Goal: Information Seeking & Learning: Learn about a topic

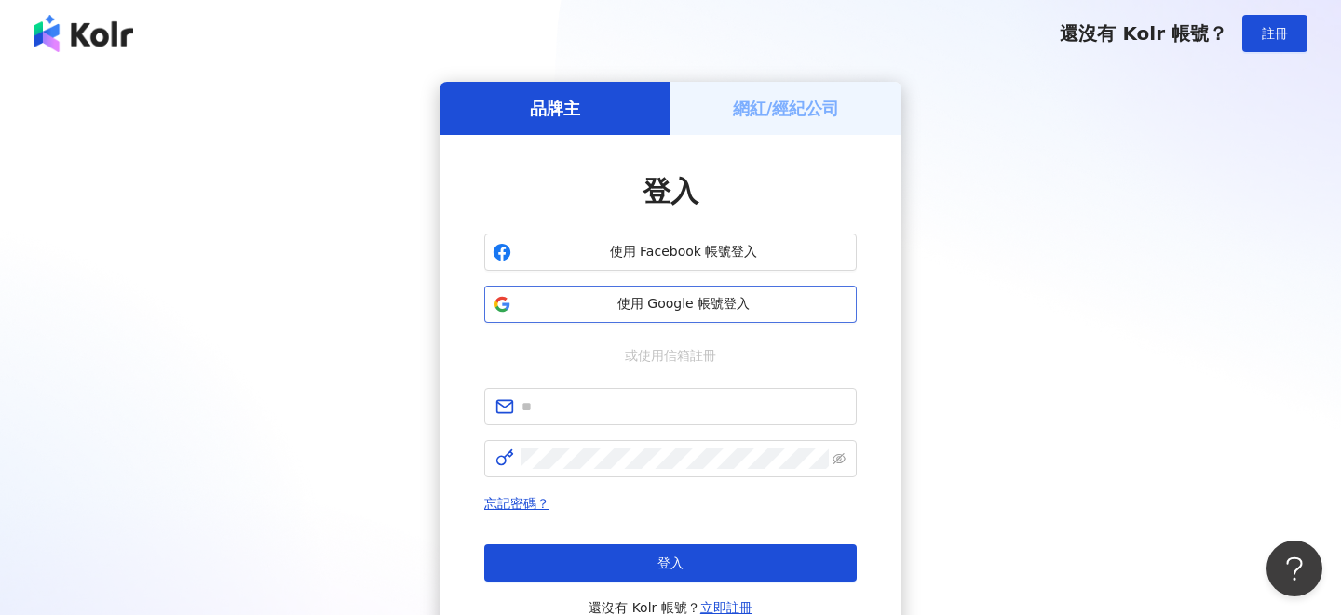
click at [680, 315] on button "使用 Google 帳號登入" at bounding box center [670, 304] width 372 height 37
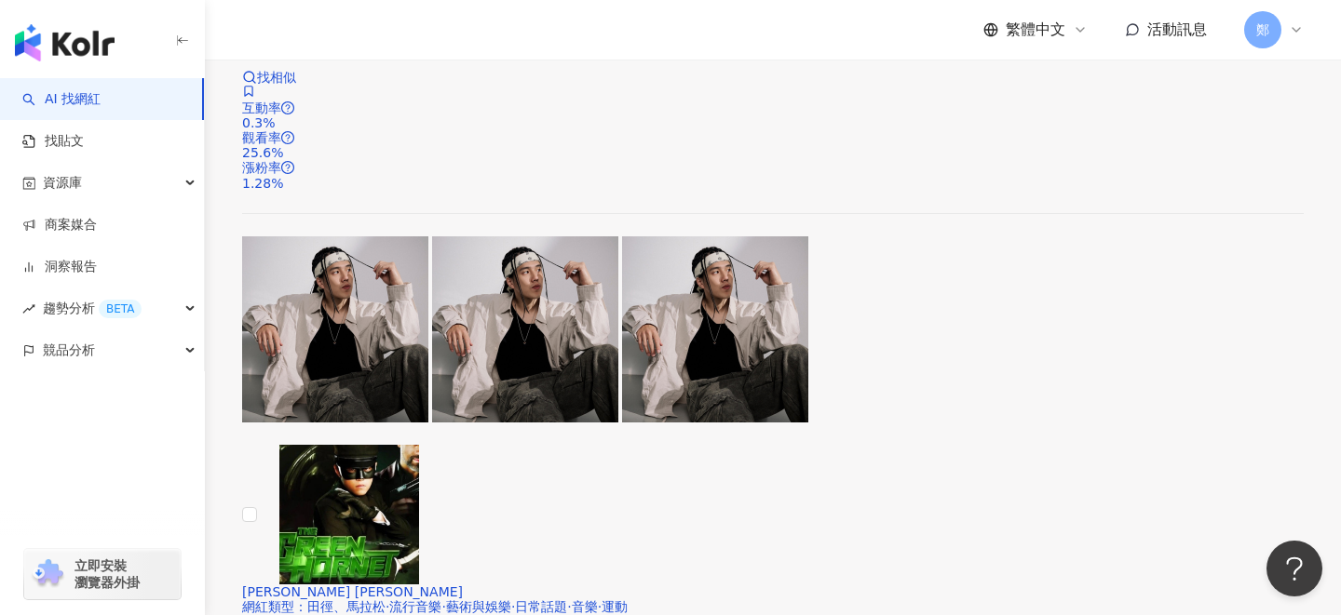
scroll to position [600, 0]
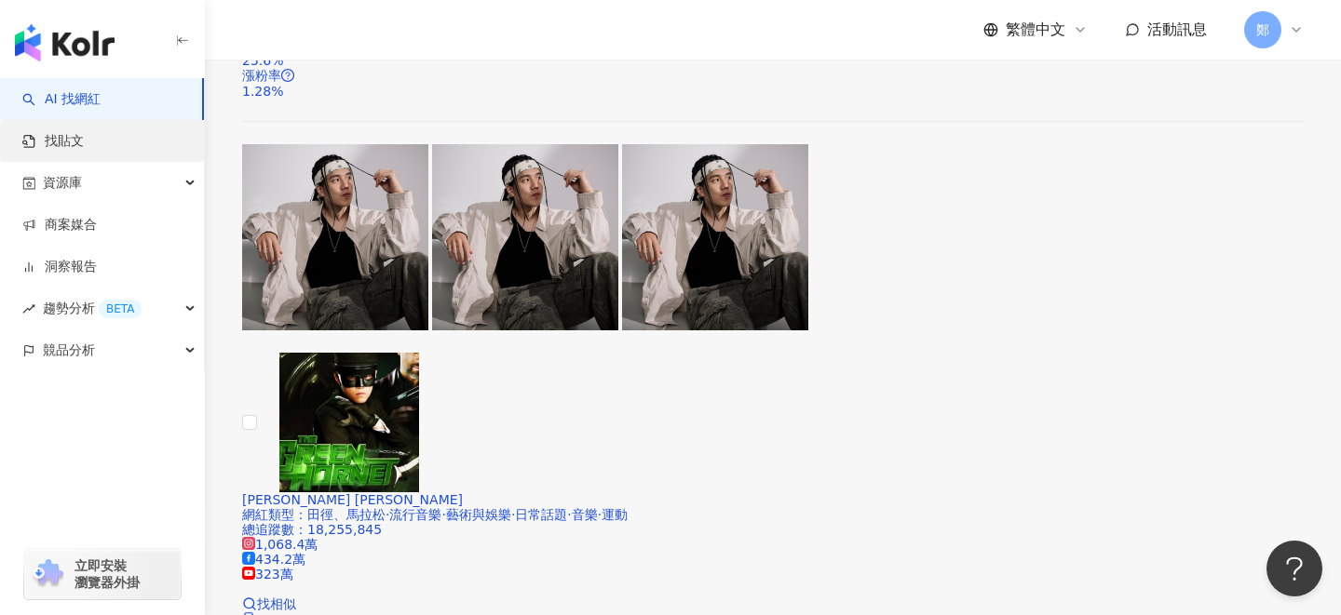
click at [84, 133] on link "找貼文" at bounding box center [52, 141] width 61 height 19
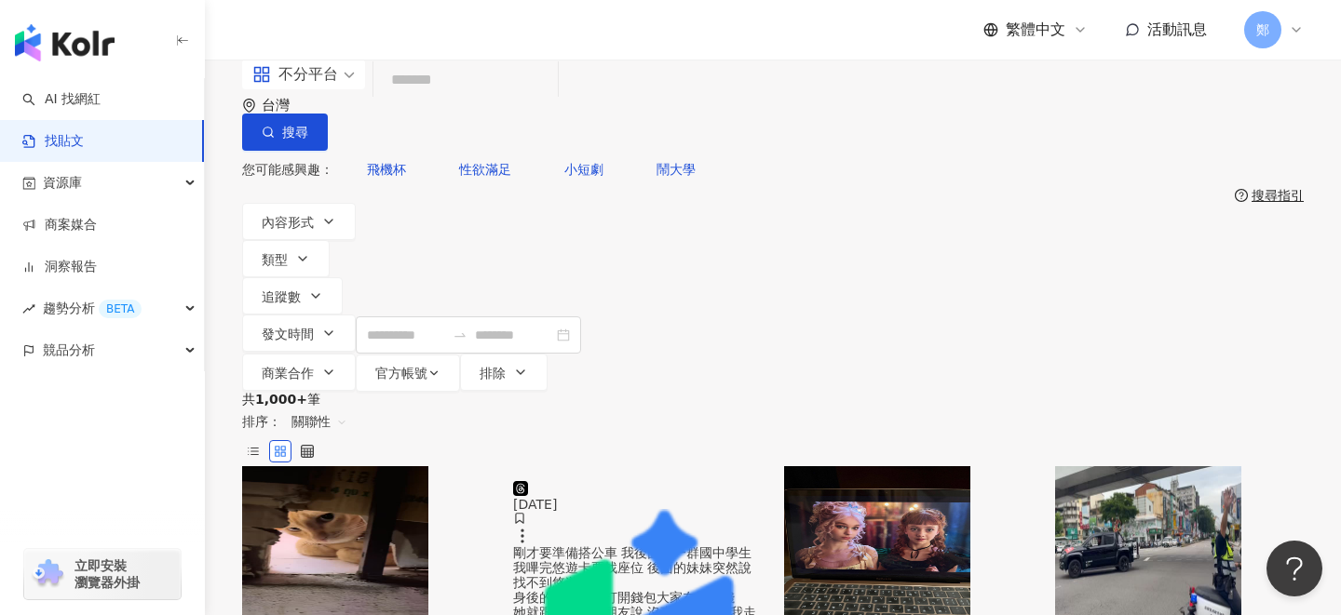
click at [496, 101] on input "search" at bounding box center [465, 81] width 169 height 40
type input "*"
type input "**"
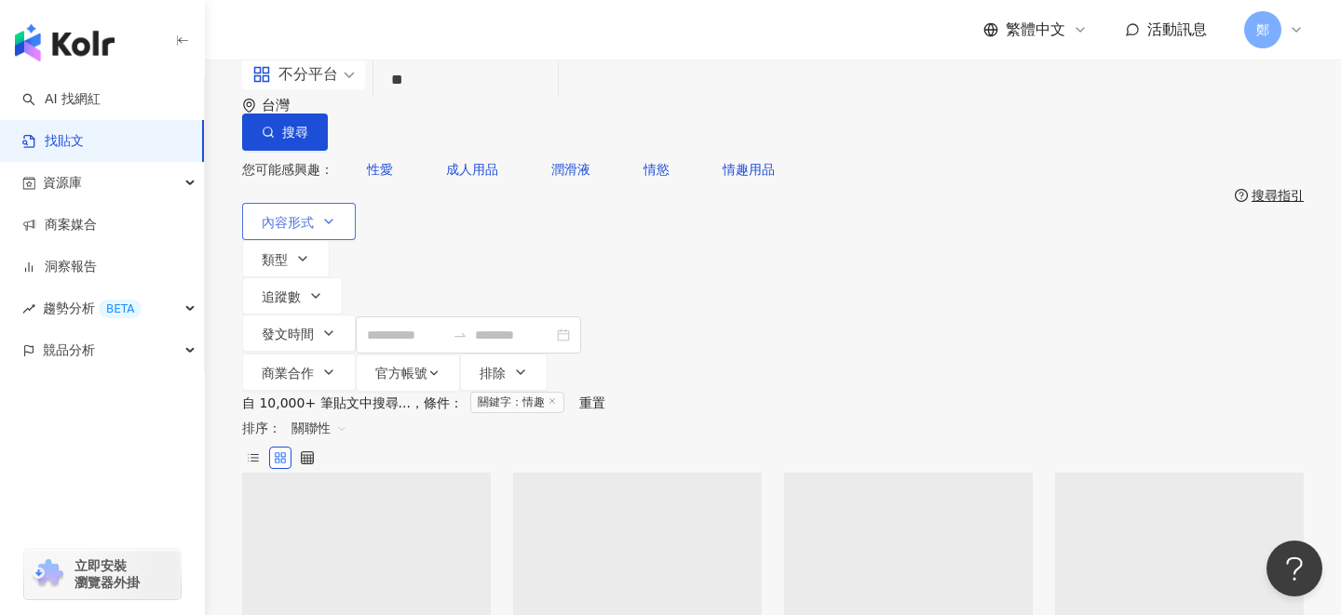
click at [330, 214] on icon "button" at bounding box center [328, 221] width 15 height 15
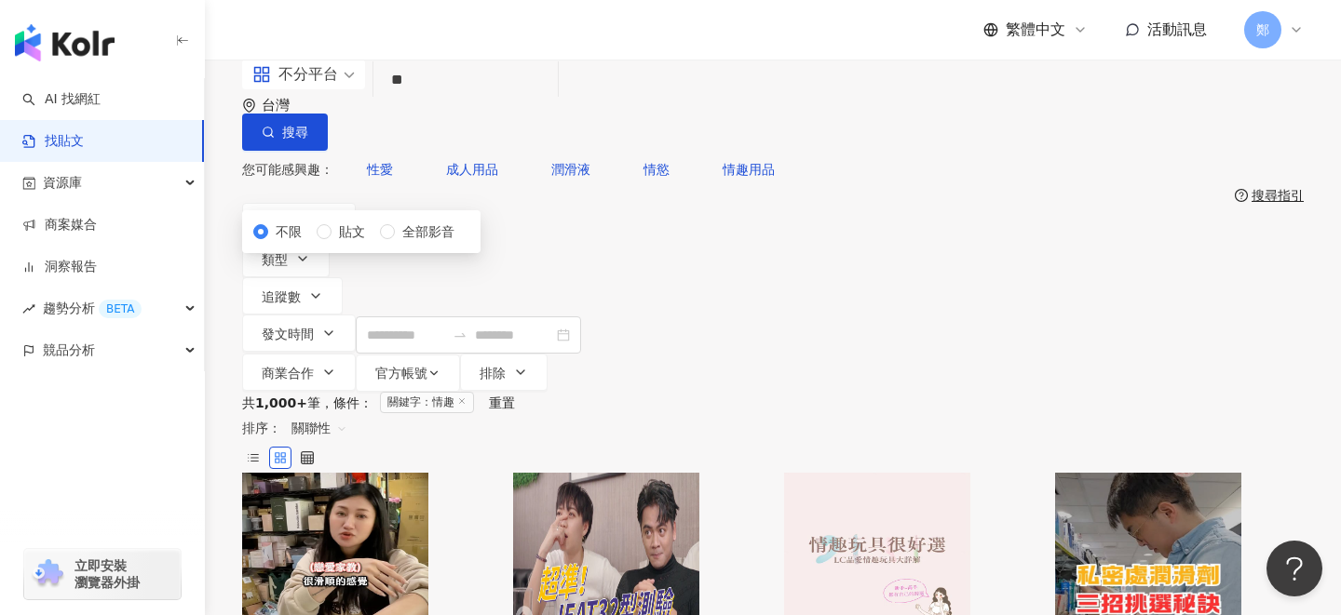
click at [377, 242] on div "不限 貼文 全部影音" at bounding box center [361, 232] width 216 height 20
click at [395, 242] on span "全部影音" at bounding box center [428, 232] width 67 height 20
click at [761, 392] on div "共 1,000+ 筆 條件 ： 關鍵字：情趣 重置 排序： 關聯性" at bounding box center [772, 432] width 1061 height 81
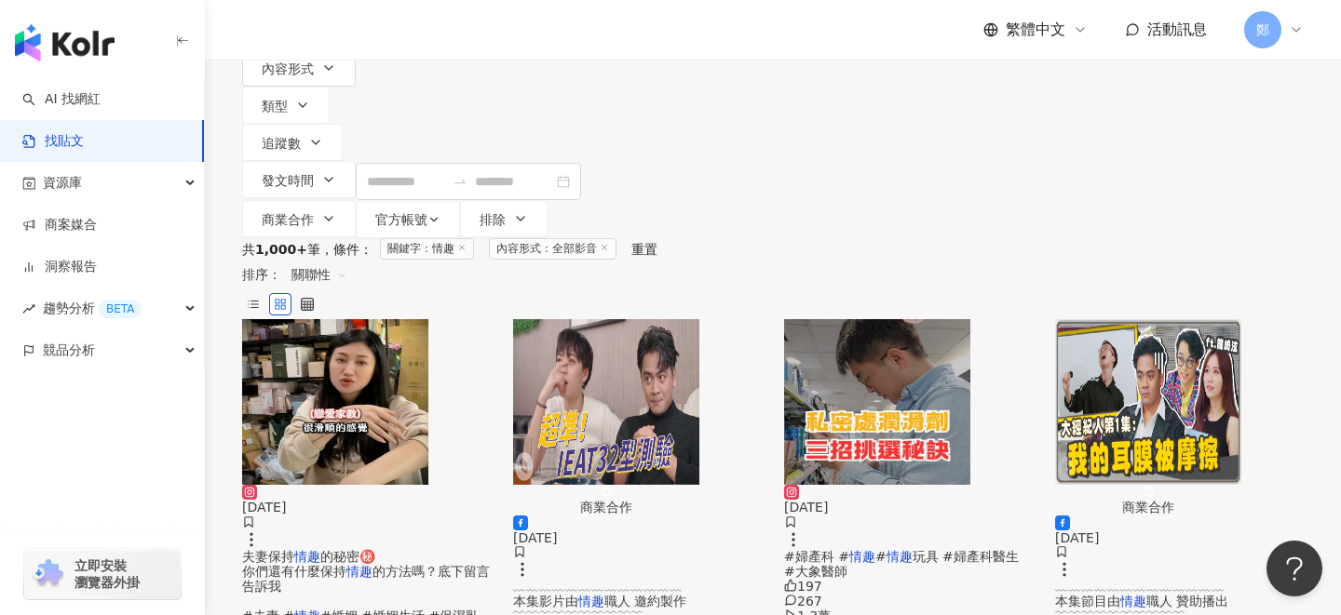
scroll to position [156, 0]
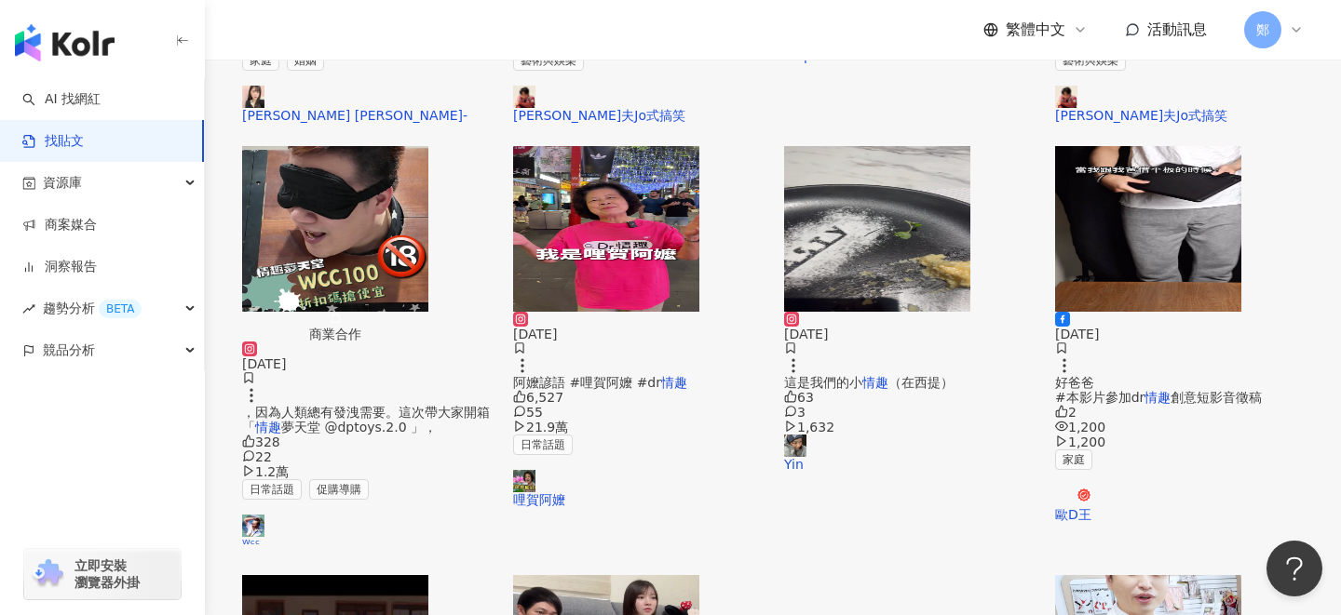
scroll to position [862, 0]
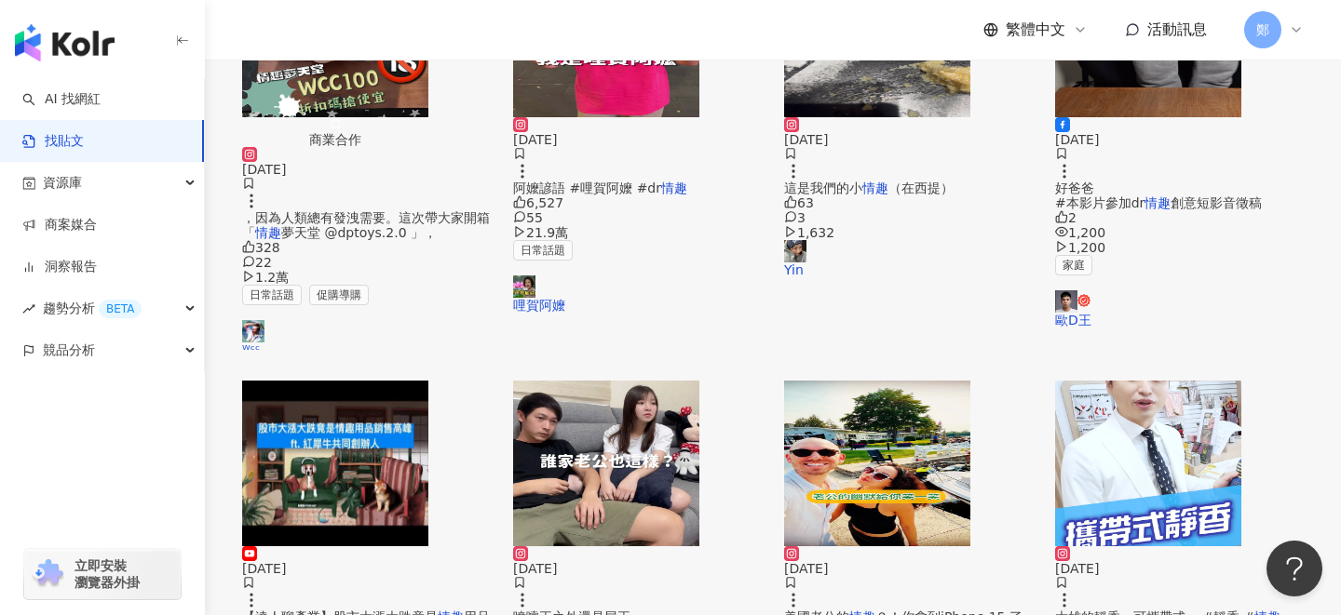
scroll to position [984, 0]
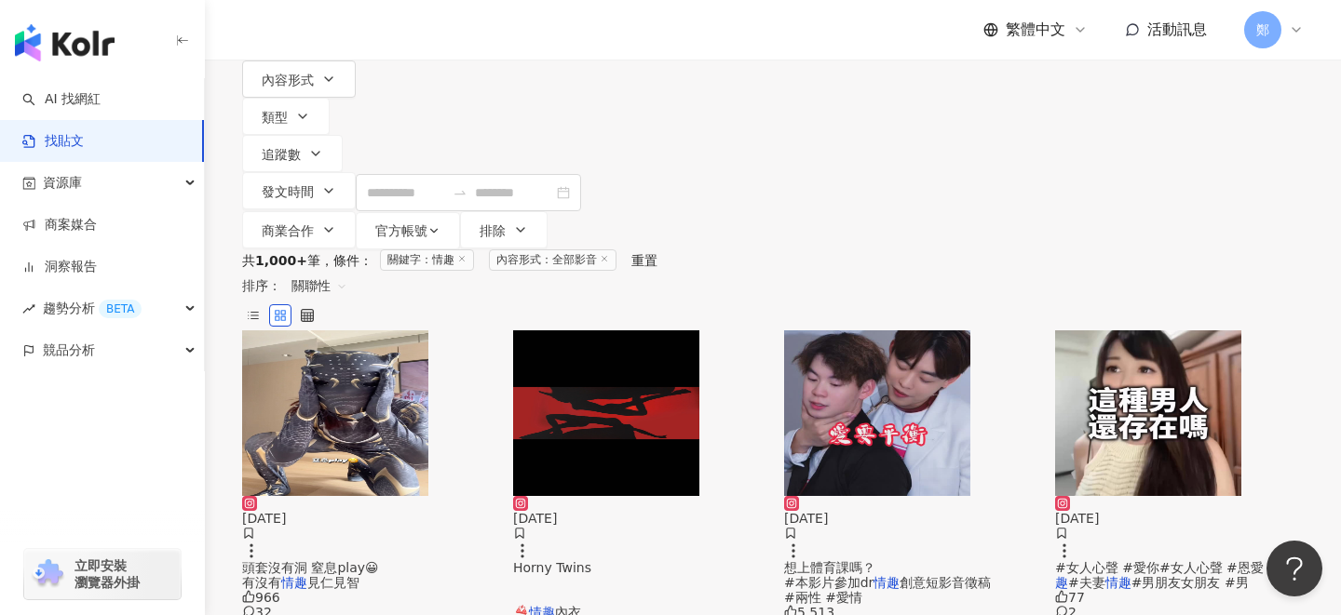
scroll to position [136, 0]
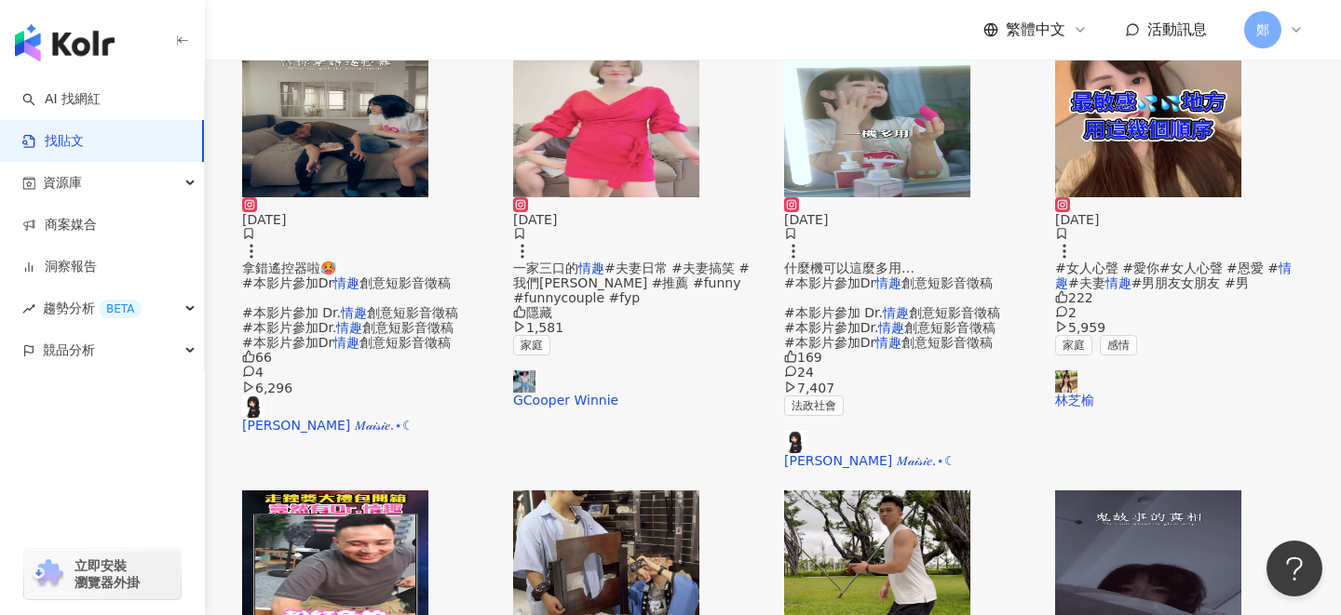
scroll to position [973, 0]
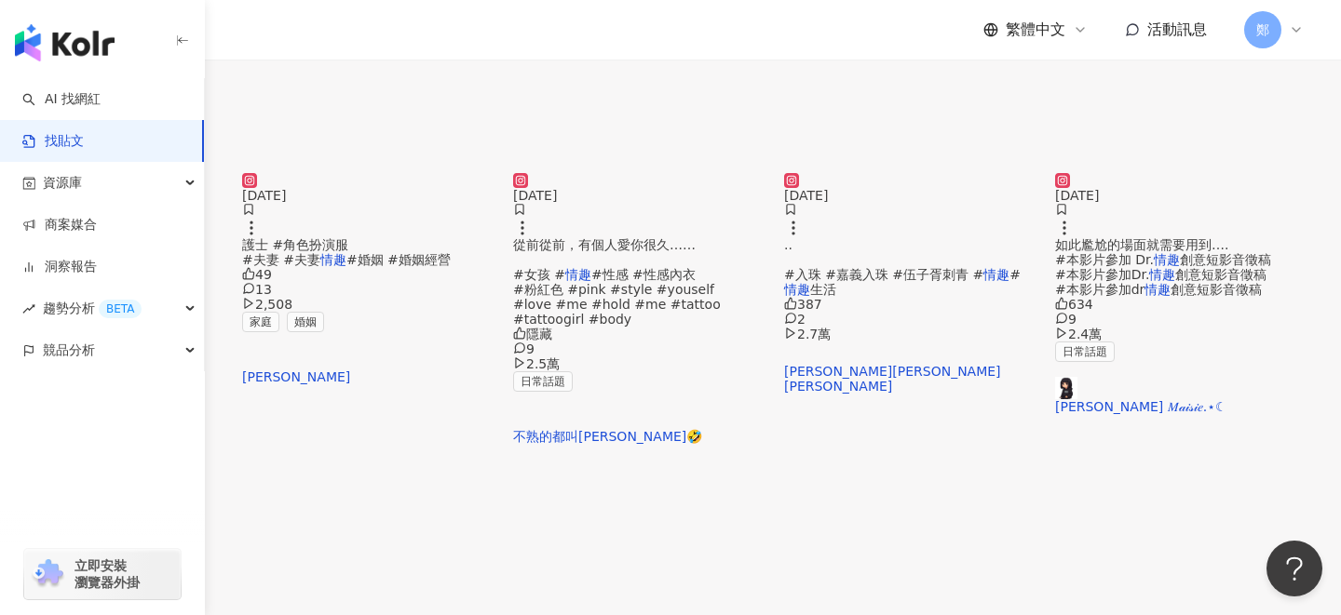
scroll to position [821, 0]
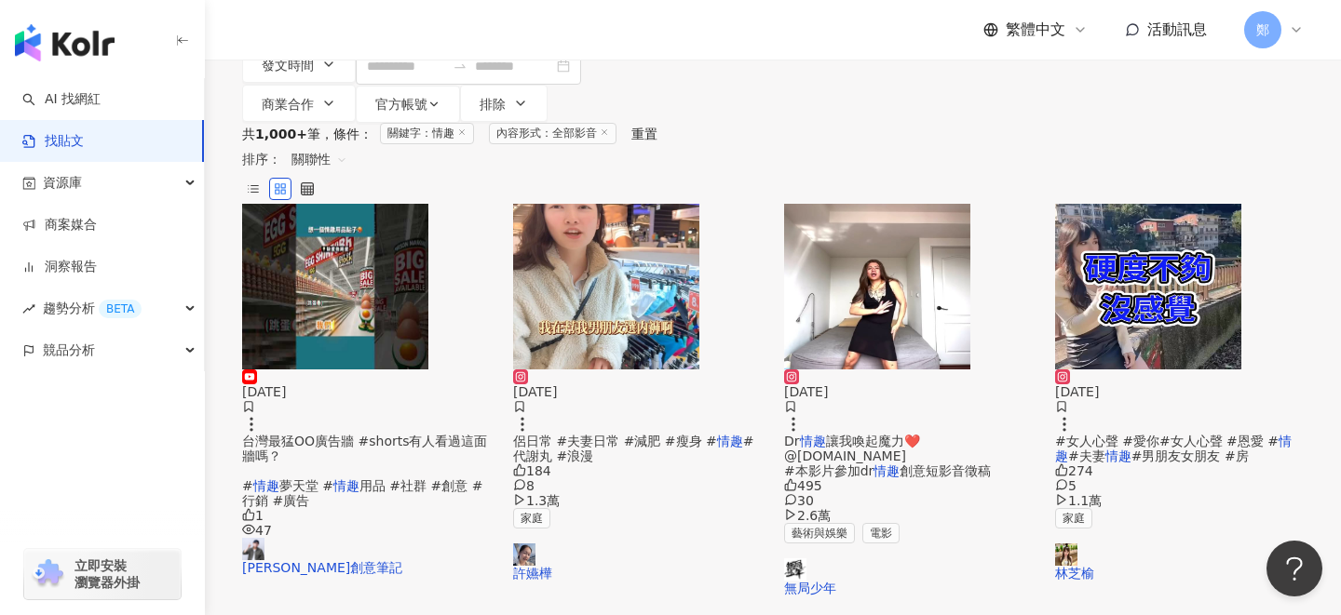
scroll to position [65, 0]
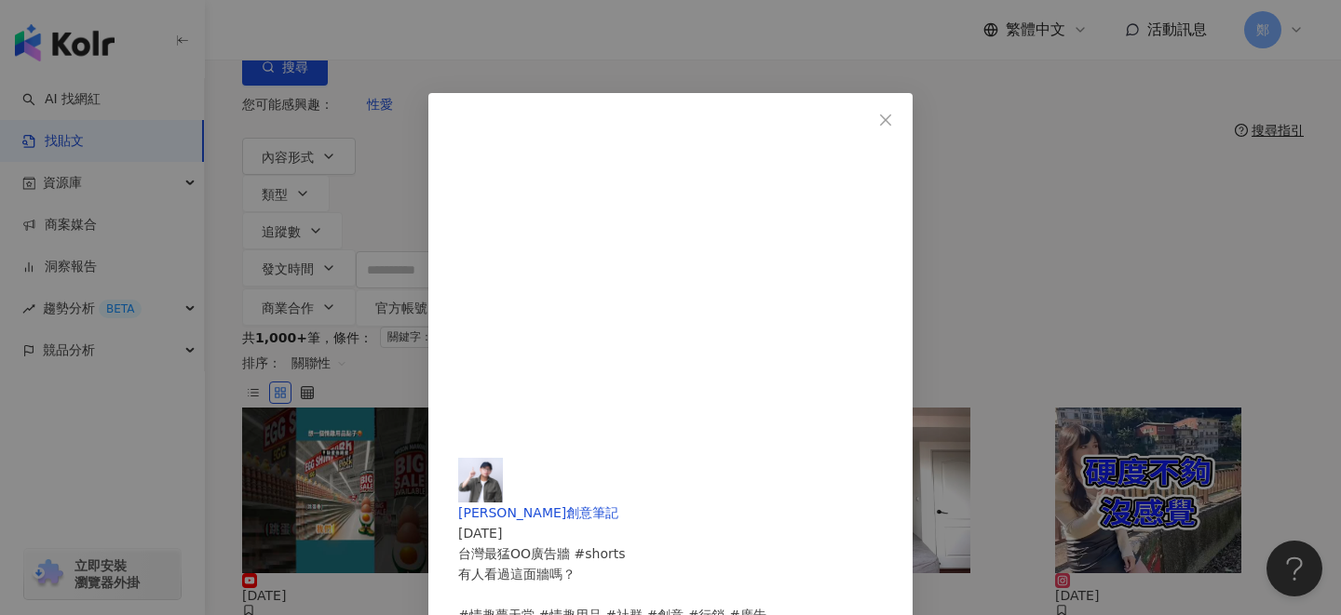
click at [768, 460] on div "傑哥創意筆記 2025/3/18 台灣最猛OO廣告牆 #shorts 有人看過這面牆嗎？ #情趣夢天堂 #情趣用品 #社群 #創意 #行銷 #廣告 1 47 …" at bounding box center [670, 307] width 1341 height 615
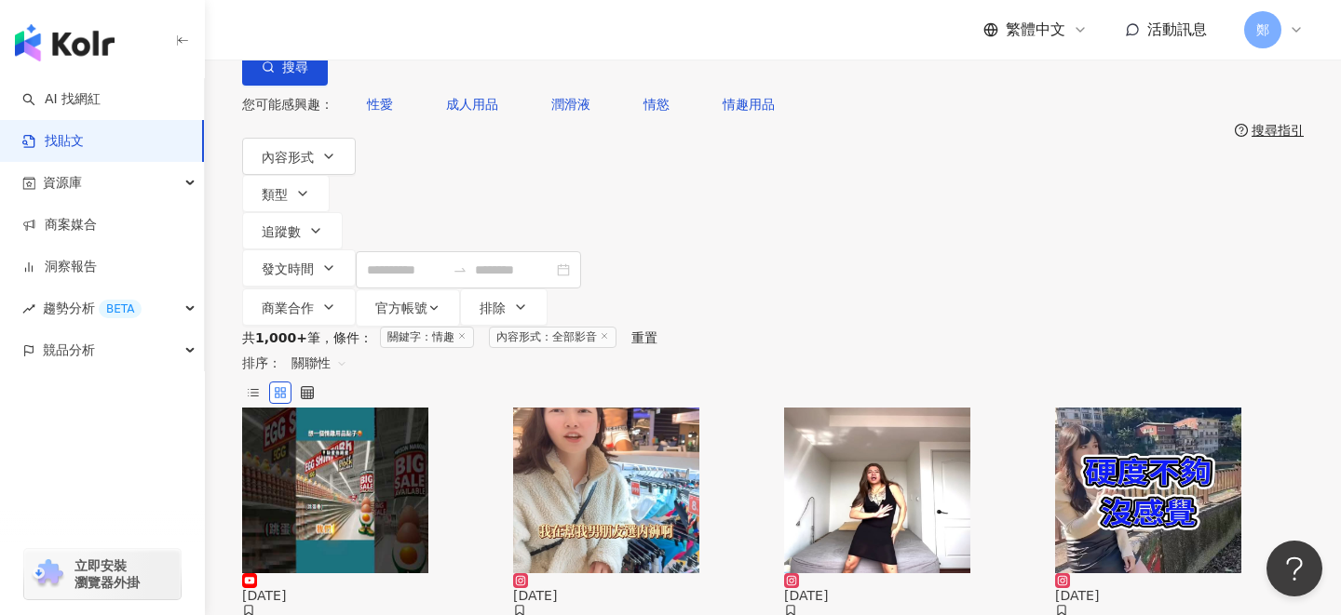
click at [322, 408] on img "button" at bounding box center [335, 491] width 186 height 166
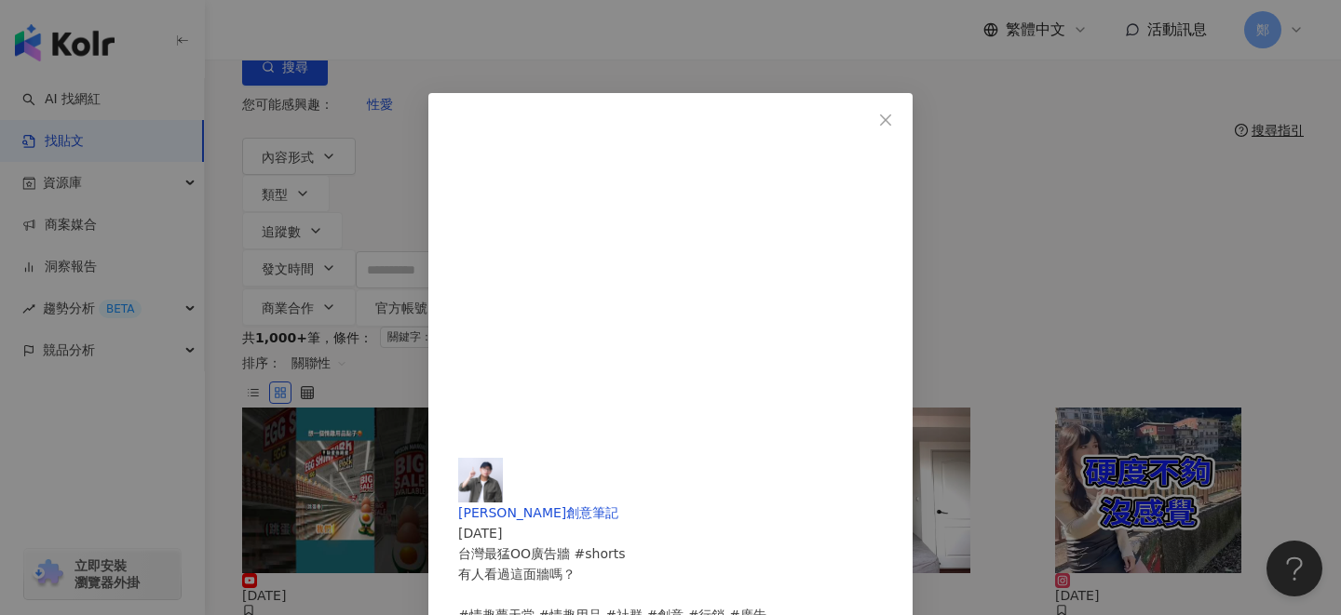
click at [1147, 118] on div "傑哥創意筆記 2025/3/18 台灣最猛OO廣告牆 #shorts 有人看過這面牆嗎？ #情趣夢天堂 #情趣用品 #社群 #創意 #行銷 #廣告 1 47 …" at bounding box center [670, 307] width 1341 height 615
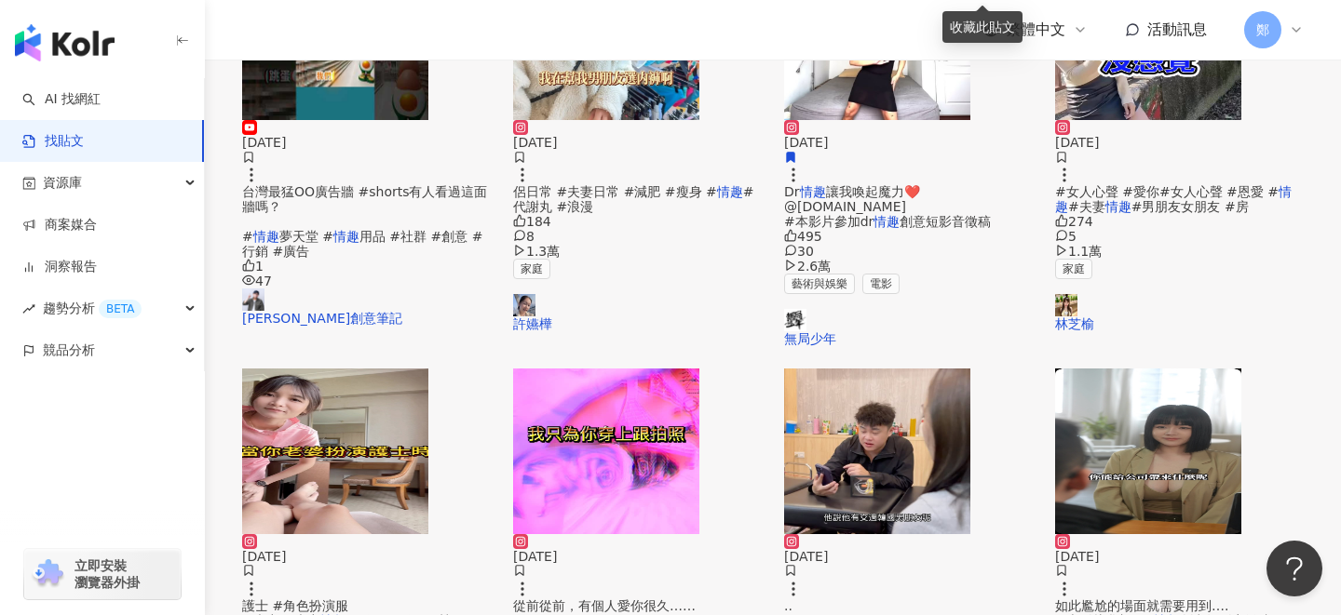
scroll to position [1175, 0]
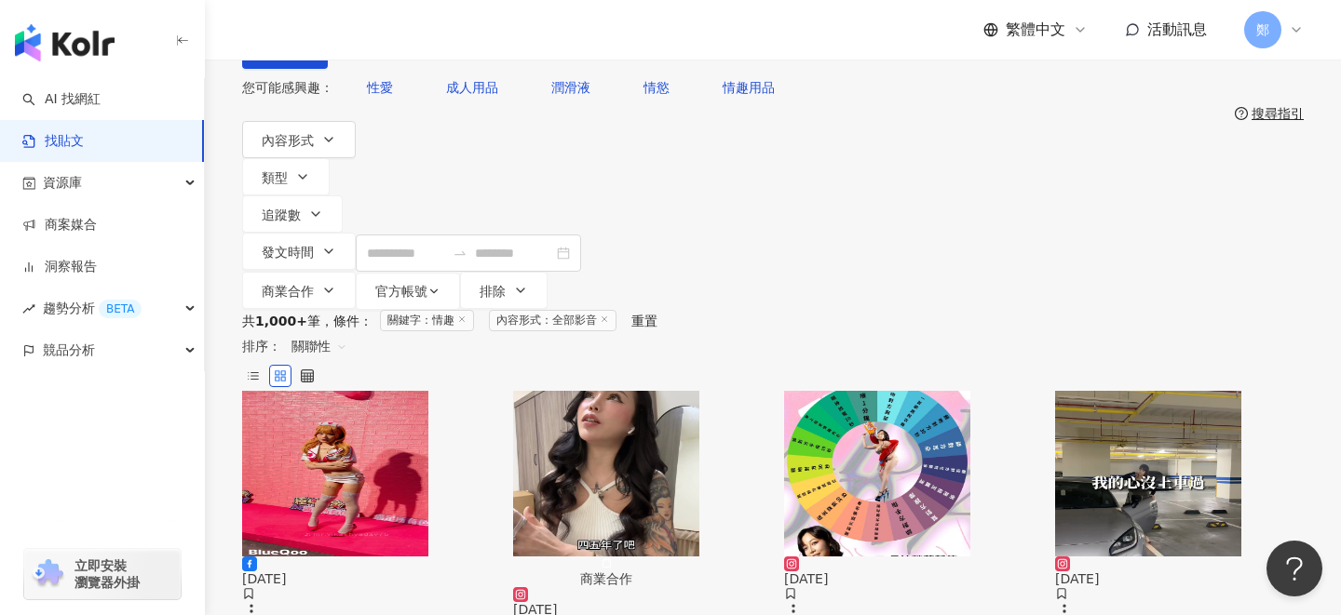
scroll to position [89, 0]
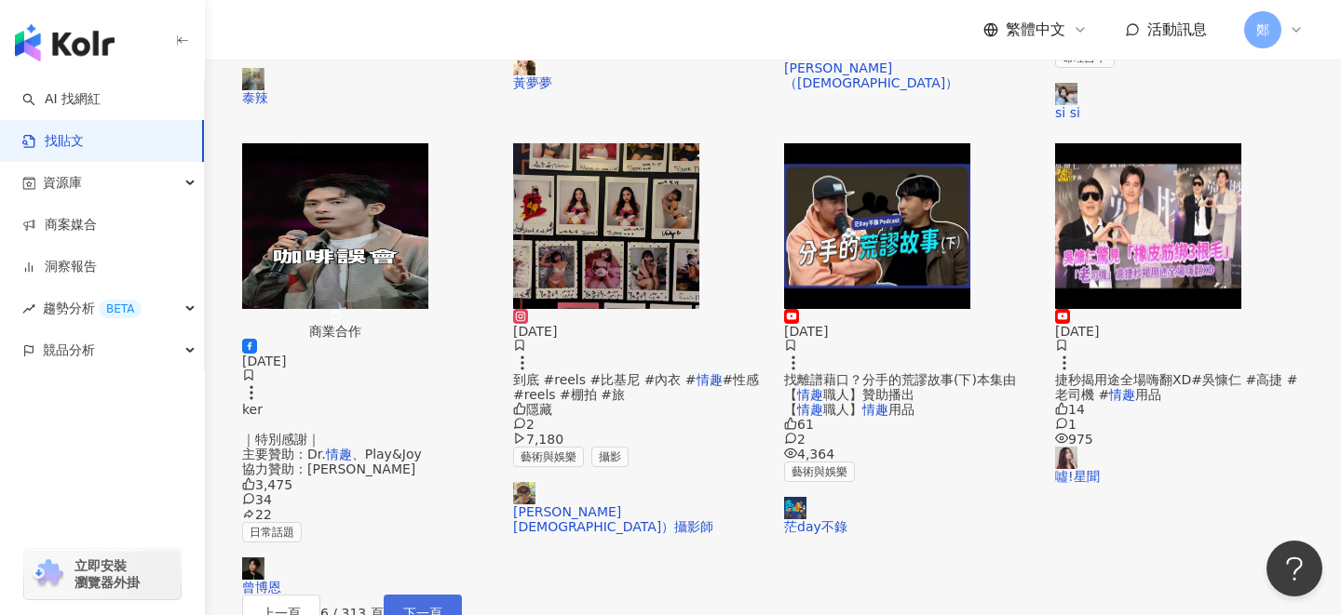
click at [442, 606] on span "下一頁" at bounding box center [422, 613] width 39 height 15
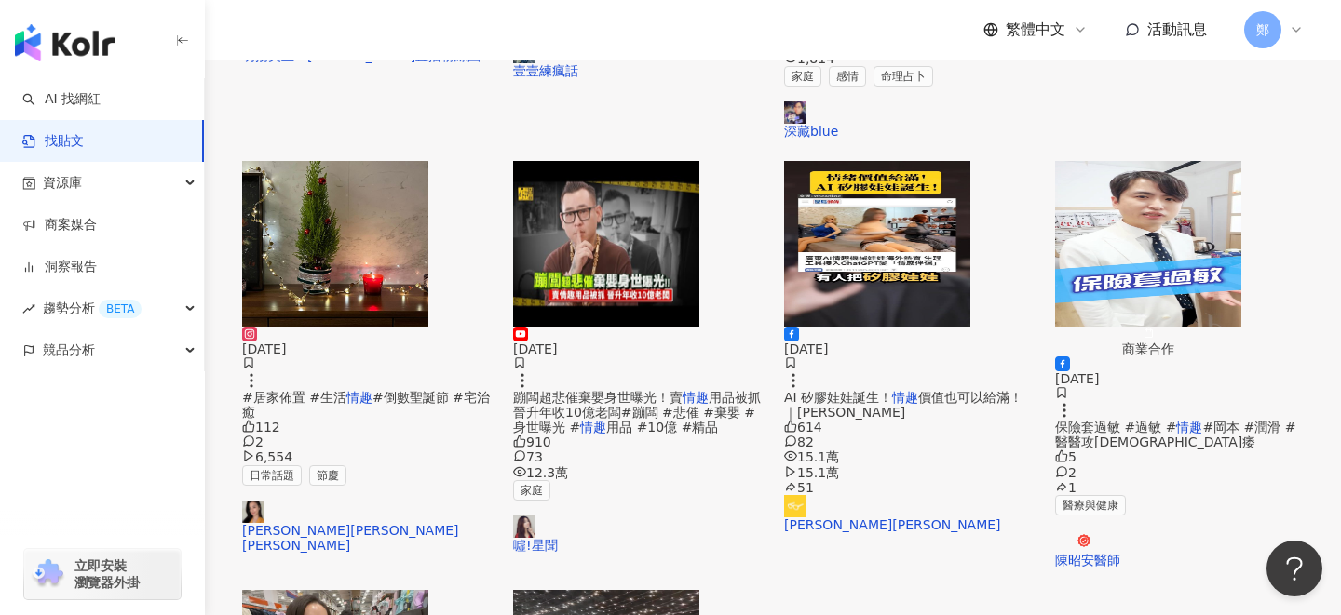
scroll to position [851, 0]
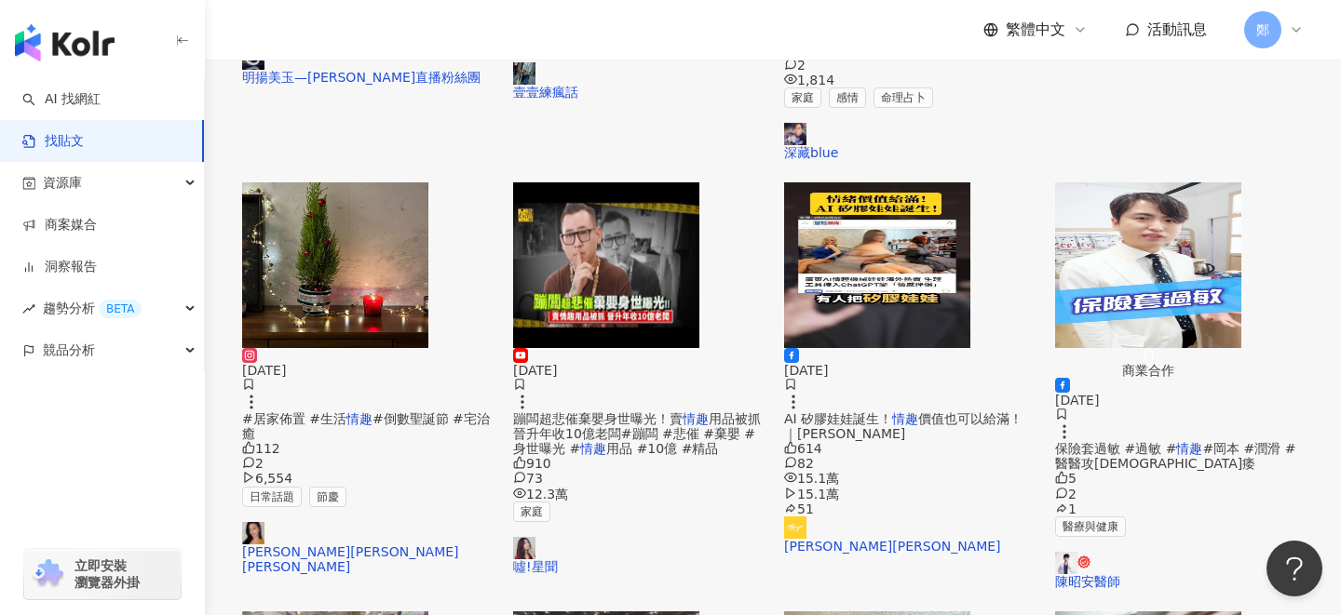
scroll to position [910, 0]
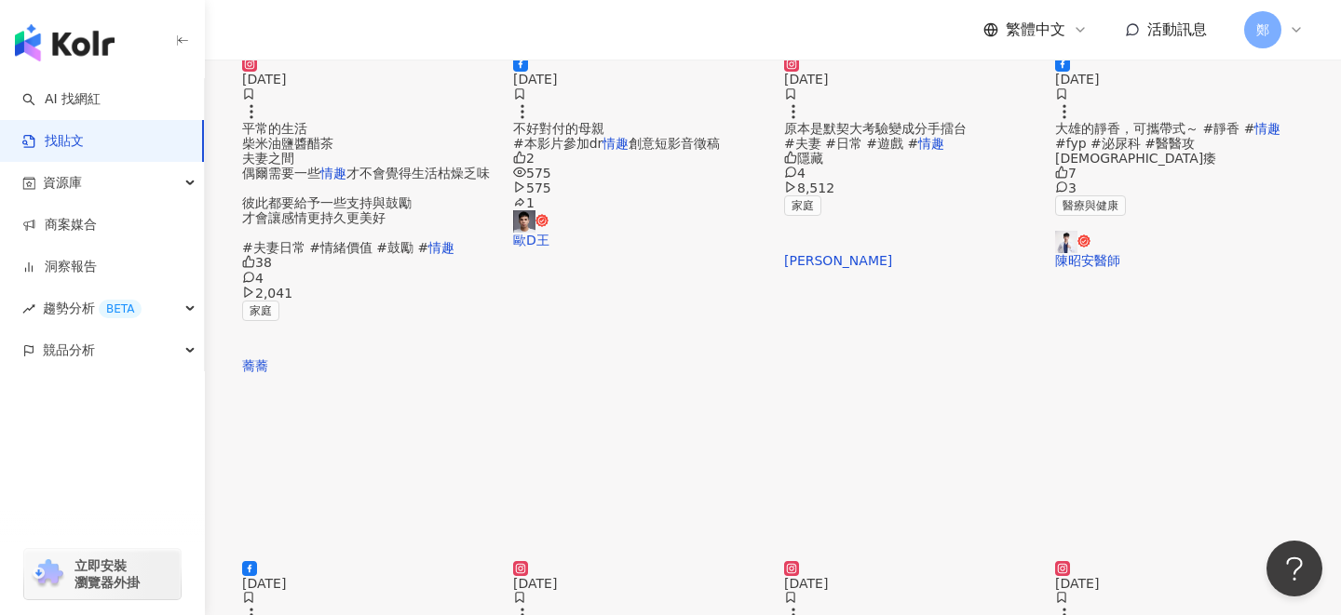
scroll to position [534, 0]
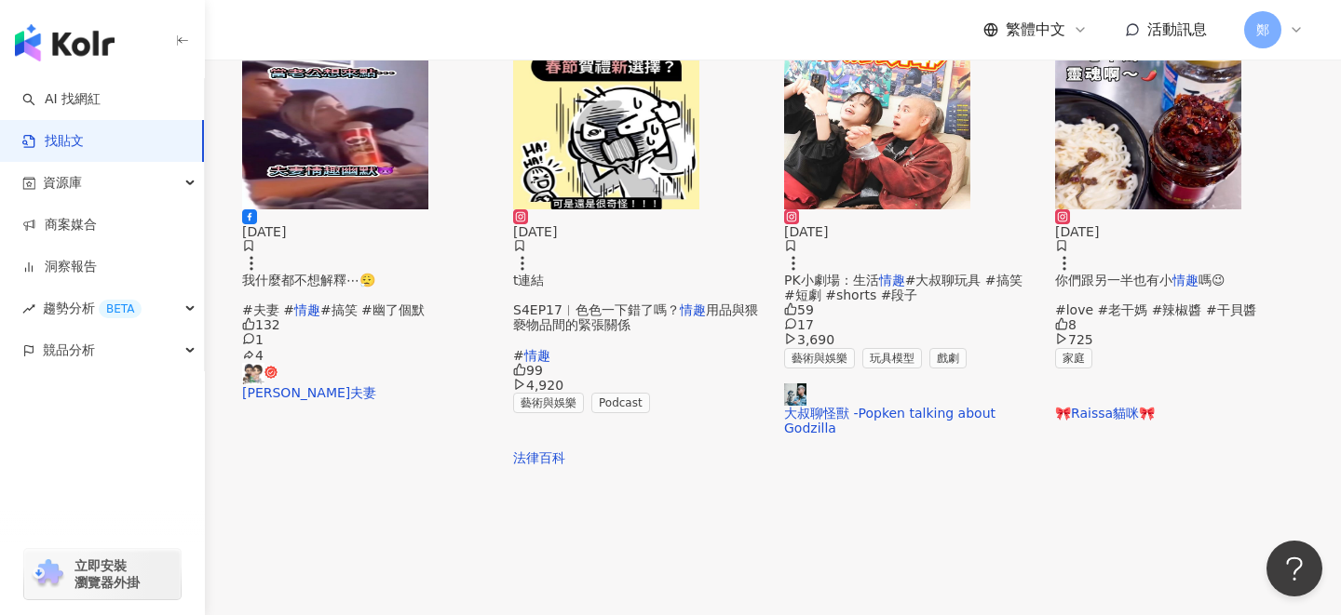
scroll to position [1062, 0]
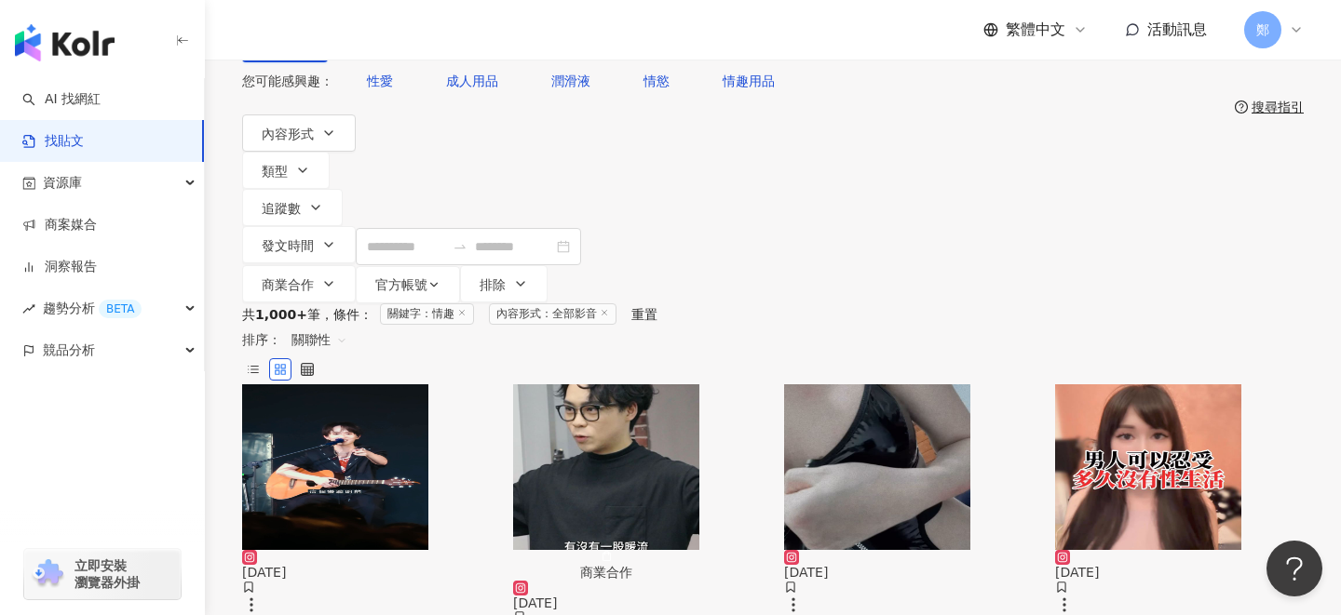
scroll to position [87, 0]
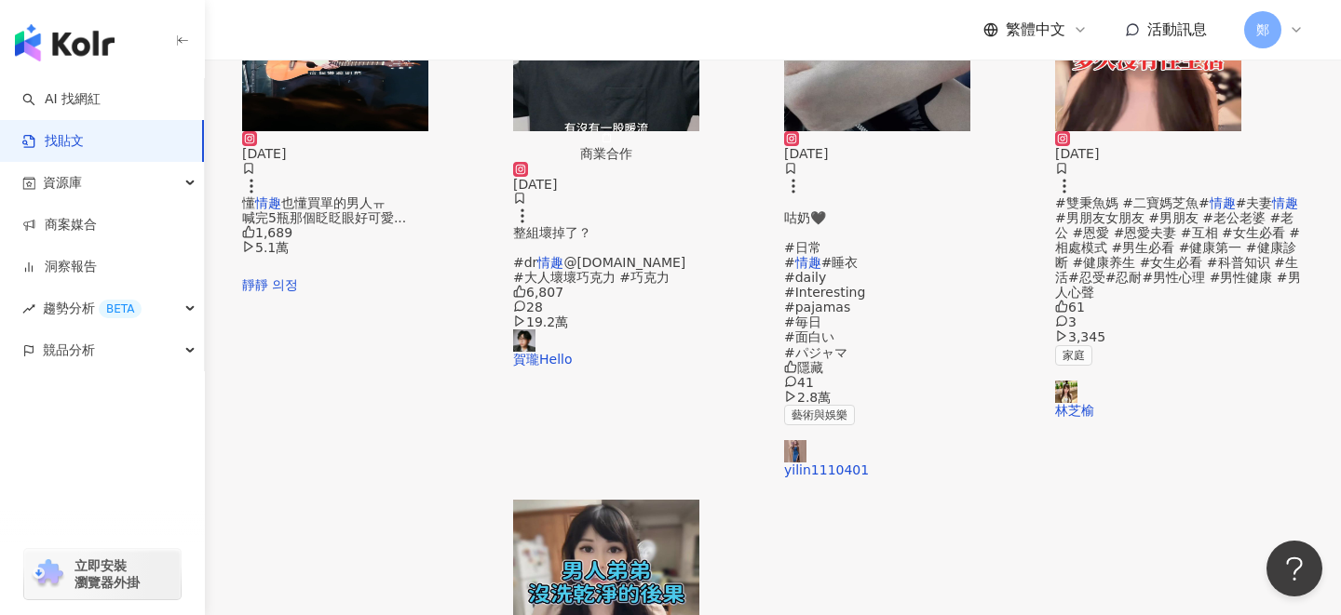
scroll to position [1181, 0]
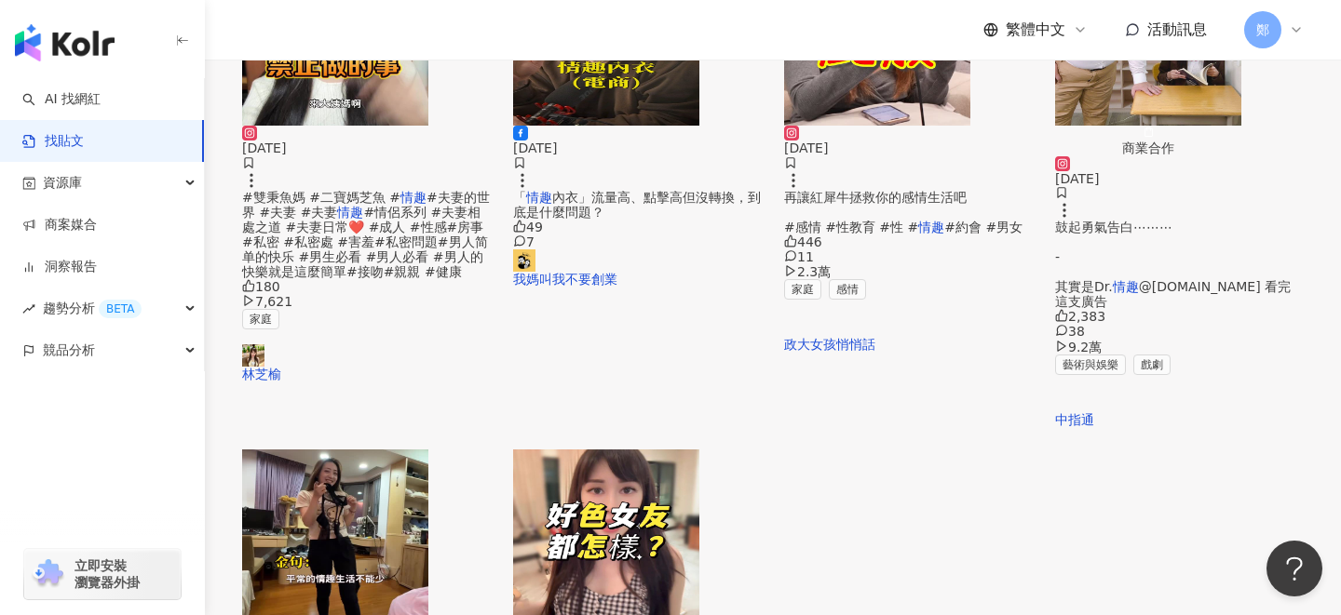
scroll to position [923, 0]
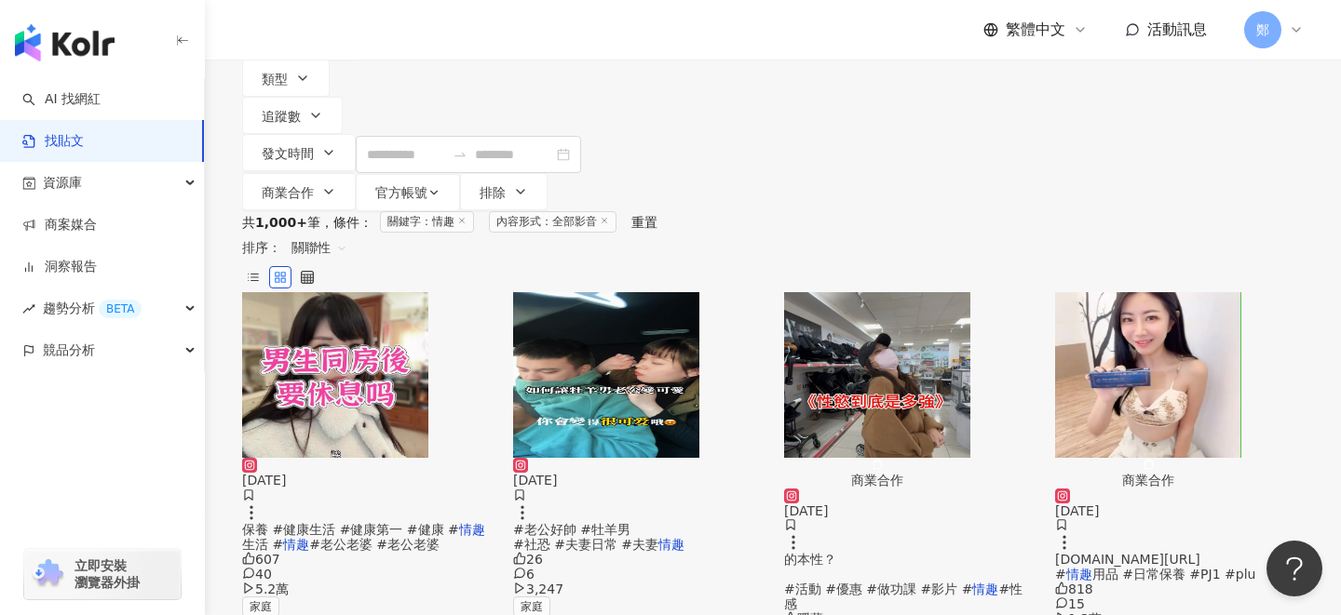
scroll to position [180, 0]
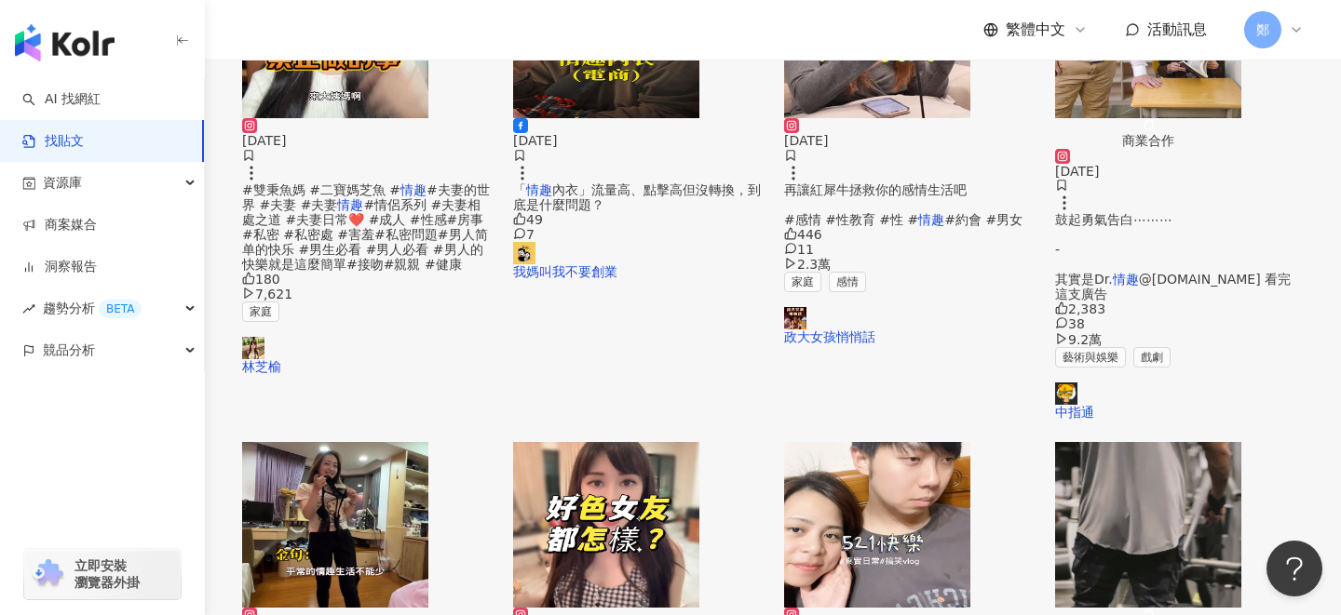
scroll to position [1175, 0]
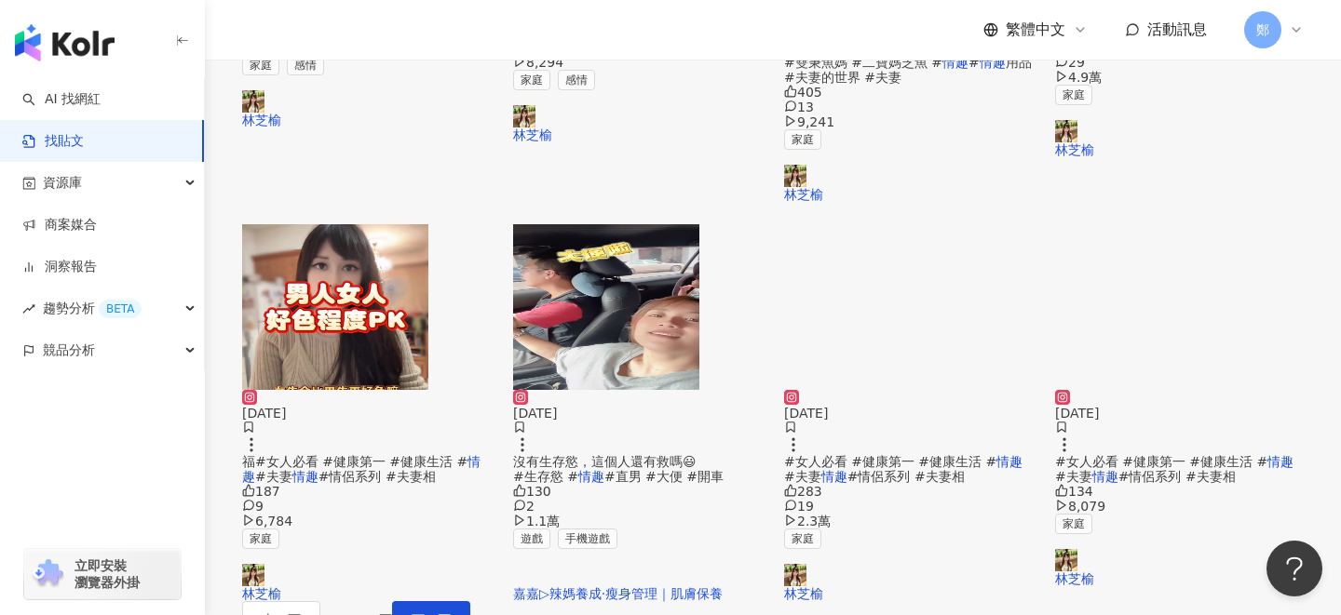
scroll to position [1124, 0]
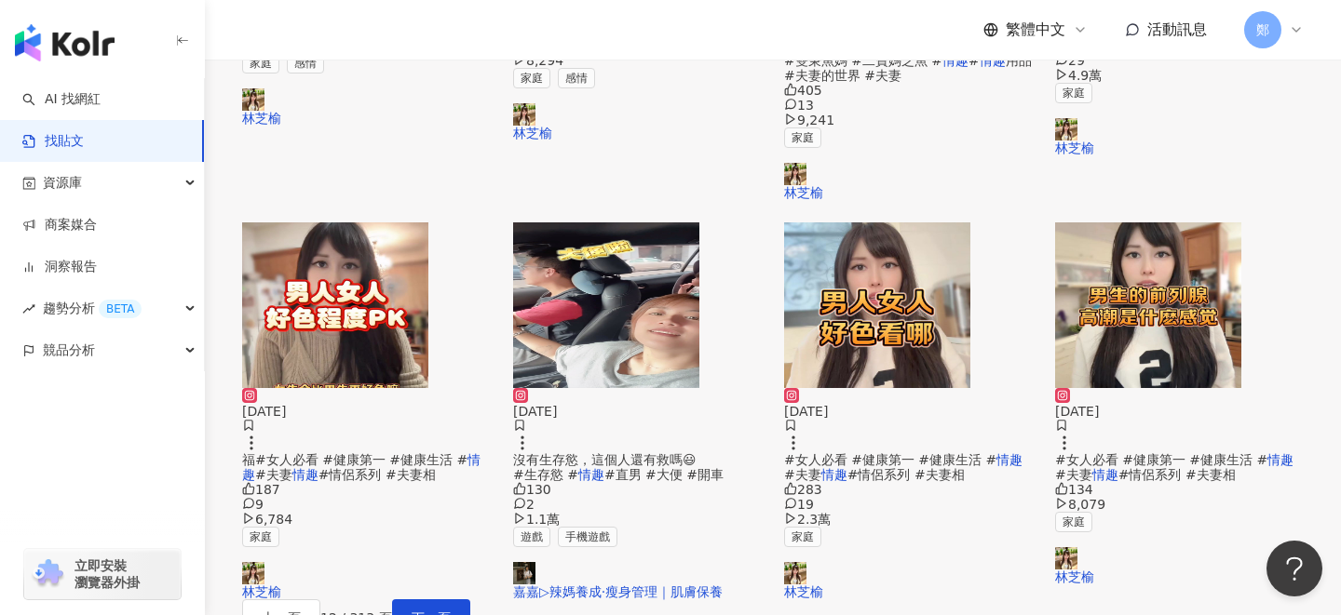
click at [857, 600] on div "上一頁 12 / 313 頁 下一頁" at bounding box center [772, 618] width 1061 height 37
click at [451, 611] on span "下一頁" at bounding box center [430, 618] width 39 height 15
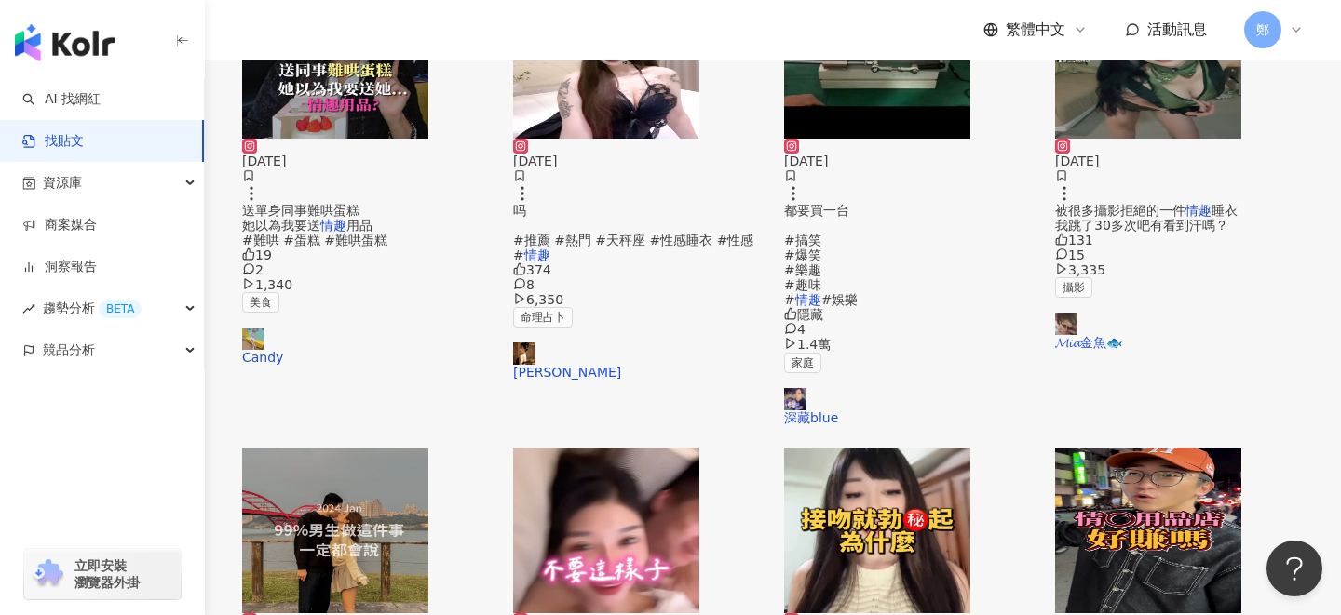
scroll to position [522, 0]
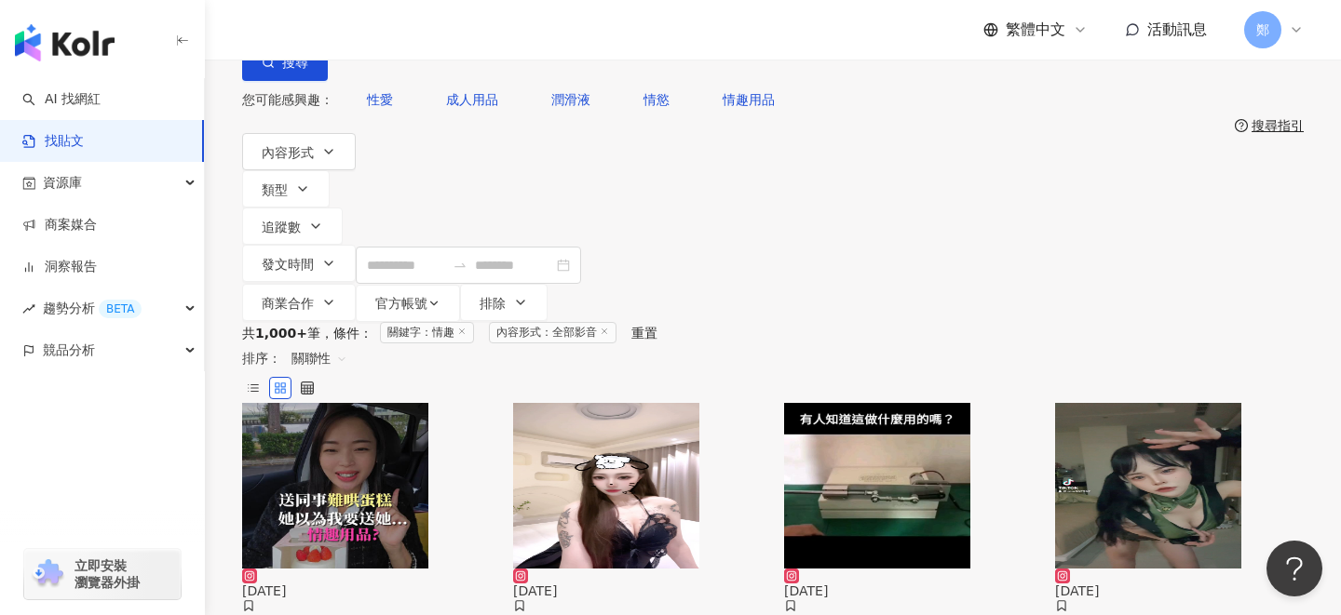
scroll to position [71, 0]
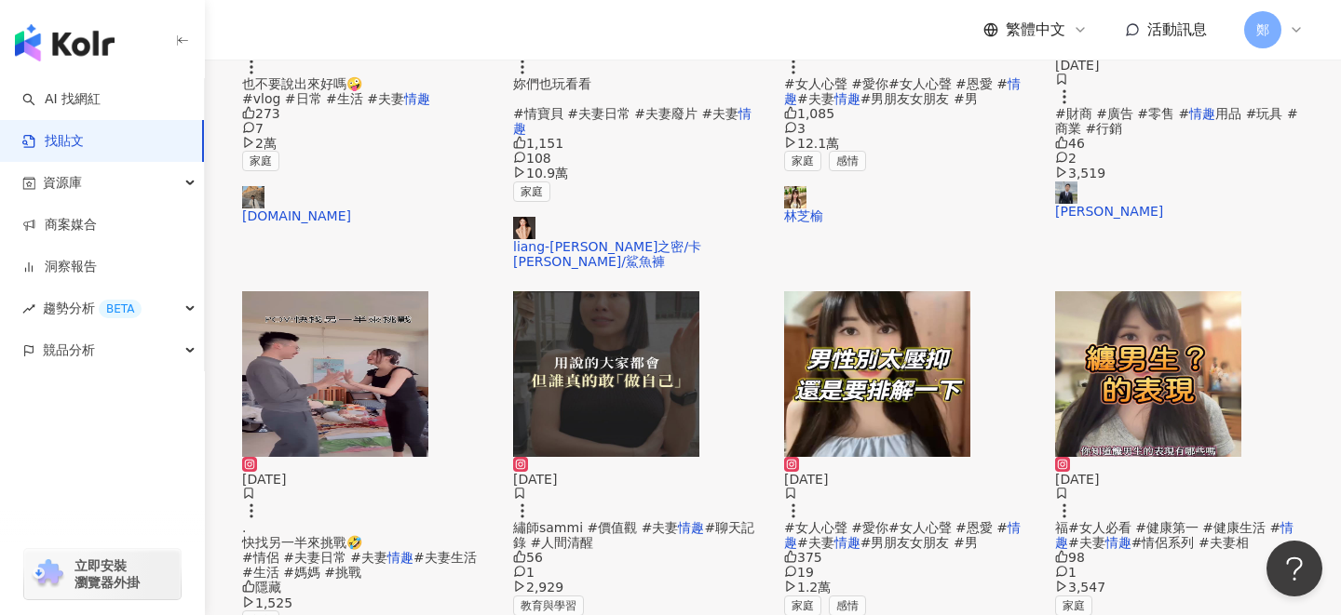
scroll to position [1175, 0]
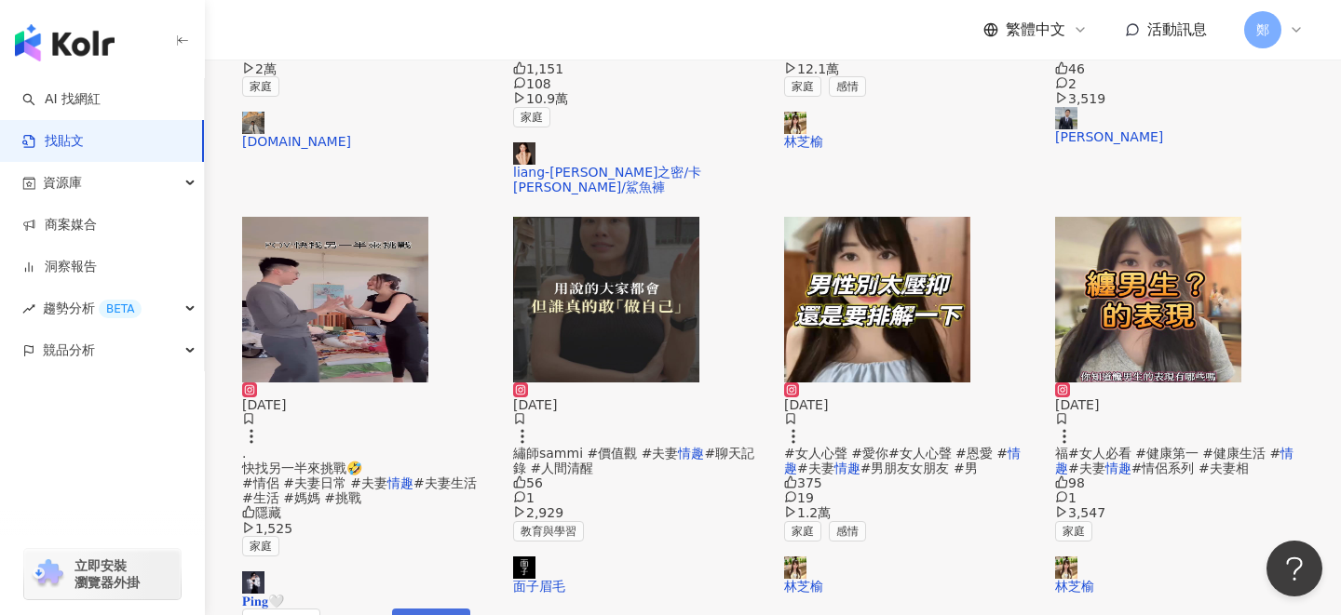
click at [470, 609] on button "下一頁" at bounding box center [431, 627] width 78 height 37
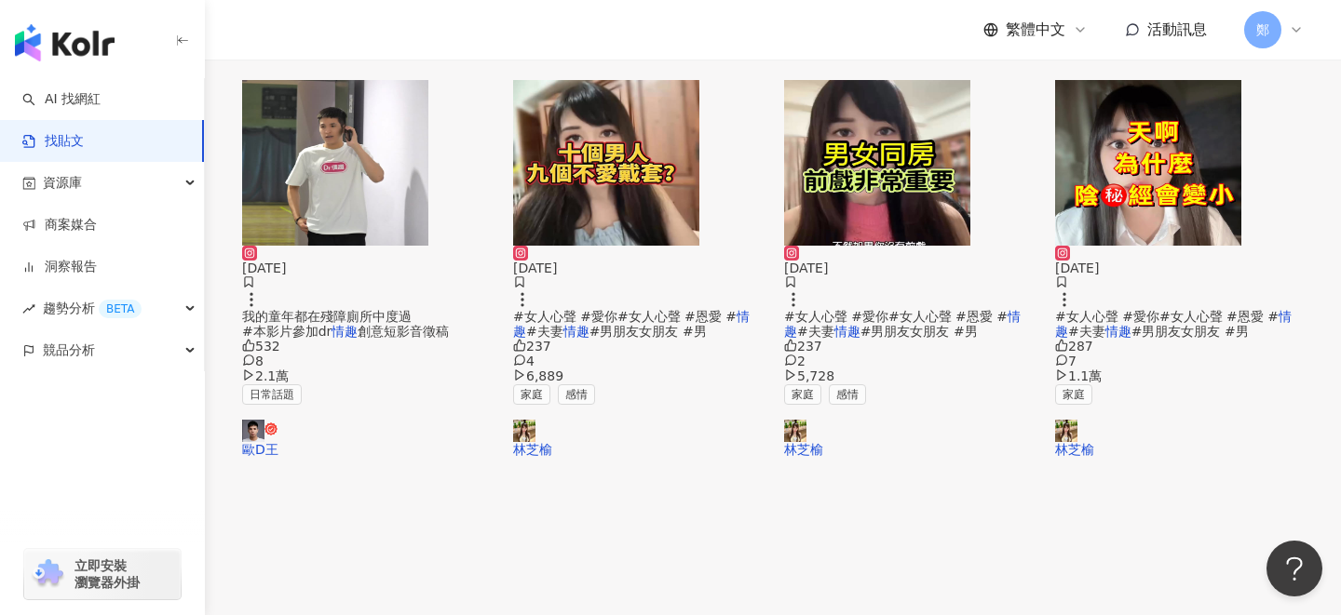
scroll to position [1183, 0]
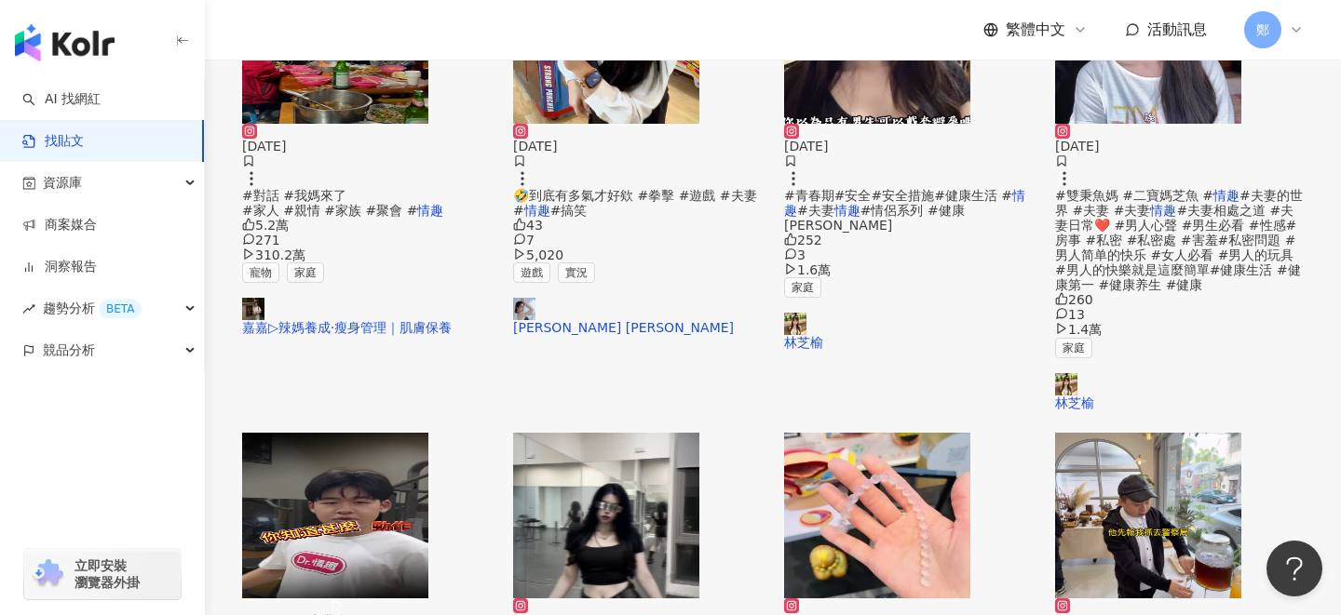
scroll to position [1175, 0]
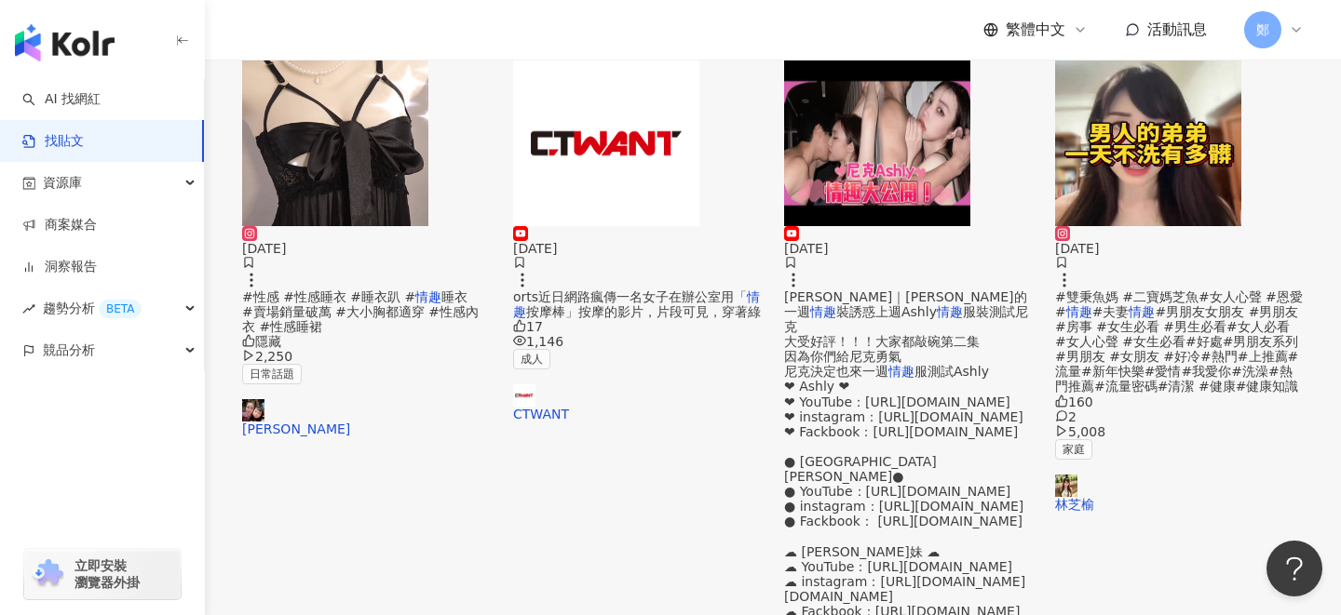
scroll to position [886, 0]
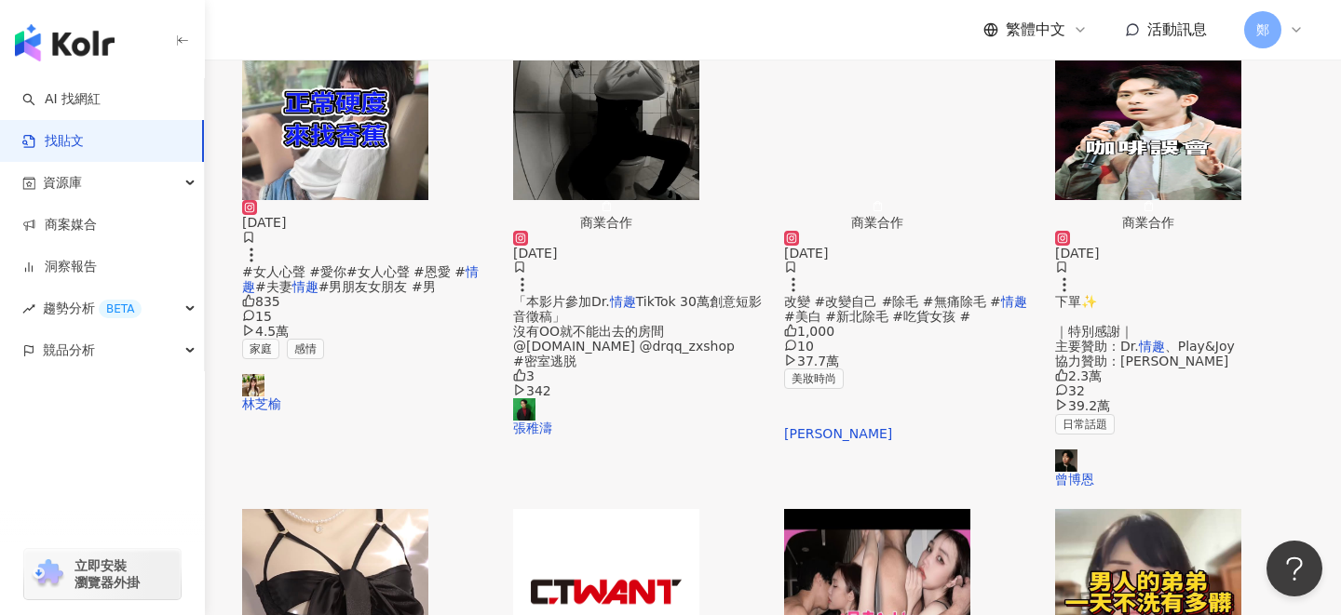
scroll to position [1183, 0]
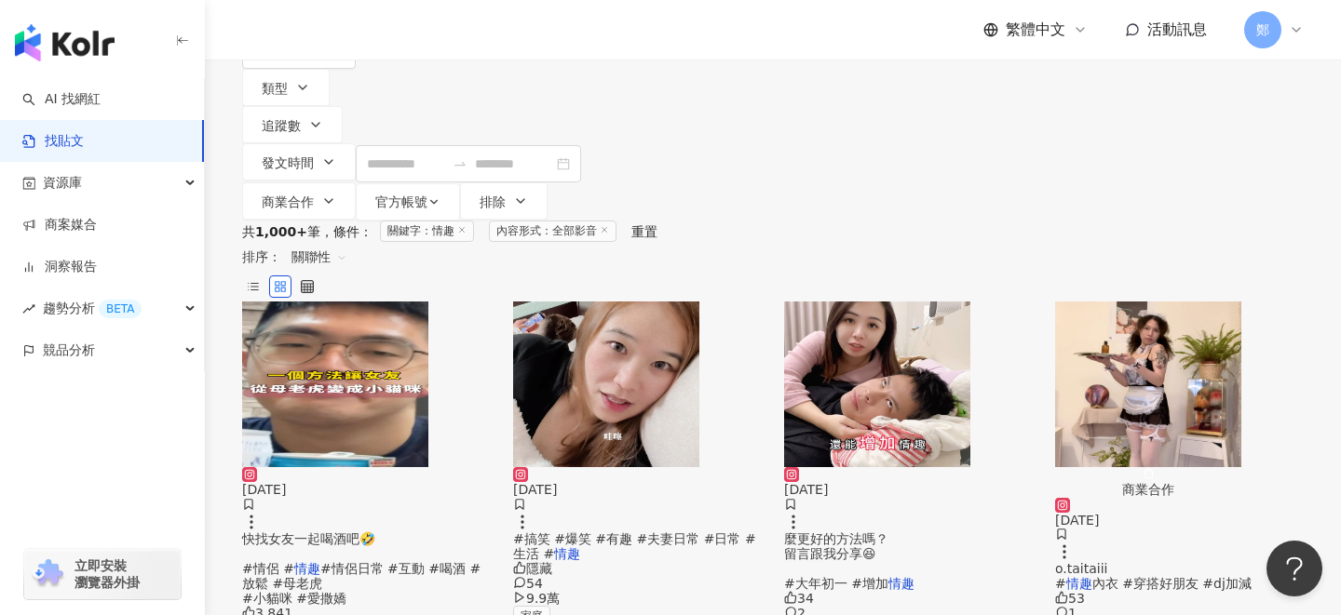
scroll to position [153, 0]
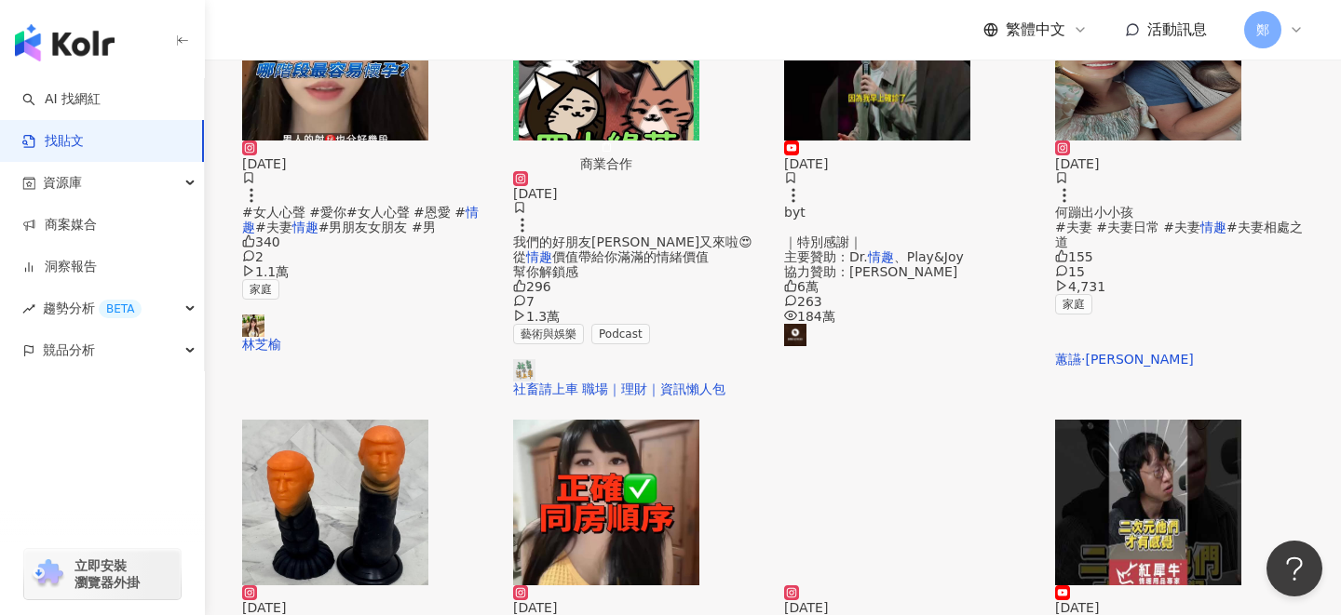
scroll to position [1175, 0]
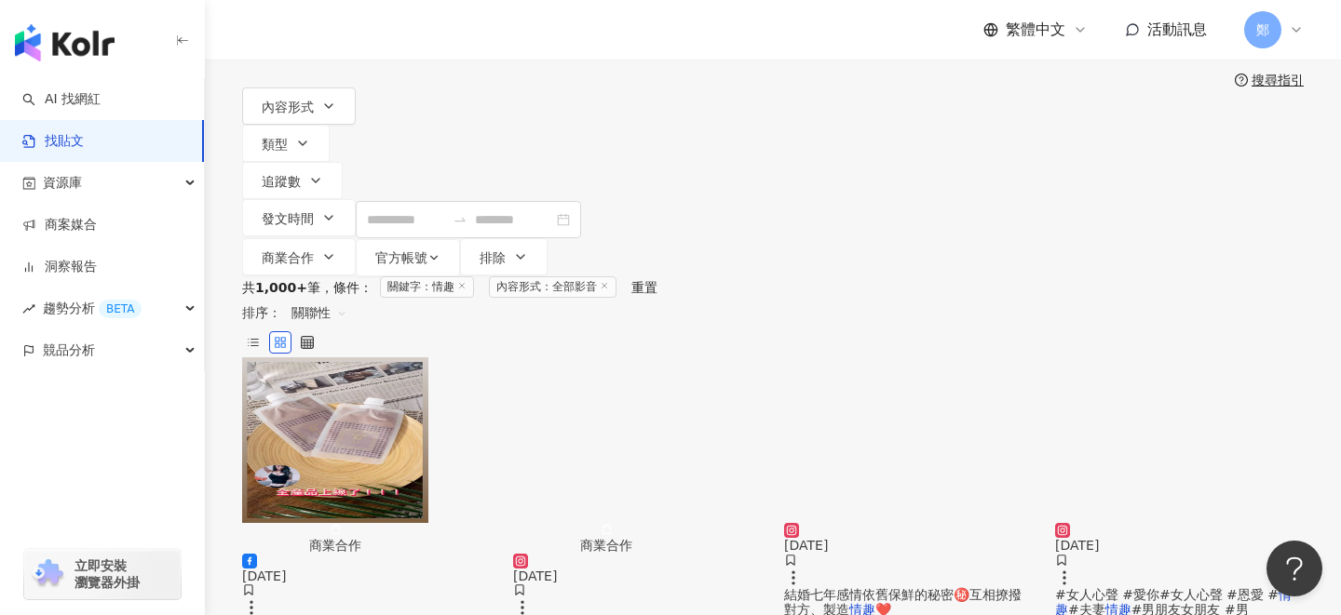
scroll to position [144, 0]
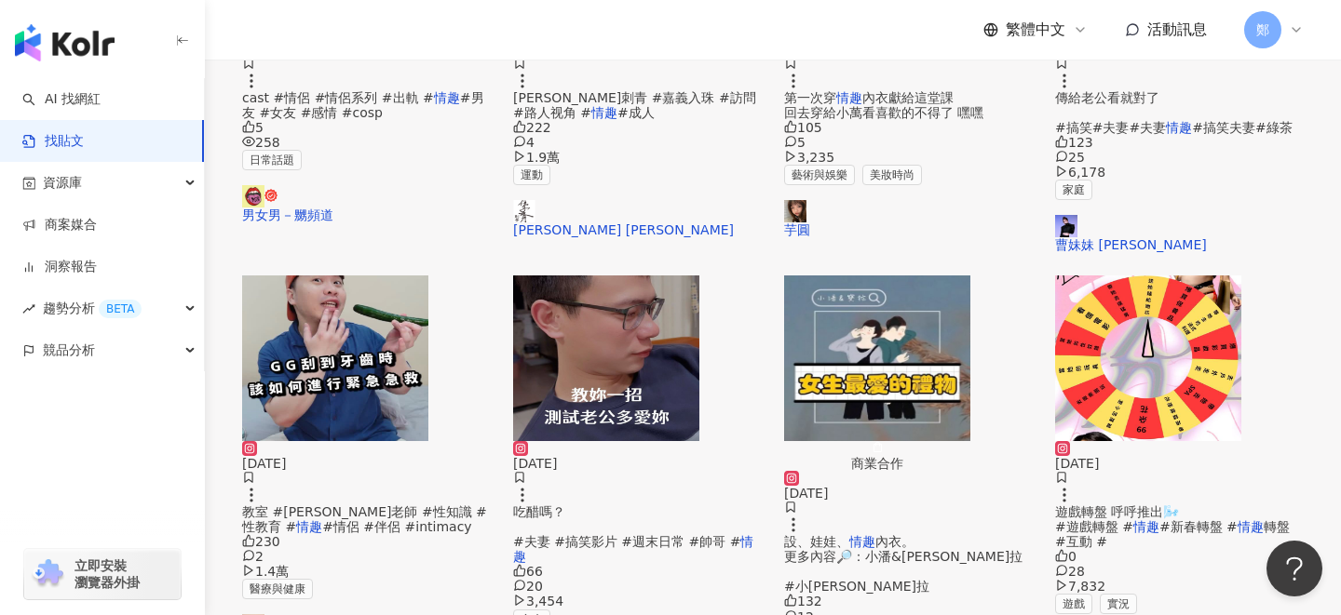
scroll to position [1175, 0]
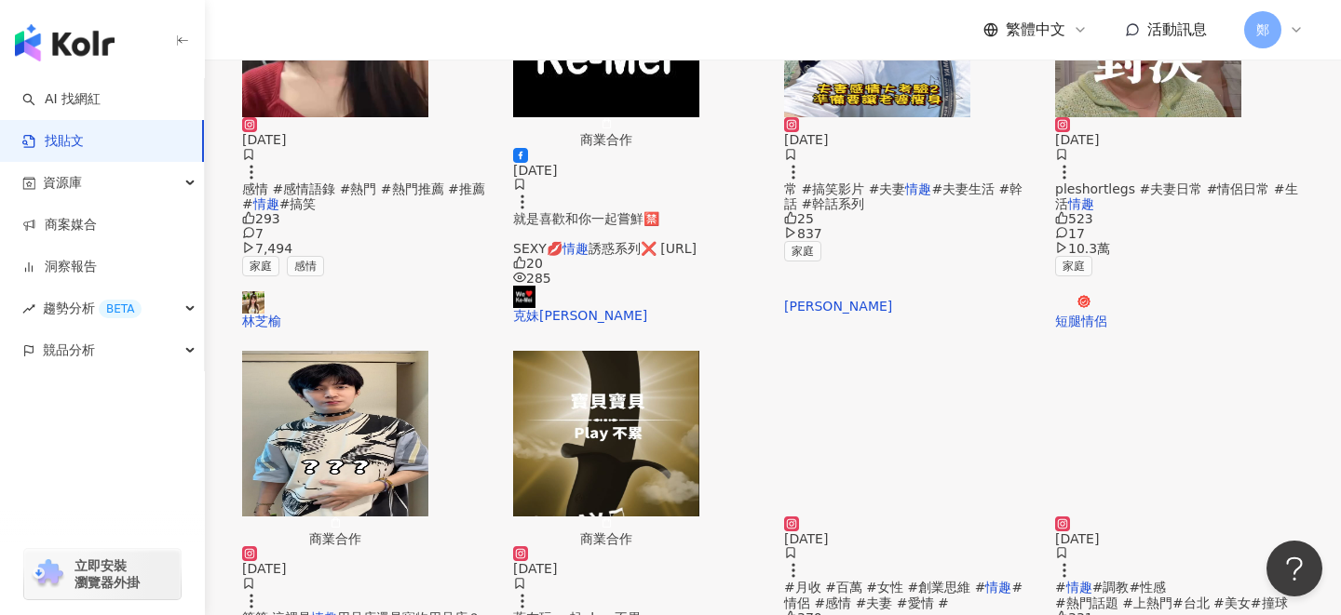
scroll to position [508, 0]
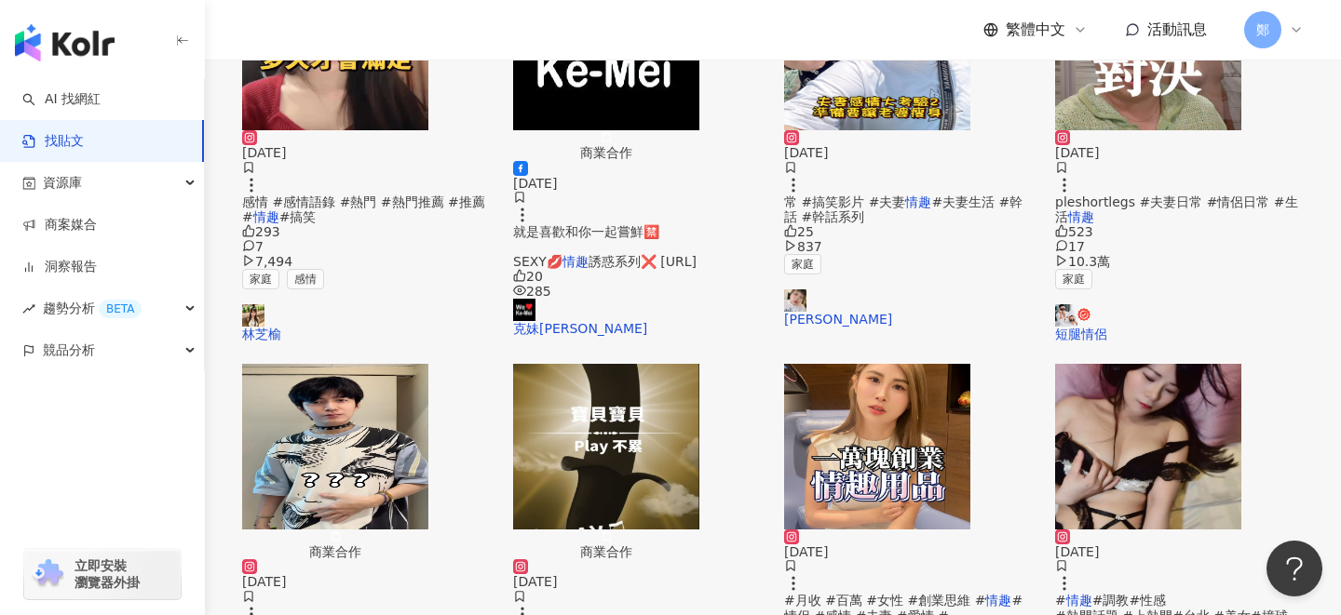
click at [369, 364] on img "button" at bounding box center [335, 447] width 186 height 166
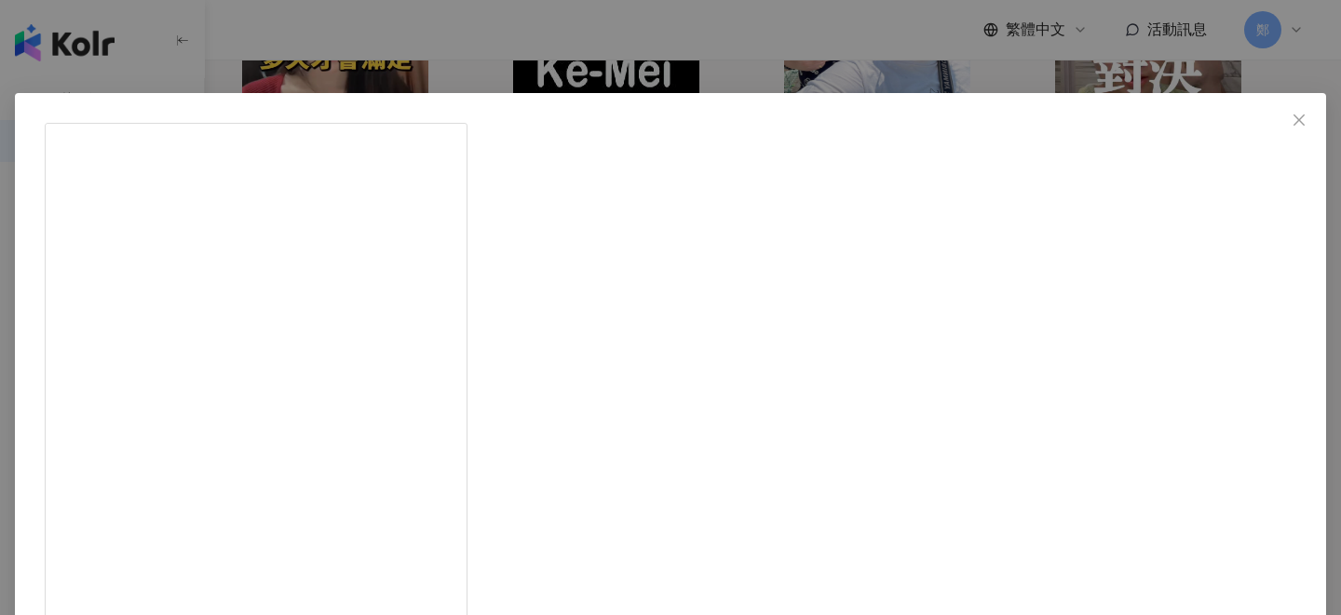
click at [1212, 78] on div "Smiley 瘋狂麥莉 2024/4/8 等等 這裡是情趣用品店還是寵物用品店？ #麥莉 #帶給大家性福的小天使 #凍齡美少女的秘密 #秘密情趣 #台中情趣用…" at bounding box center [670, 307] width 1341 height 615
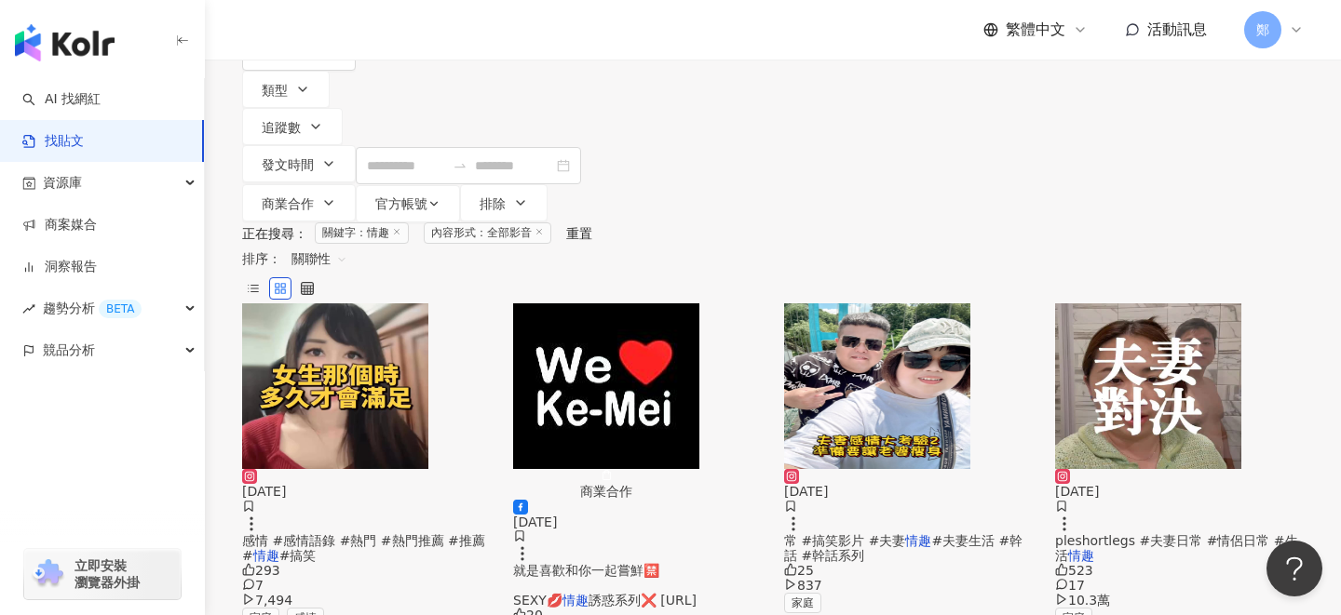
scroll to position [165, 0]
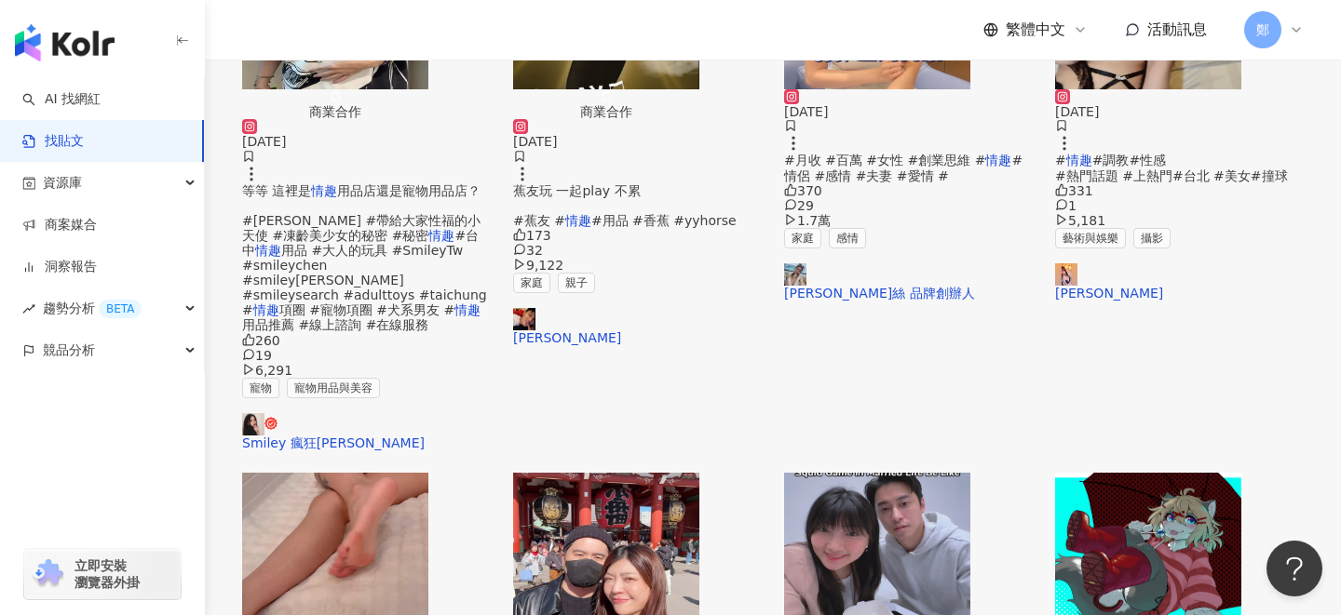
scroll to position [1175, 0]
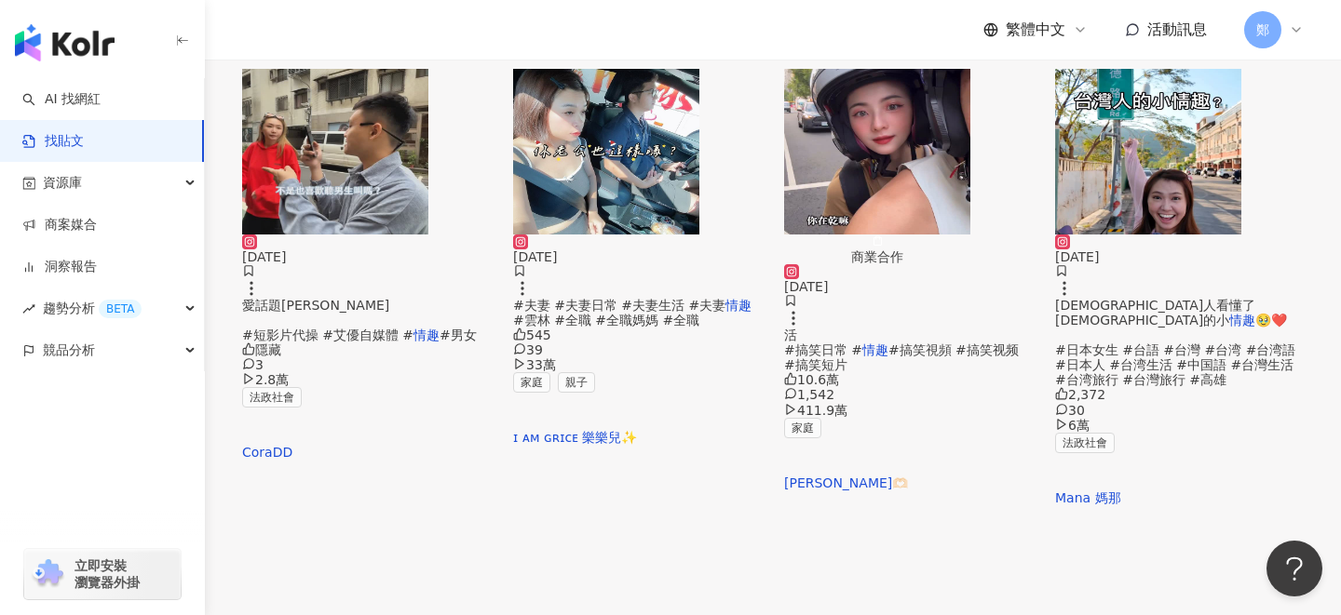
scroll to position [874, 0]
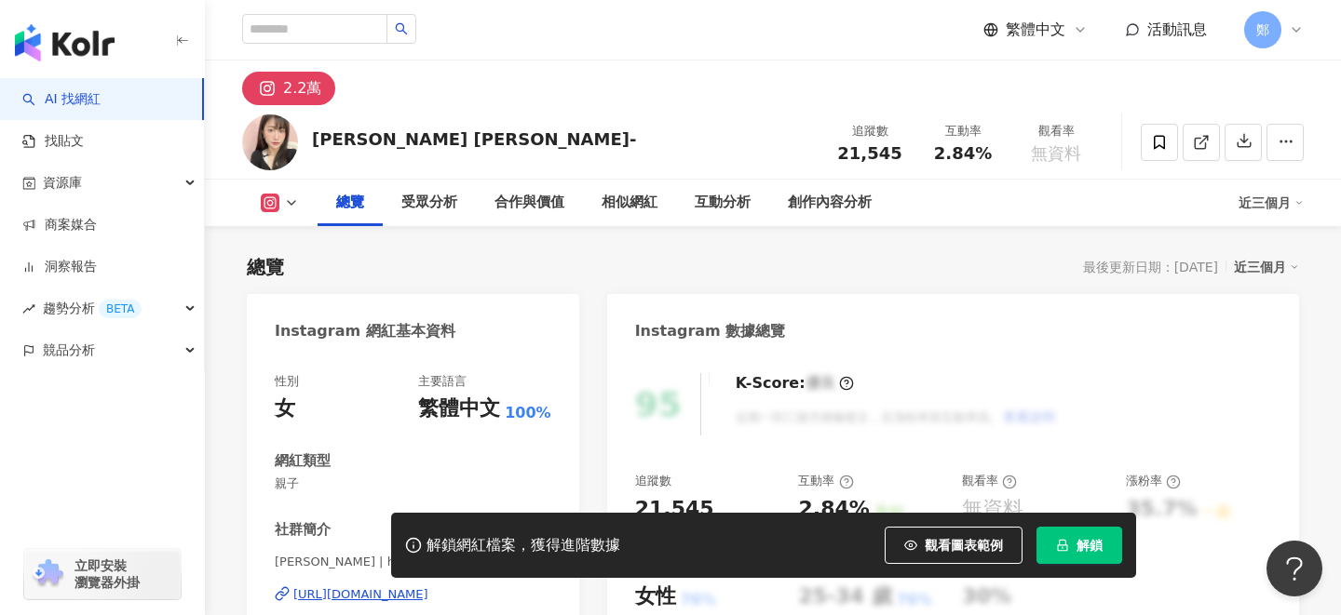
scroll to position [158, 0]
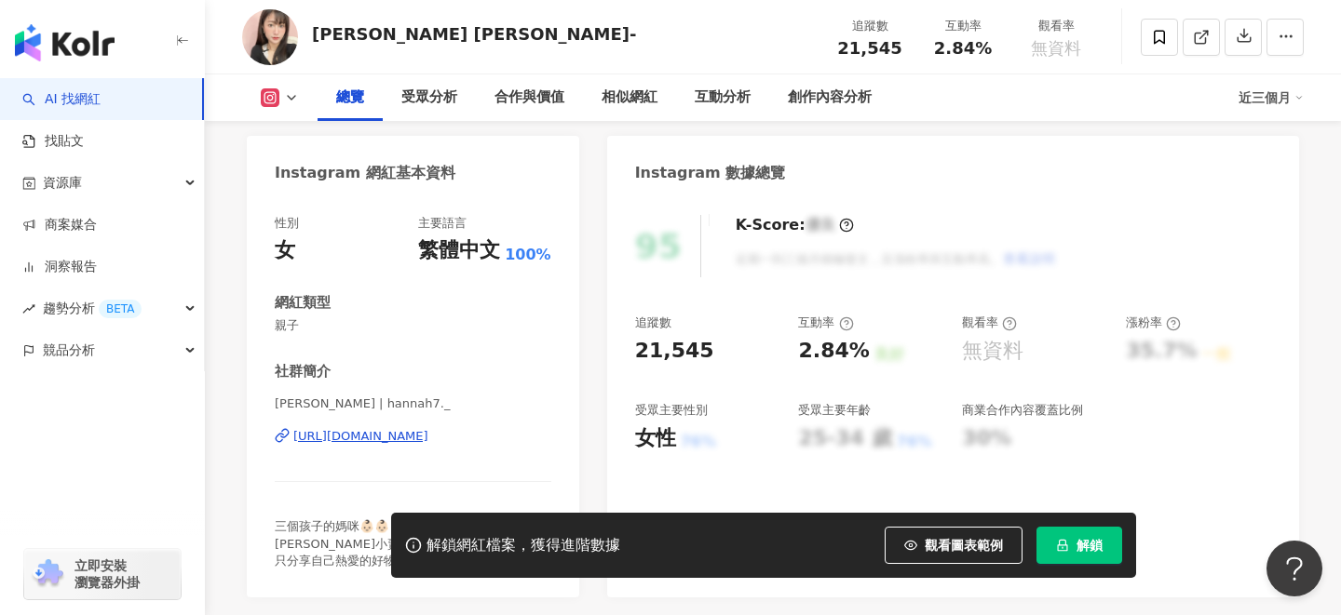
click at [408, 435] on div "https://www.instagram.com/hannah7._/" at bounding box center [360, 436] width 135 height 17
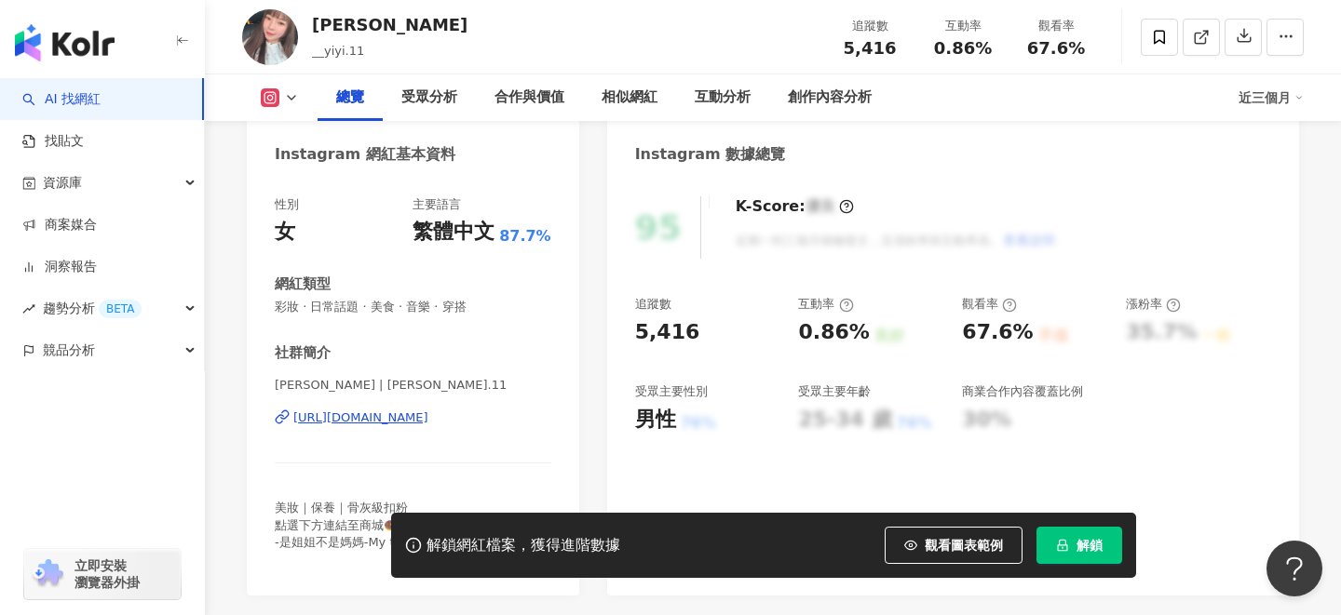
scroll to position [209, 0]
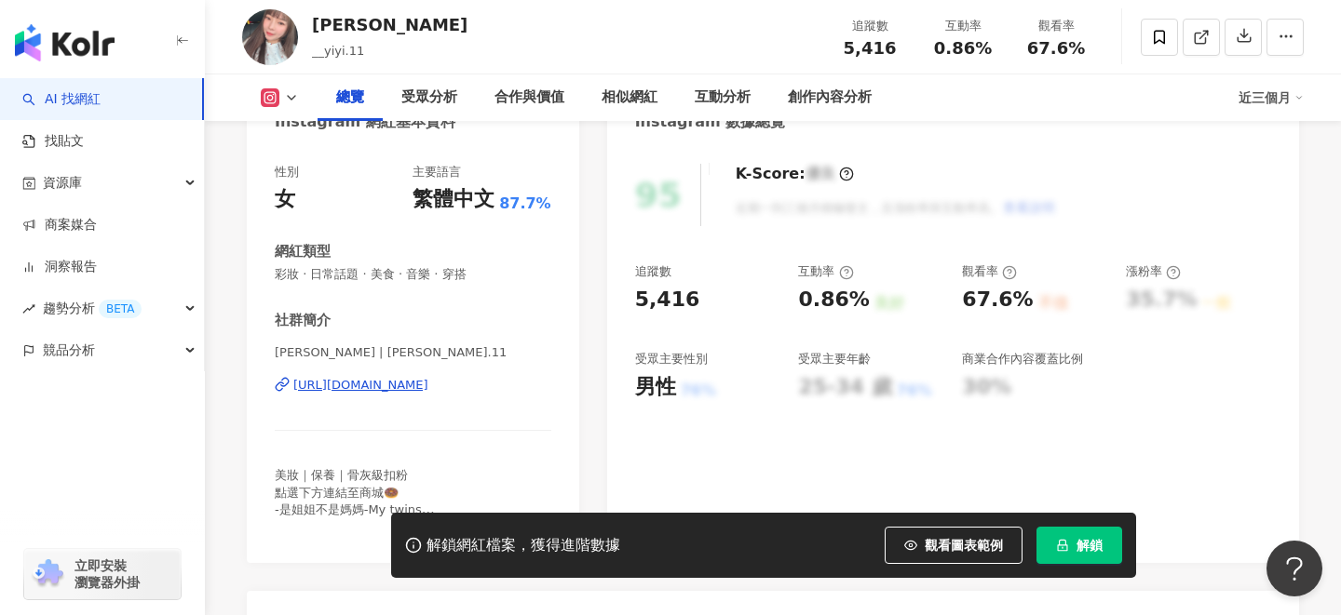
click at [428, 385] on div "https://www.instagram.com/yiyihi.11/" at bounding box center [360, 385] width 135 height 17
click at [428, 383] on div "https://www.instagram.com/yiyihi.11/" at bounding box center [360, 385] width 135 height 17
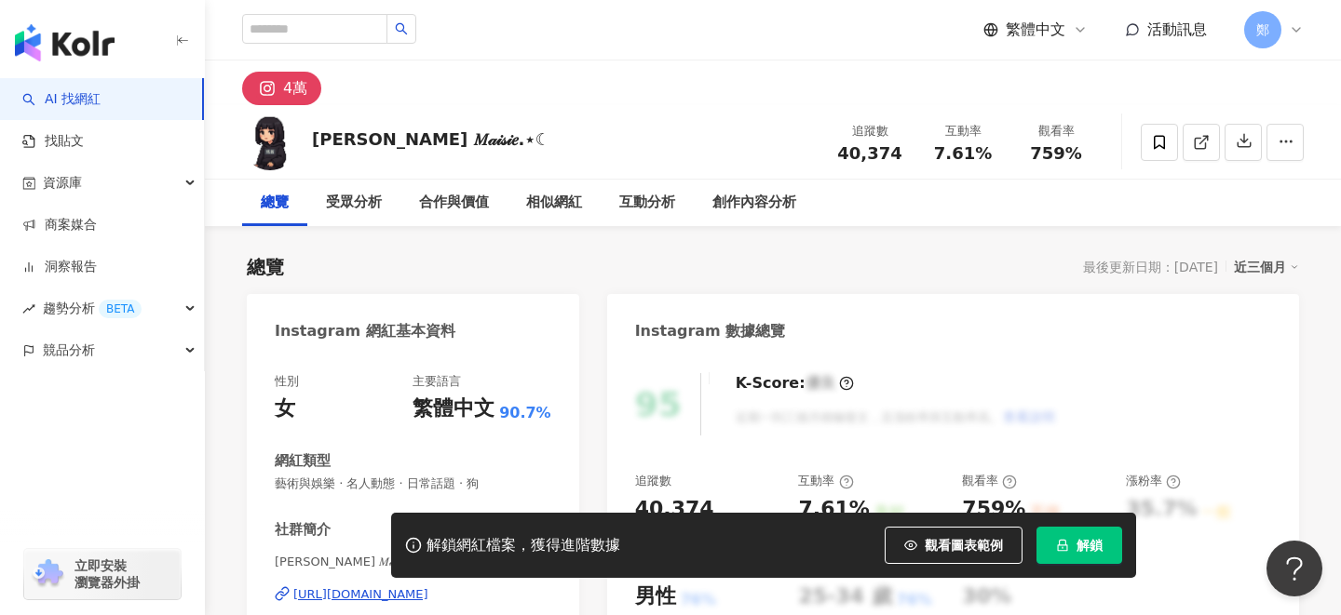
scroll to position [123, 0]
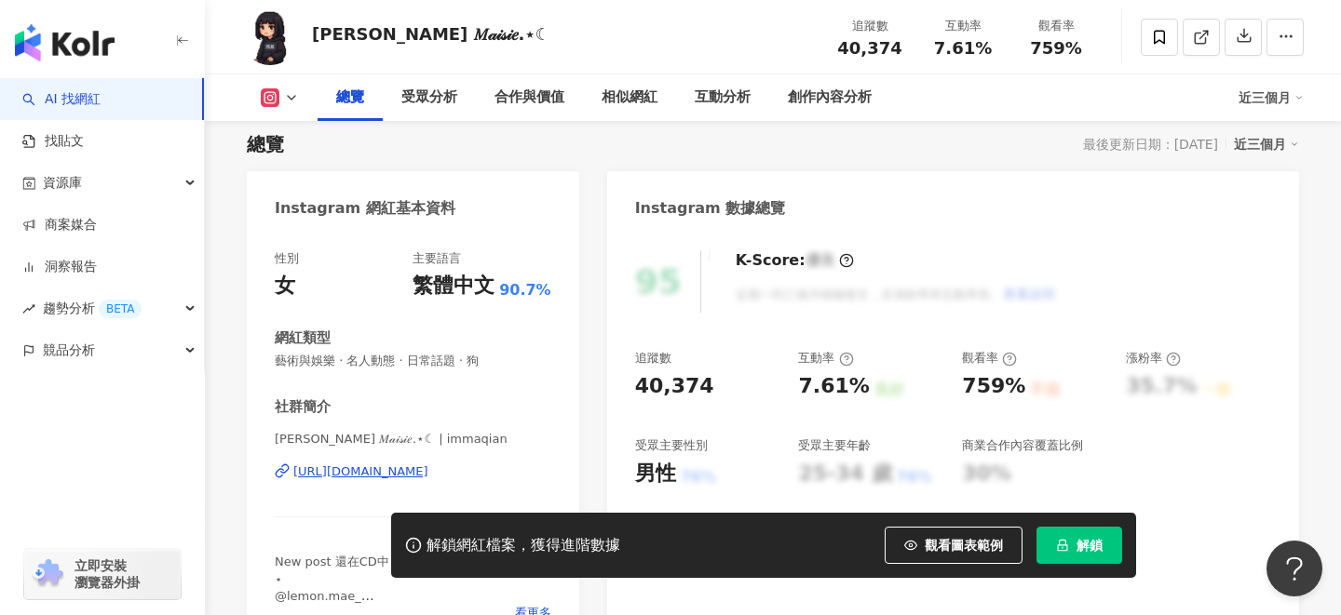
click at [422, 467] on div "https://www.instagram.com/immaqian/" at bounding box center [360, 472] width 135 height 17
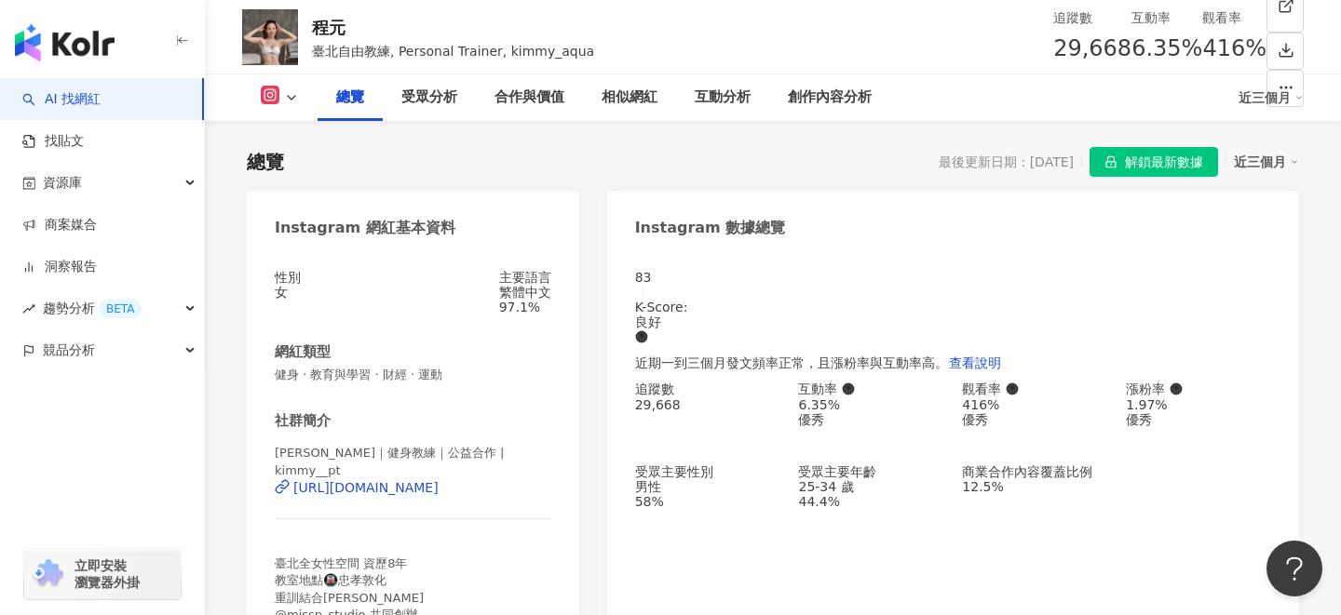
scroll to position [114, 0]
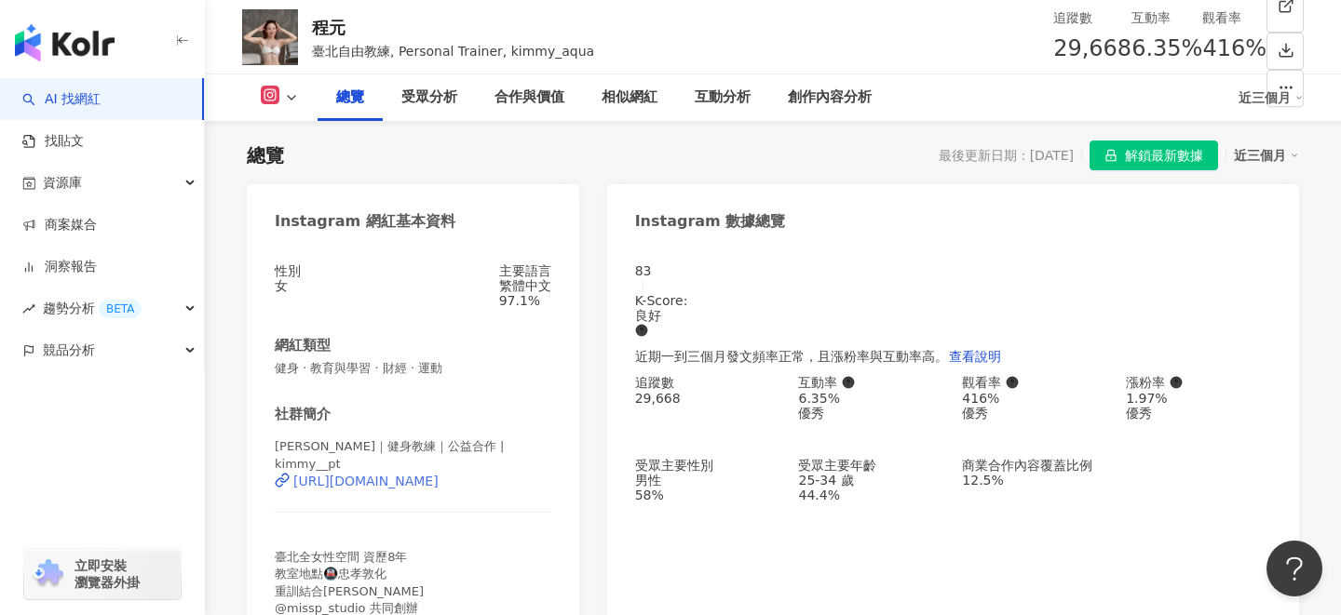
click at [414, 487] on div "https://www.instagram.com/kimmy__pt/" at bounding box center [365, 481] width 145 height 15
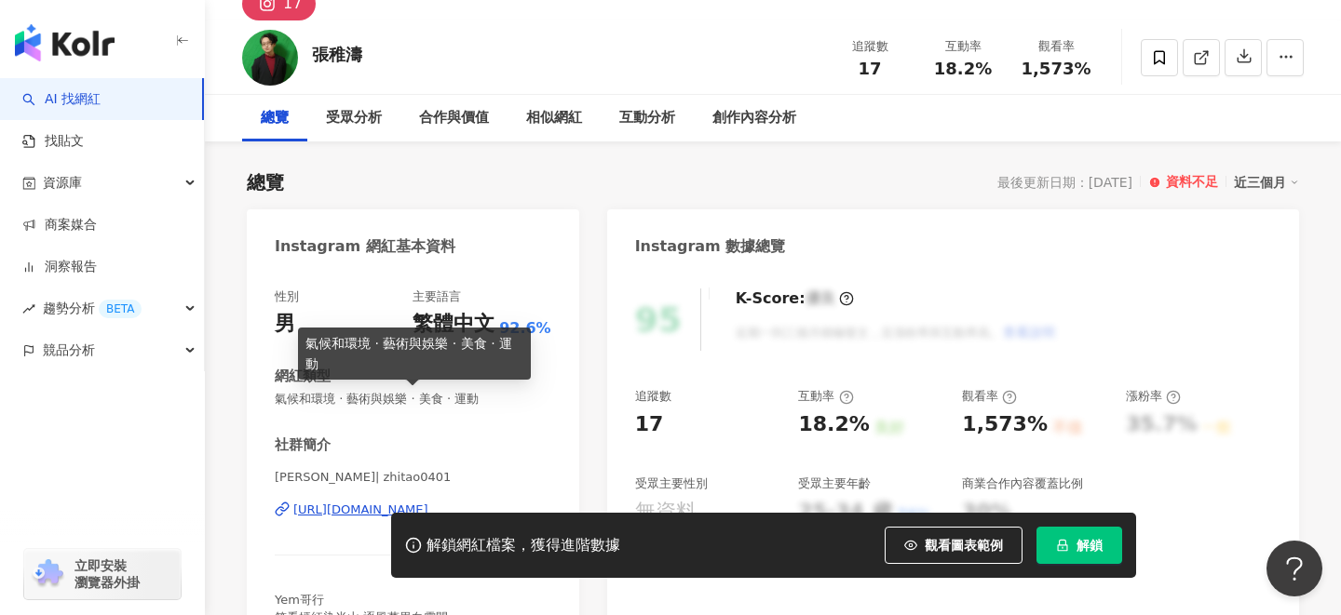
scroll to position [126, 0]
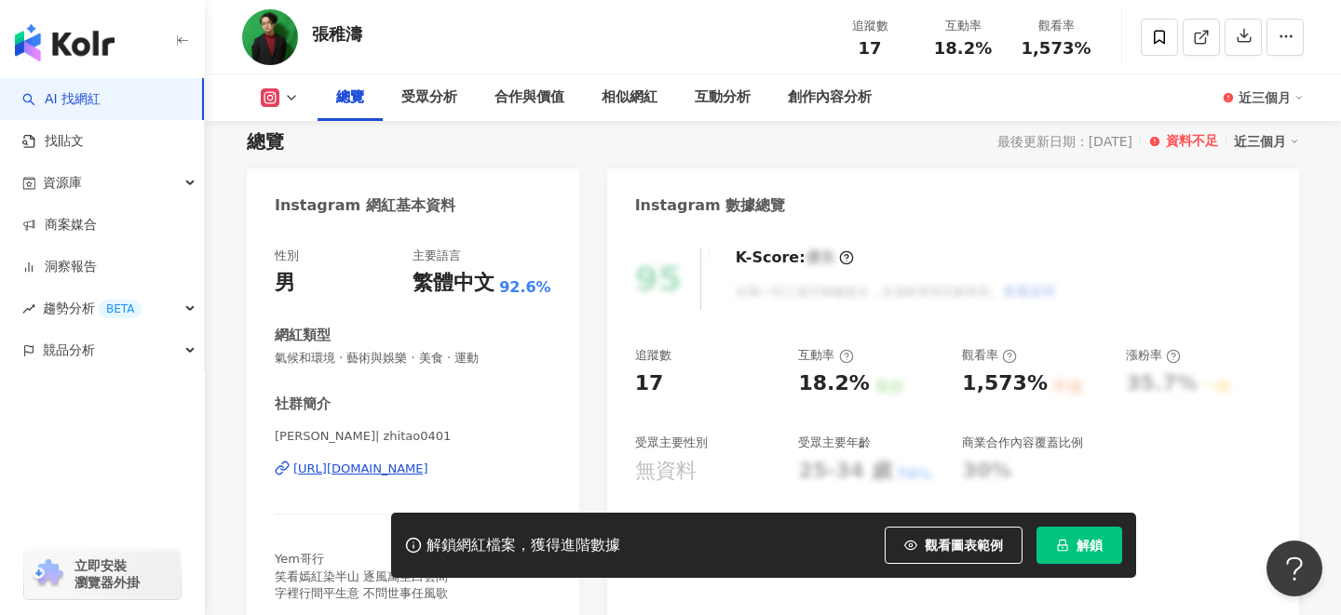
click at [365, 463] on div "https://www.instagram.com/zhitao0401/" at bounding box center [360, 469] width 135 height 17
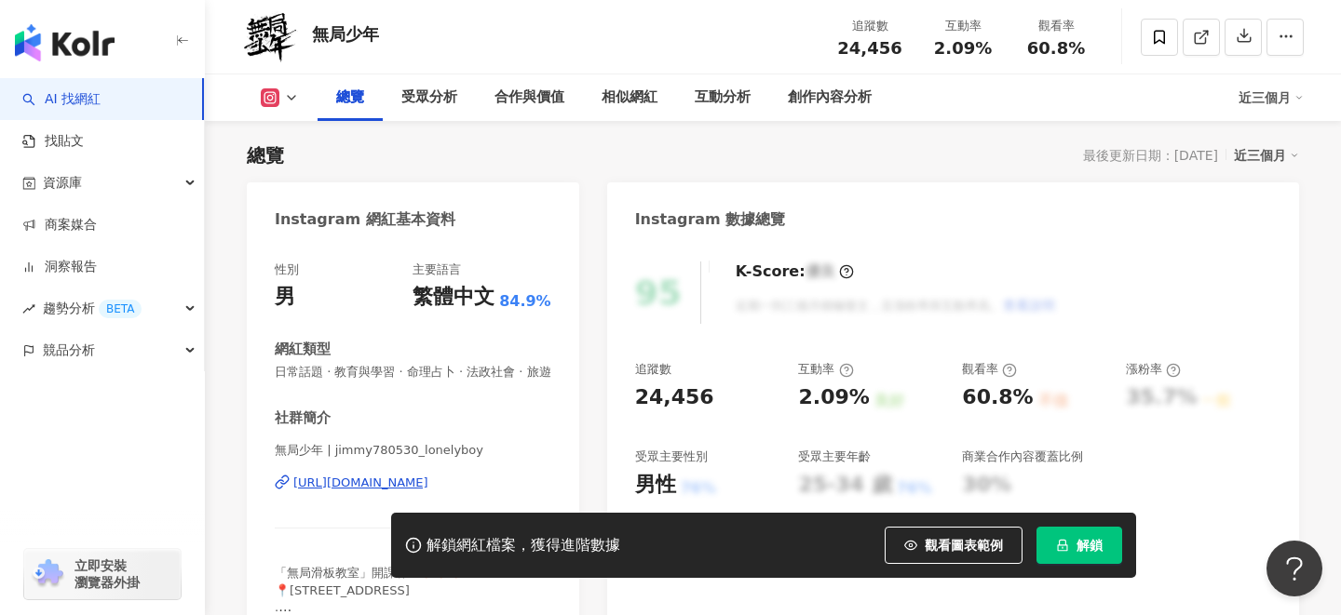
scroll to position [141, 0]
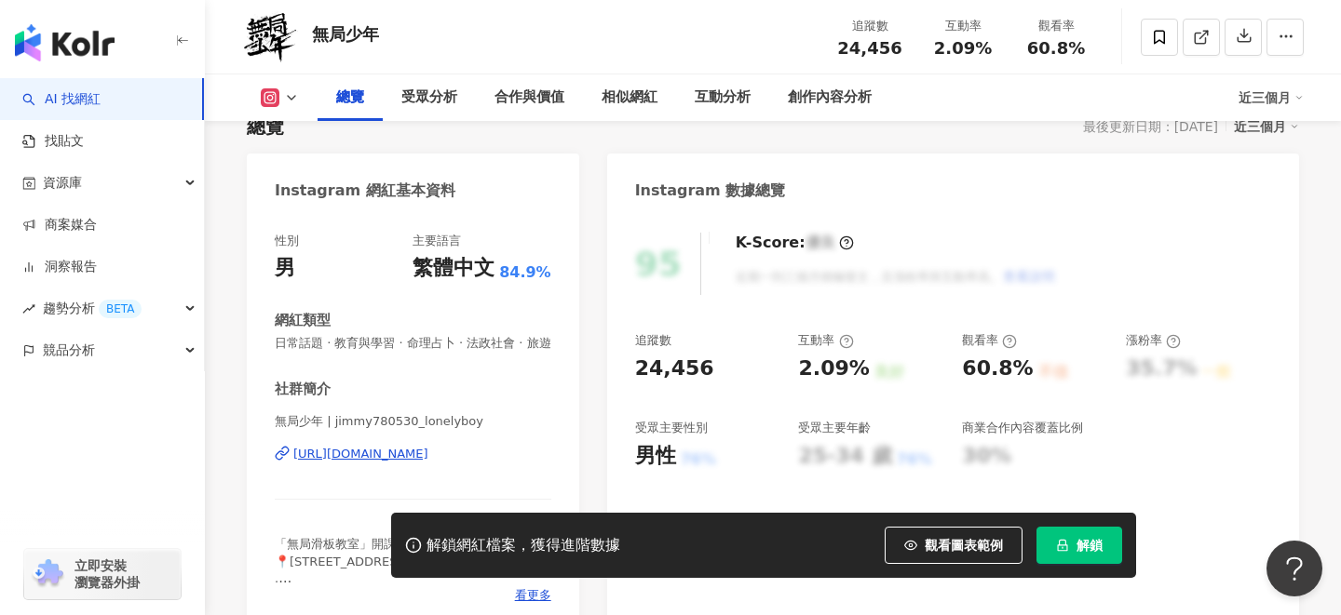
click at [428, 450] on div "[URL][DOMAIN_NAME]" at bounding box center [360, 454] width 135 height 17
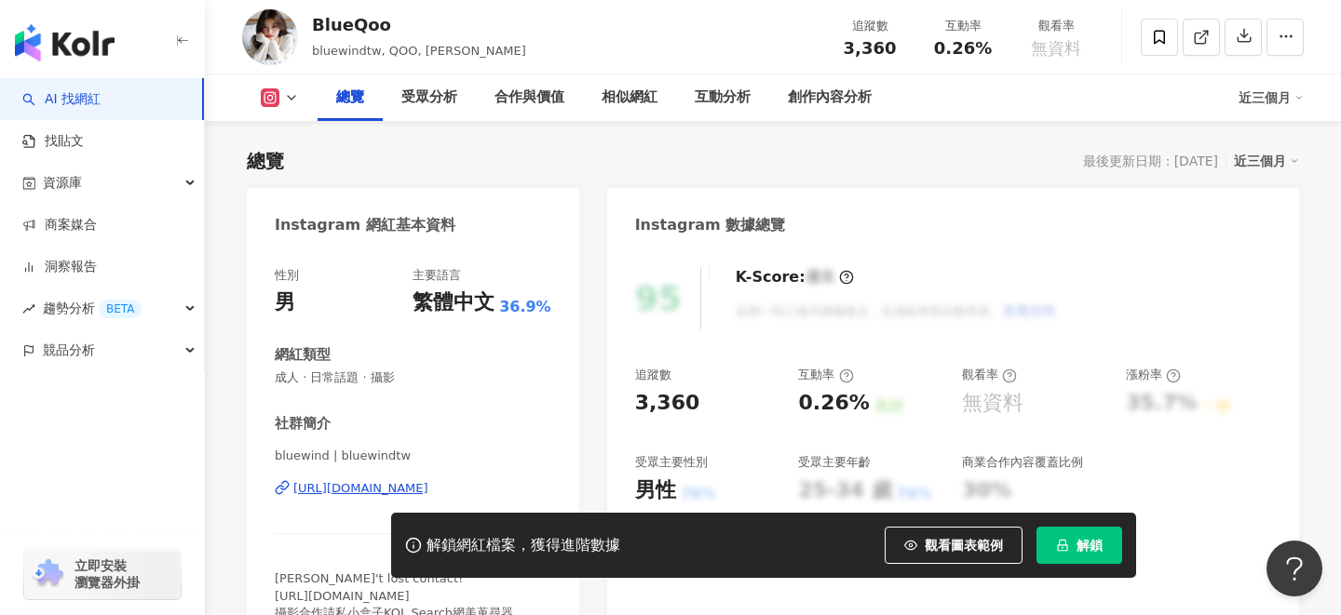
scroll to position [115, 0]
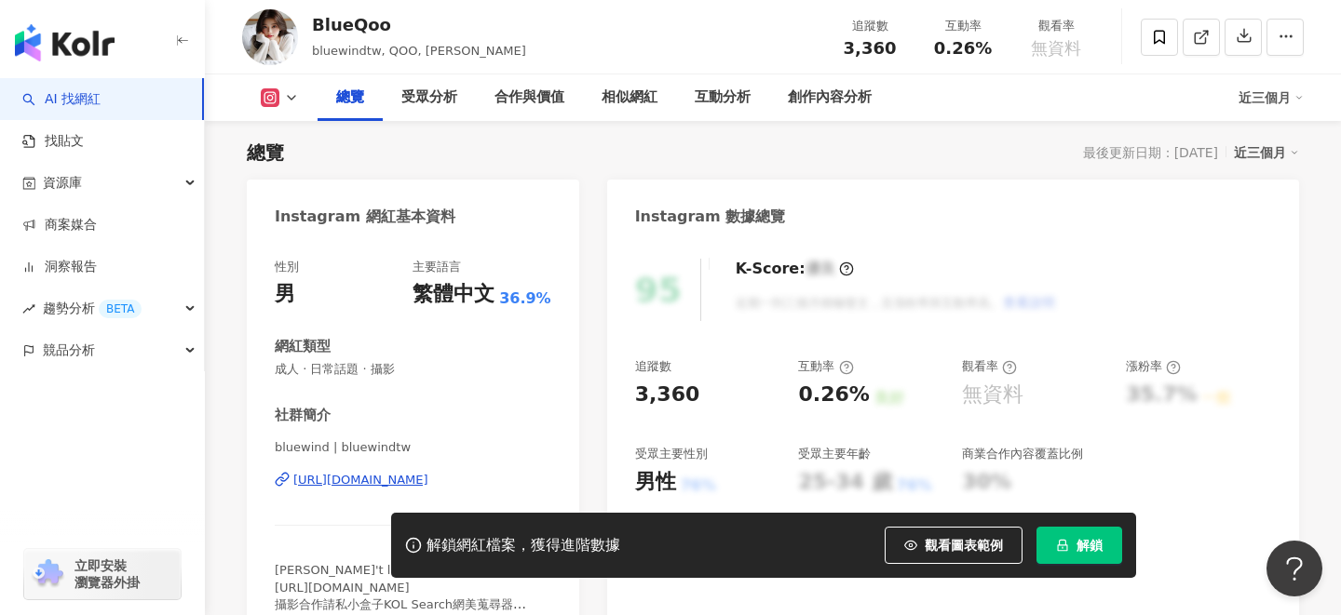
click at [408, 483] on div "https://www.instagram.com/bluewindtw/" at bounding box center [360, 480] width 135 height 17
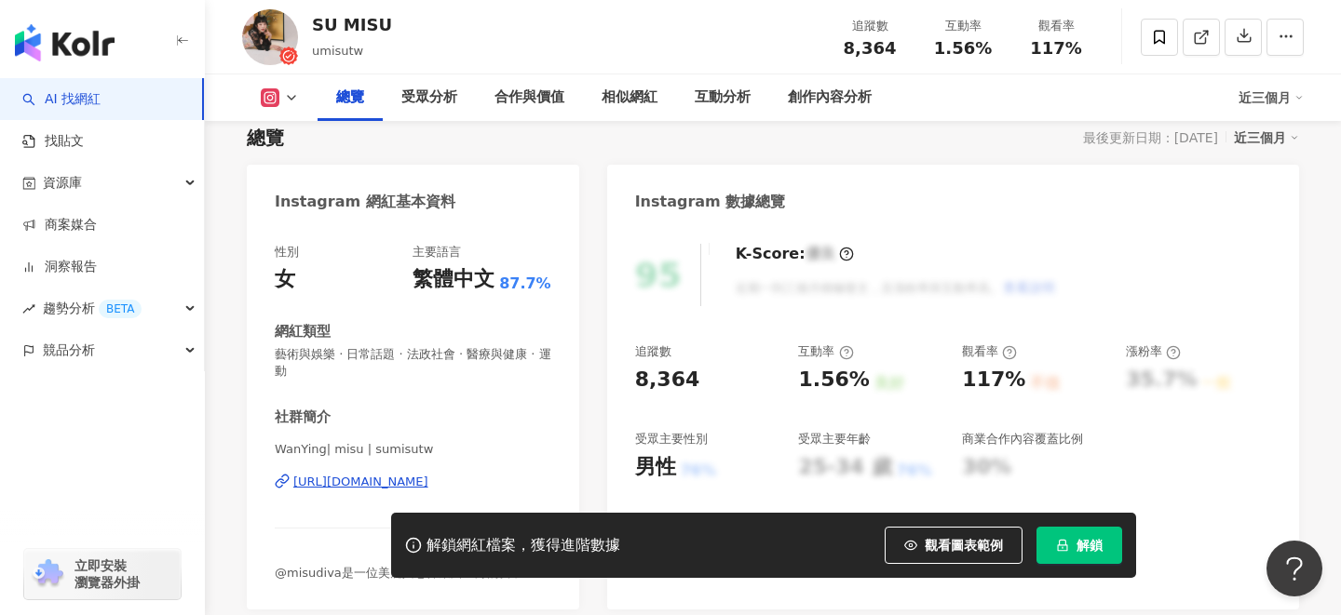
scroll to position [130, 0]
click at [421, 480] on div "https://www.instagram.com/sumisutw/" at bounding box center [360, 481] width 135 height 17
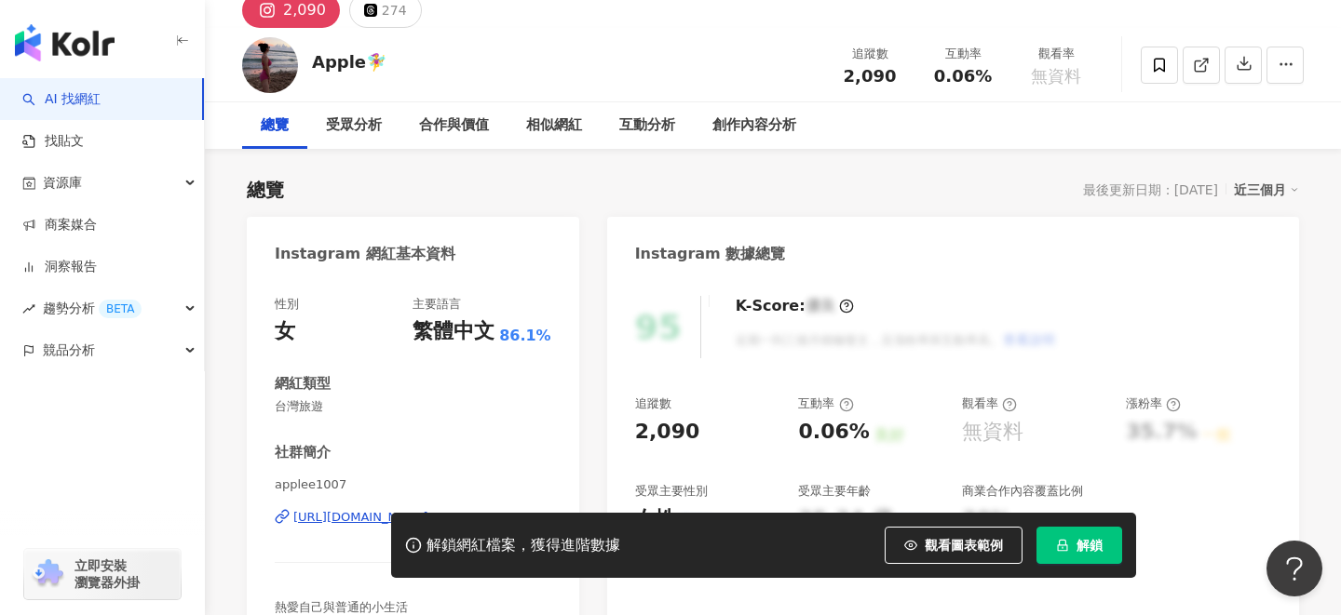
scroll to position [104, 0]
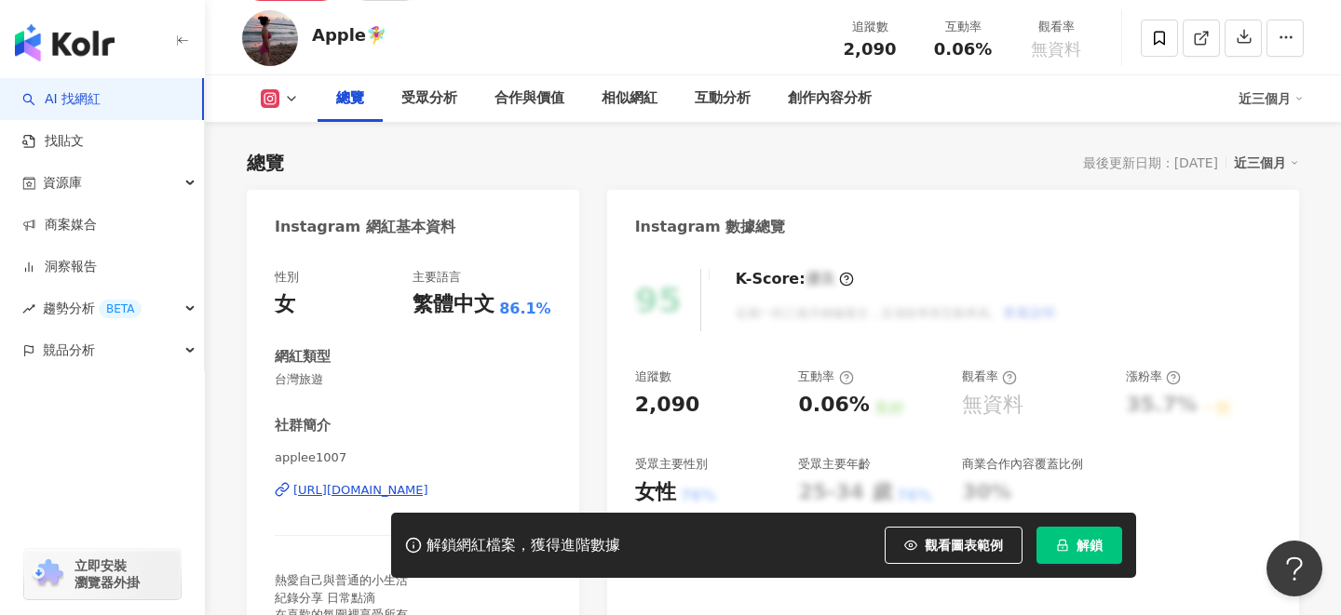
click at [428, 493] on div "https://www.instagram.com/applee1007/" at bounding box center [360, 490] width 135 height 17
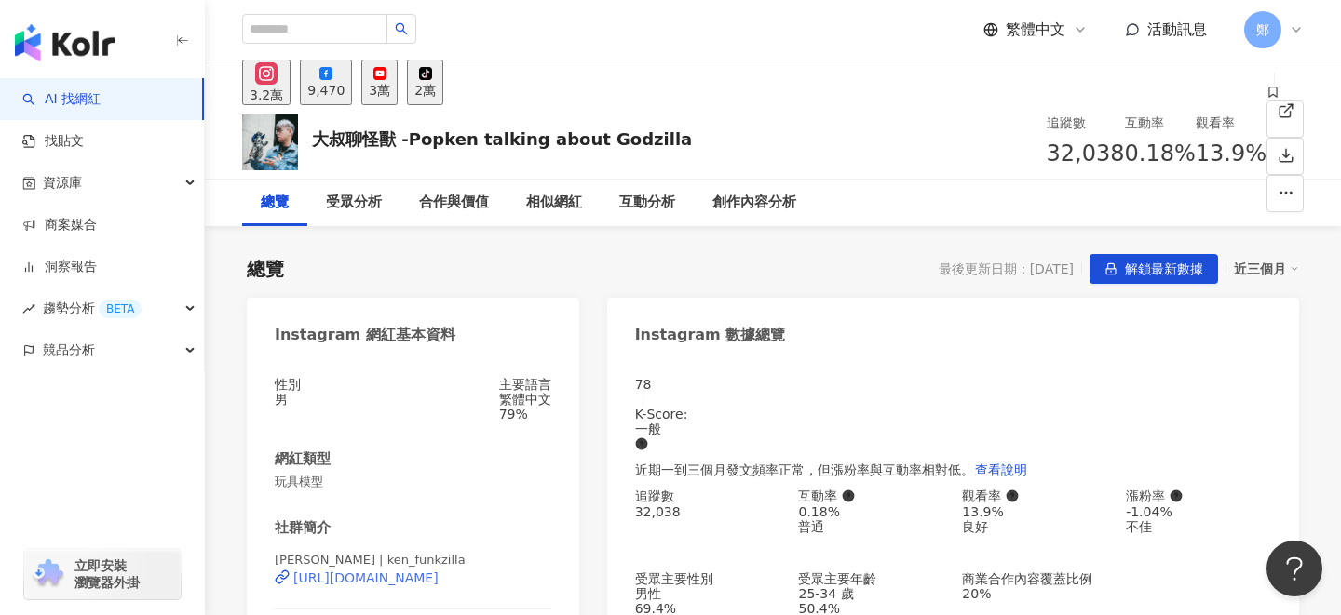
click at [438, 586] on div "[URL][DOMAIN_NAME]" at bounding box center [365, 578] width 145 height 15
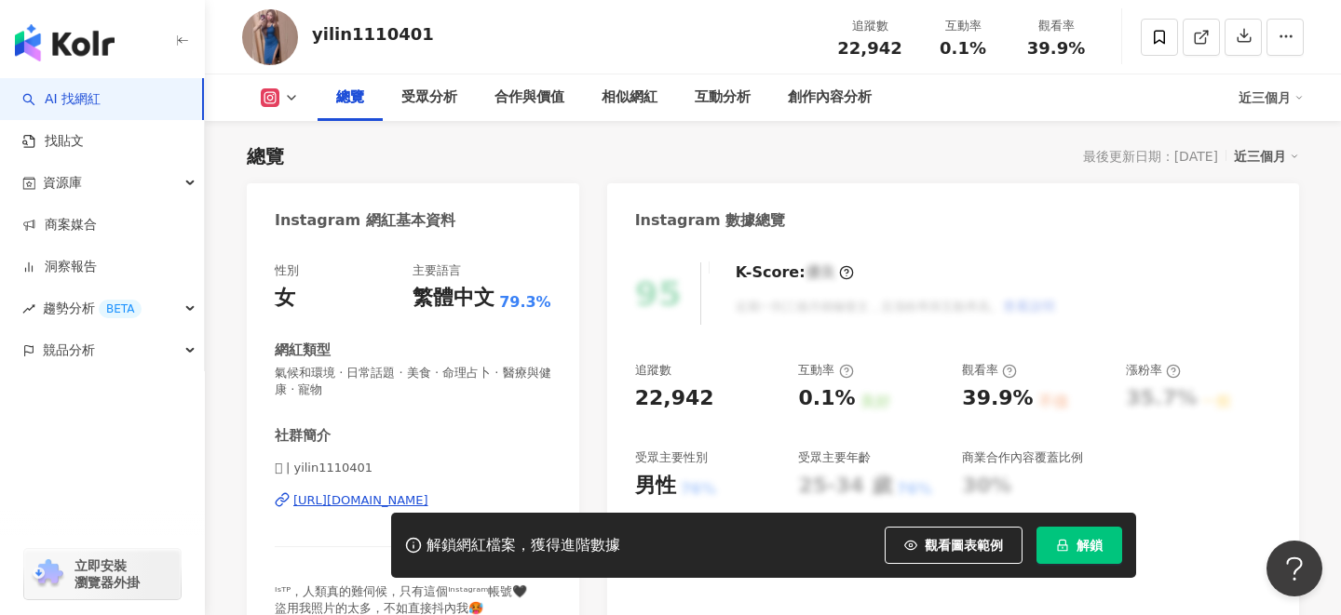
scroll to position [124, 0]
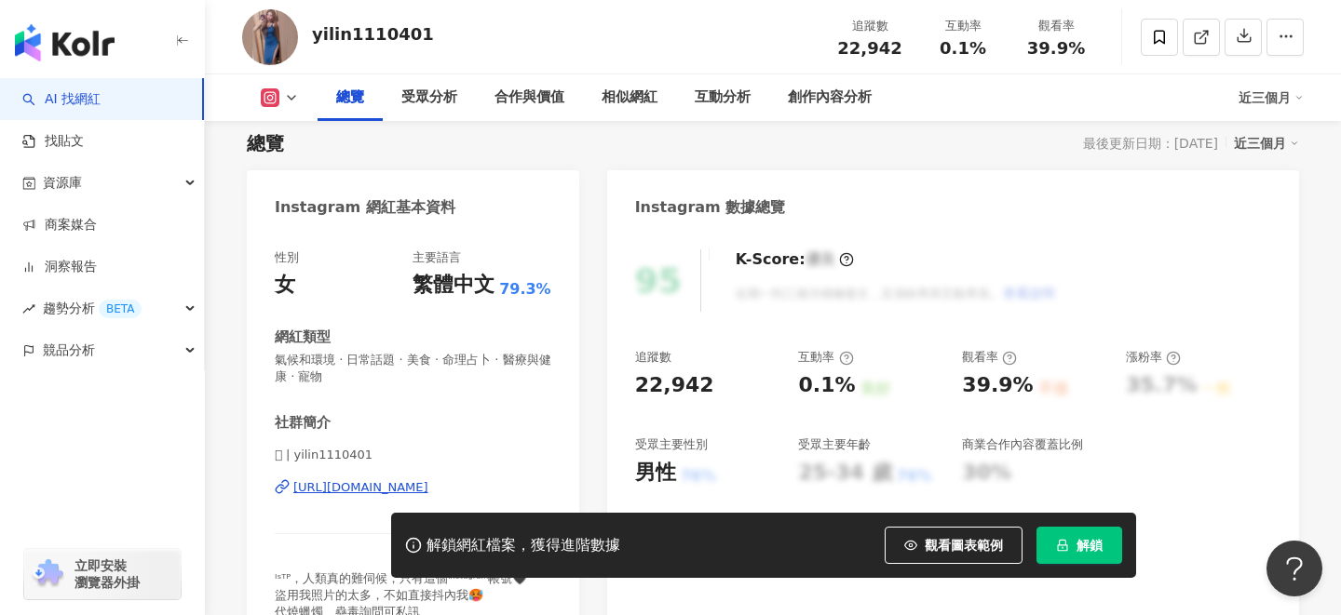
click at [428, 482] on div "https://www.instagram.com/yilin1110401/" at bounding box center [360, 487] width 135 height 17
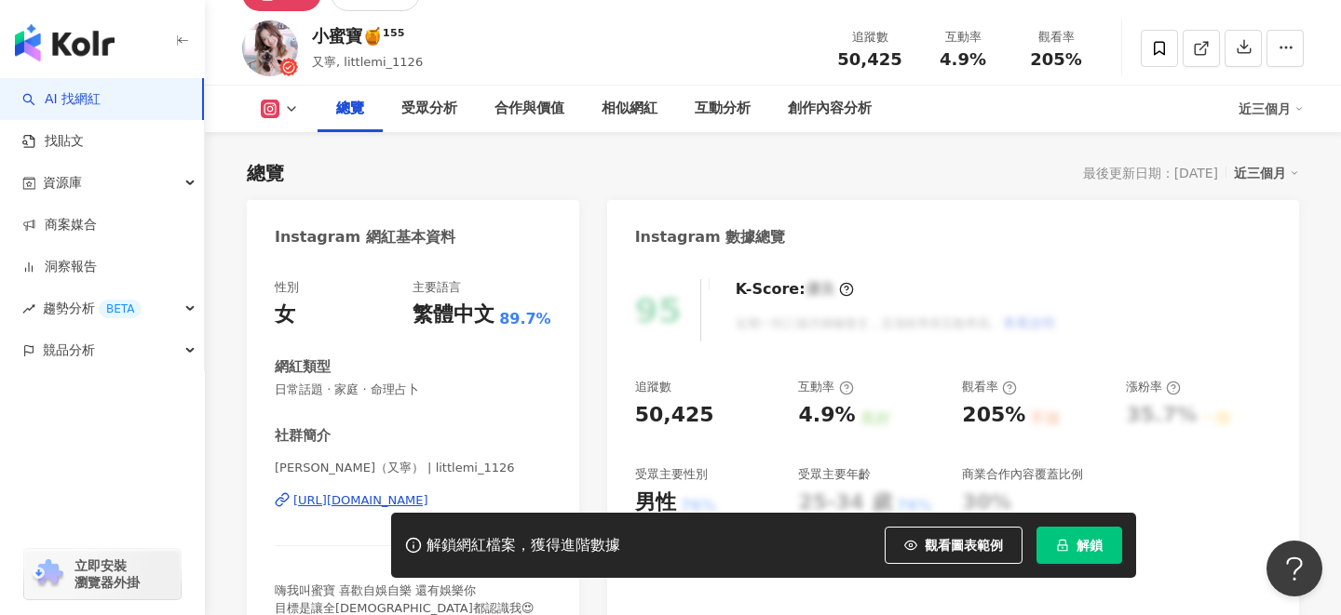
scroll to position [120, 0]
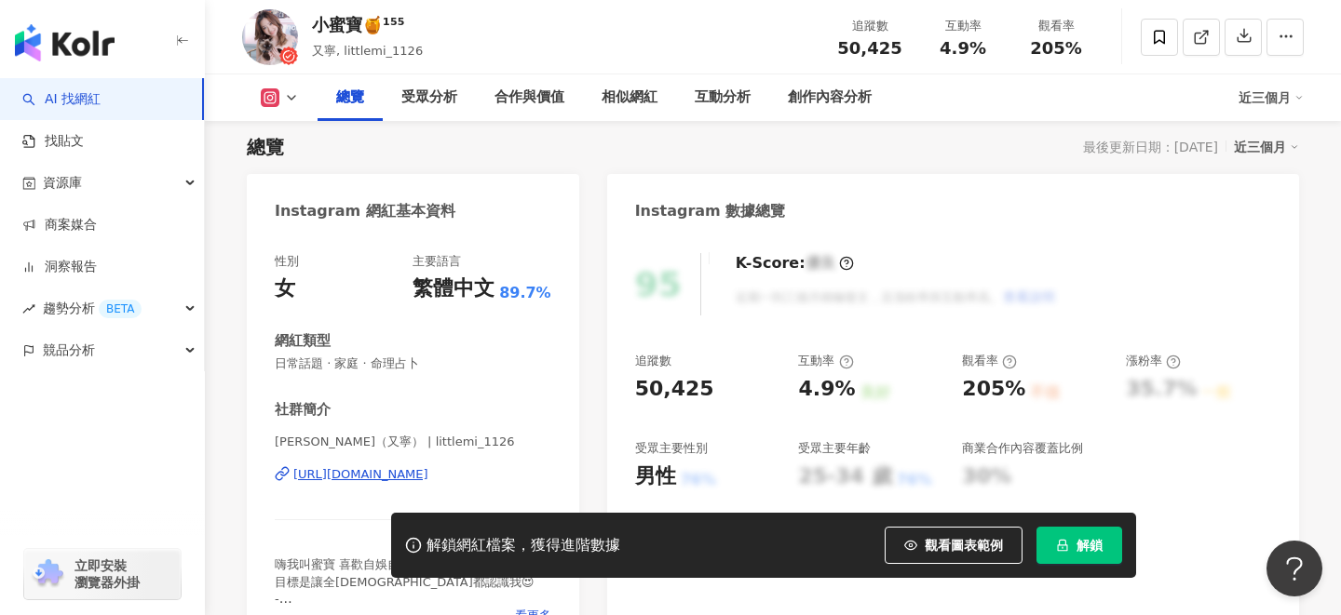
click at [428, 472] on div "https://www.instagram.com/littlemi_1126/" at bounding box center [360, 474] width 135 height 17
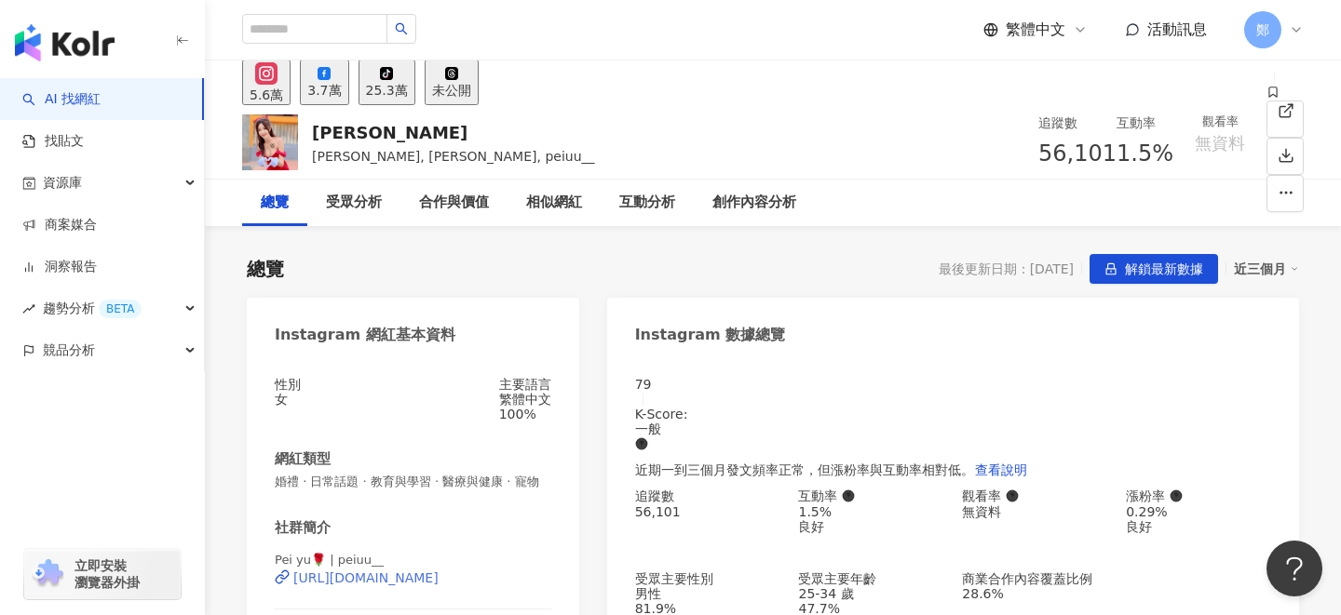
click at [417, 586] on div "https://www.instagram.com/peiuu__/" at bounding box center [365, 578] width 145 height 15
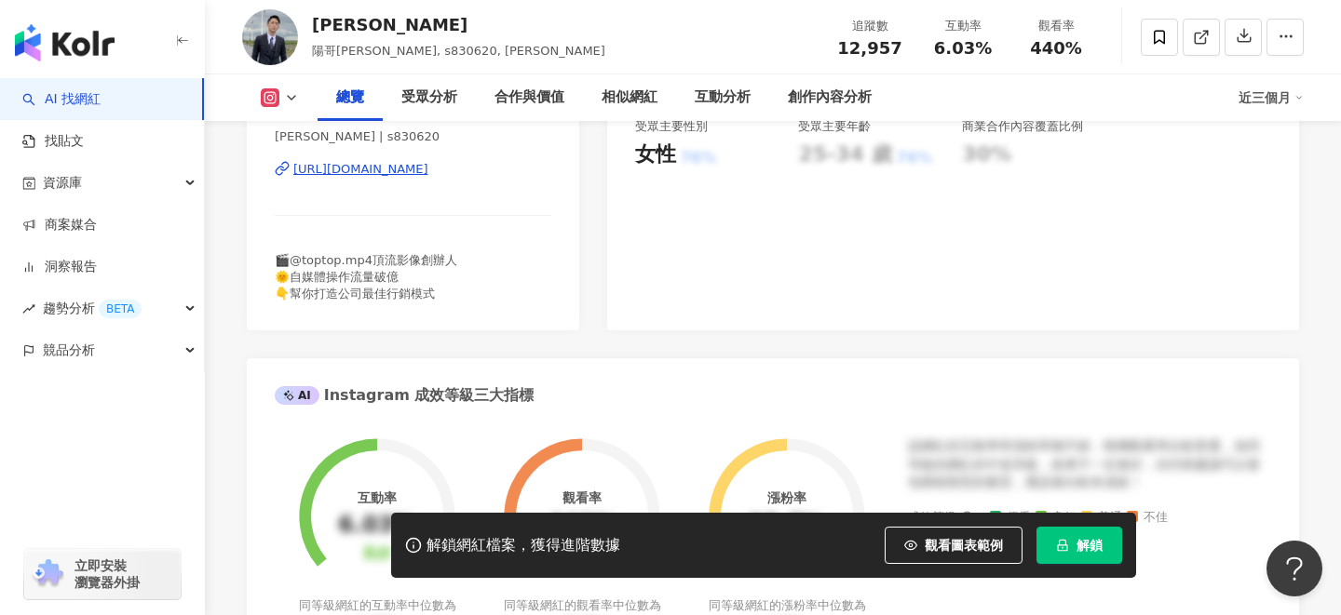
scroll to position [445, 0]
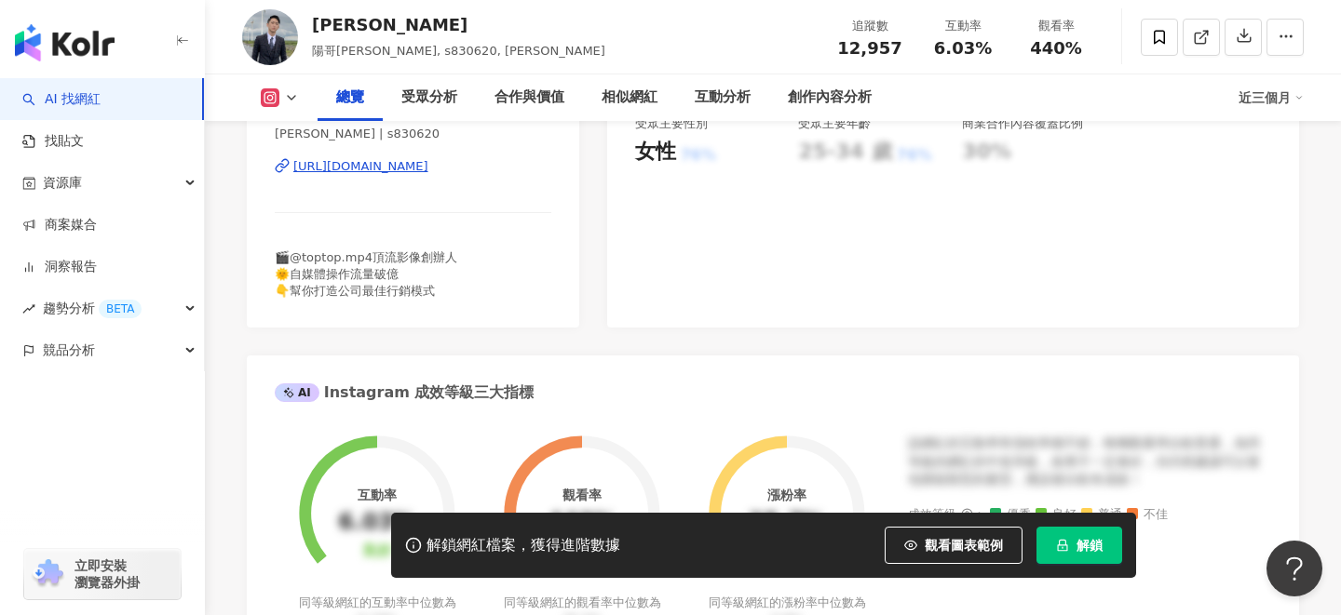
click at [428, 163] on div "[URL][DOMAIN_NAME]" at bounding box center [360, 166] width 135 height 17
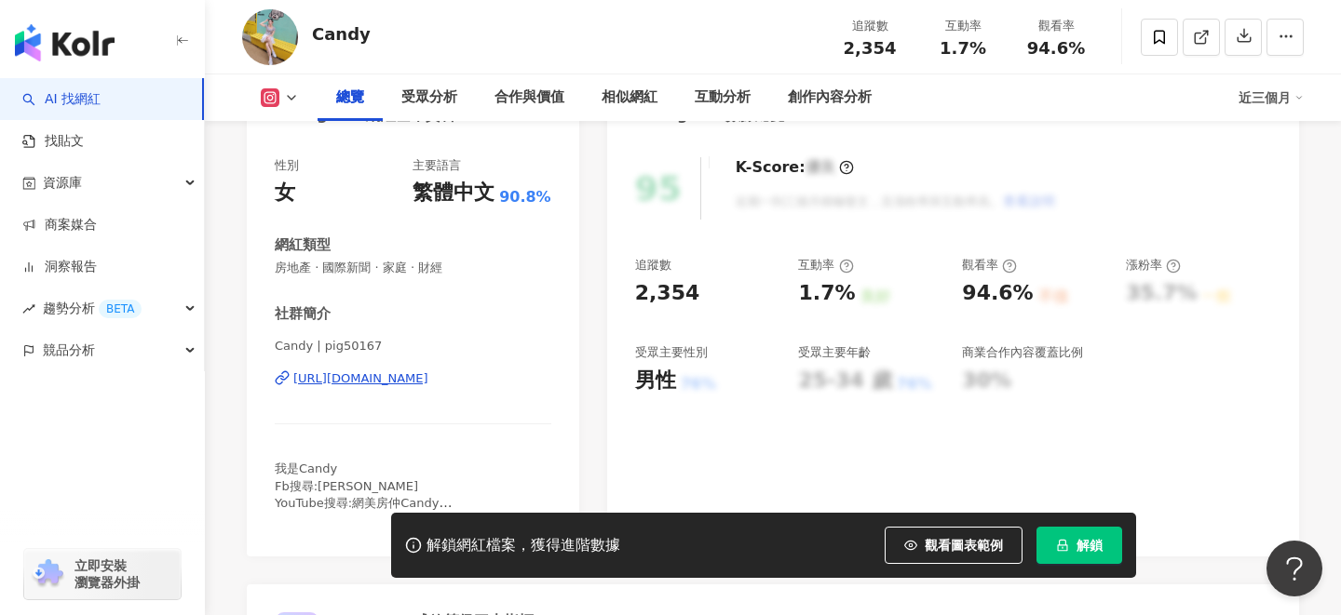
scroll to position [144, 0]
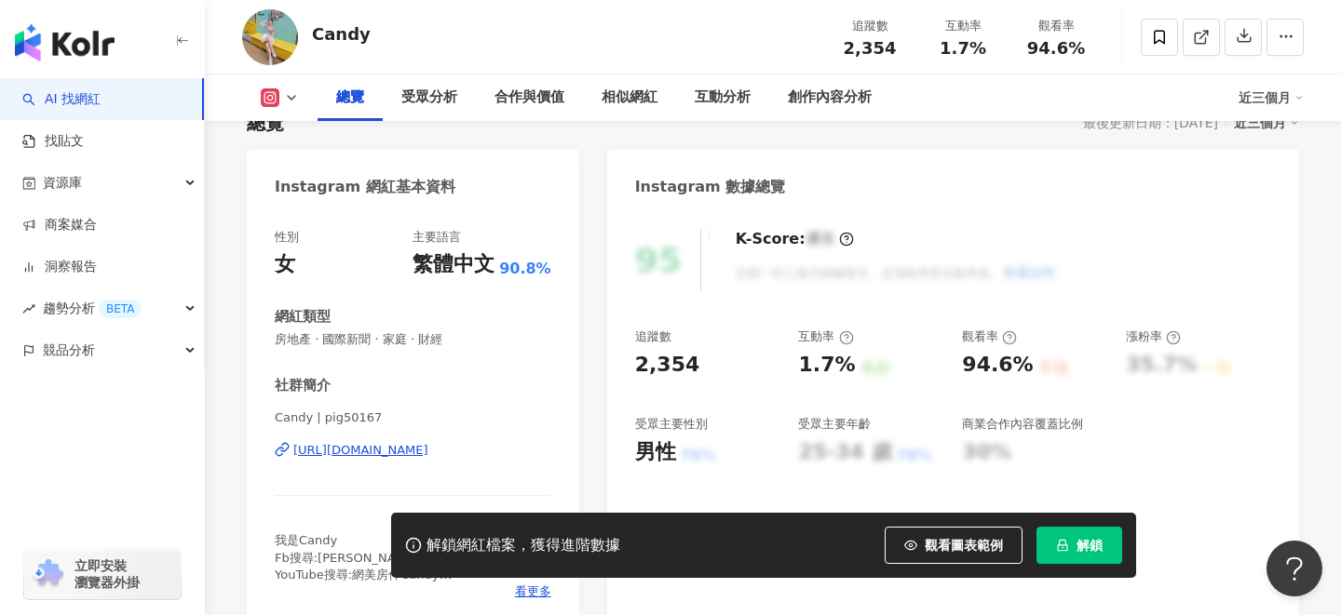
click at [428, 450] on div "https://www.instagram.com/pig50167/" at bounding box center [360, 450] width 135 height 17
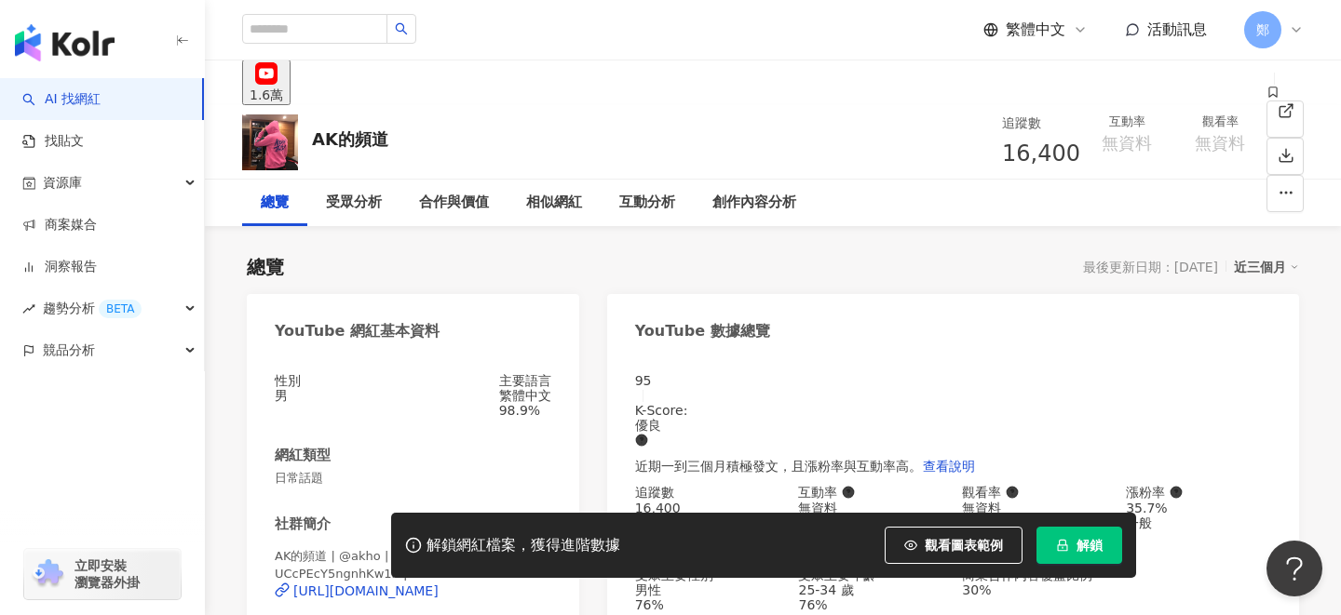
scroll to position [214, 0]
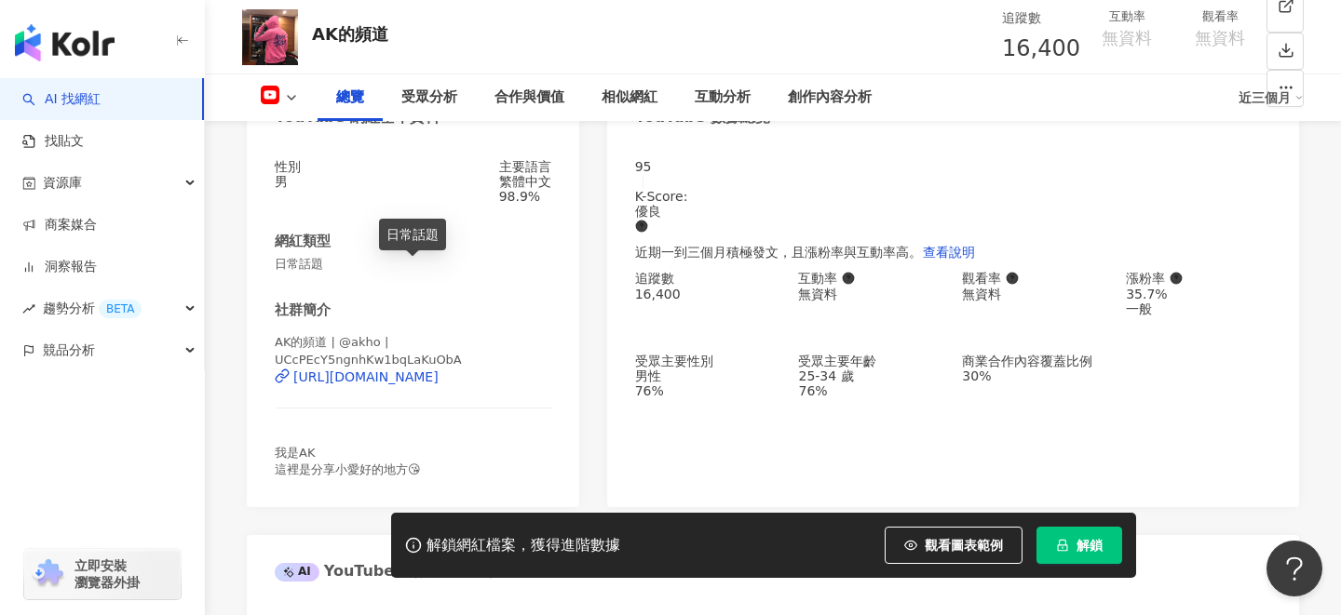
click at [426, 378] on div "社群簡介 AK的頻道 | @akho | UCcPEcY5ngnhKw1bqLaKuObA https://www.youtube.com/channel/U…" at bounding box center [413, 390] width 276 height 178
click at [426, 378] on div "https://www.youtube.com/channel/UCcPEcY5ngnhKw1bqLaKuObA" at bounding box center [365, 377] width 145 height 15
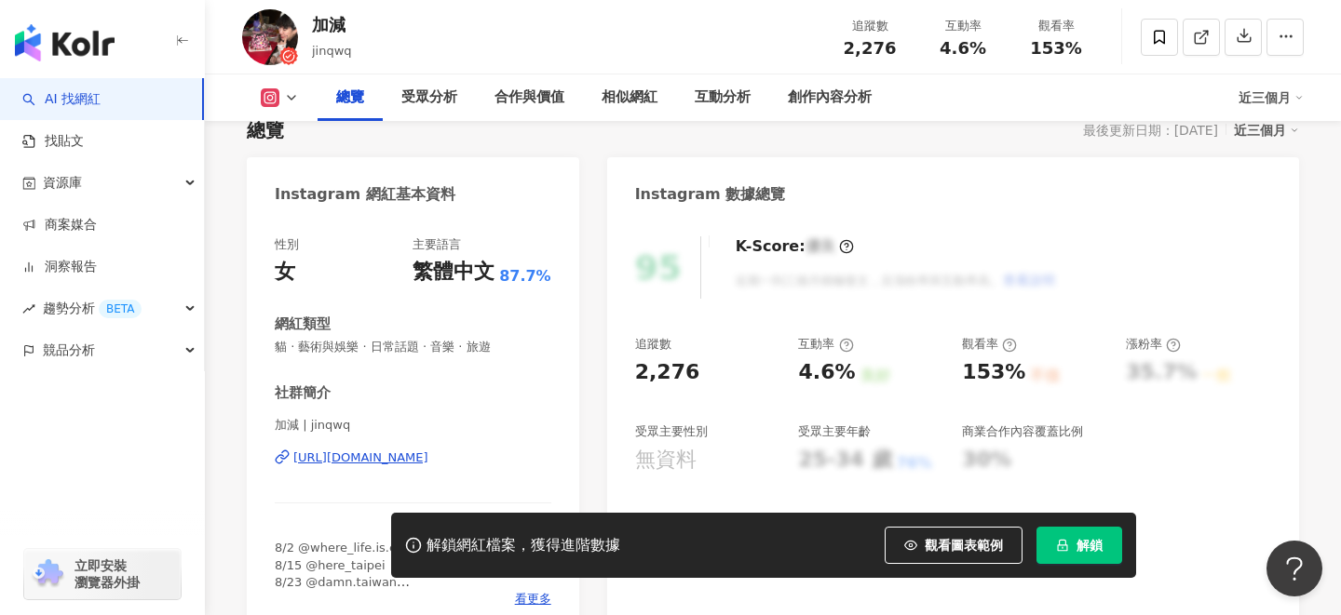
scroll to position [136, 0]
click at [400, 452] on div "https://www.instagram.com/jinqwq/" at bounding box center [360, 459] width 135 height 17
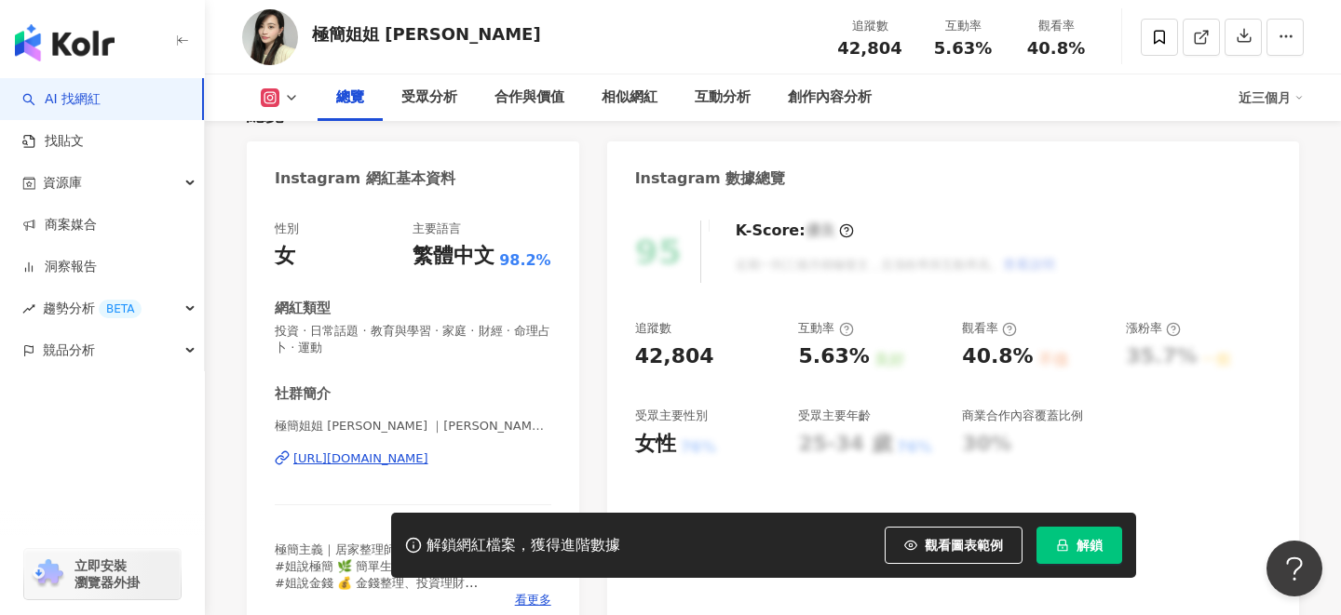
scroll to position [157, 0]
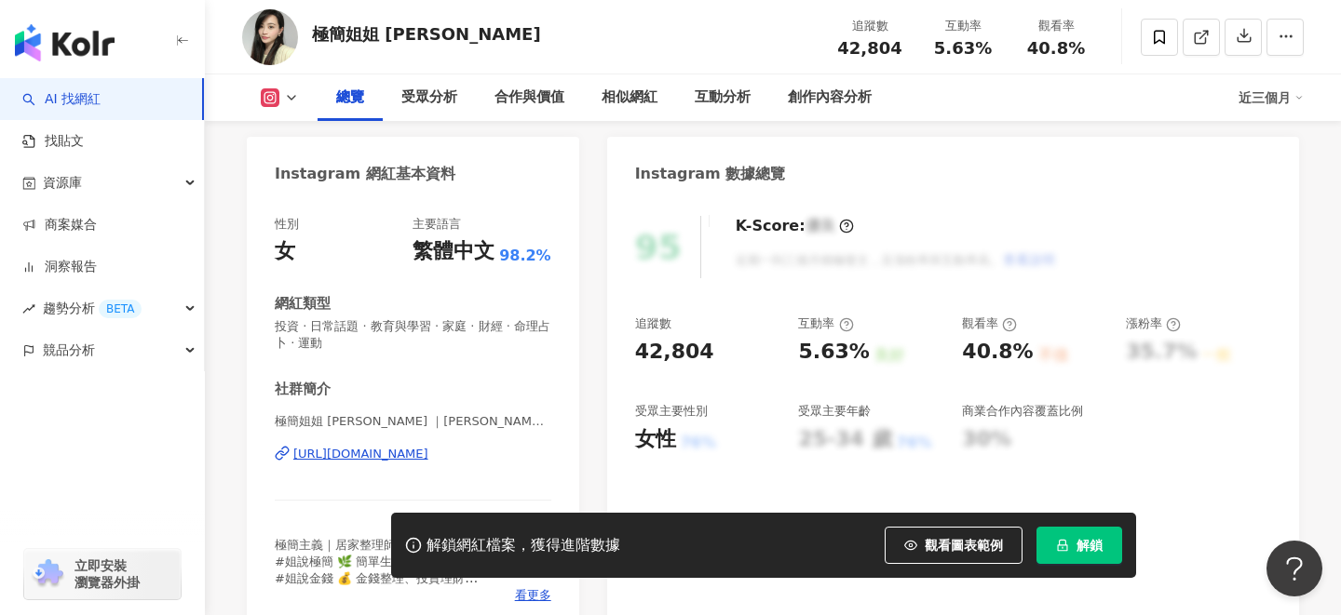
click at [347, 457] on div "https://www.instagram.com/chiao_talk/" at bounding box center [360, 454] width 135 height 17
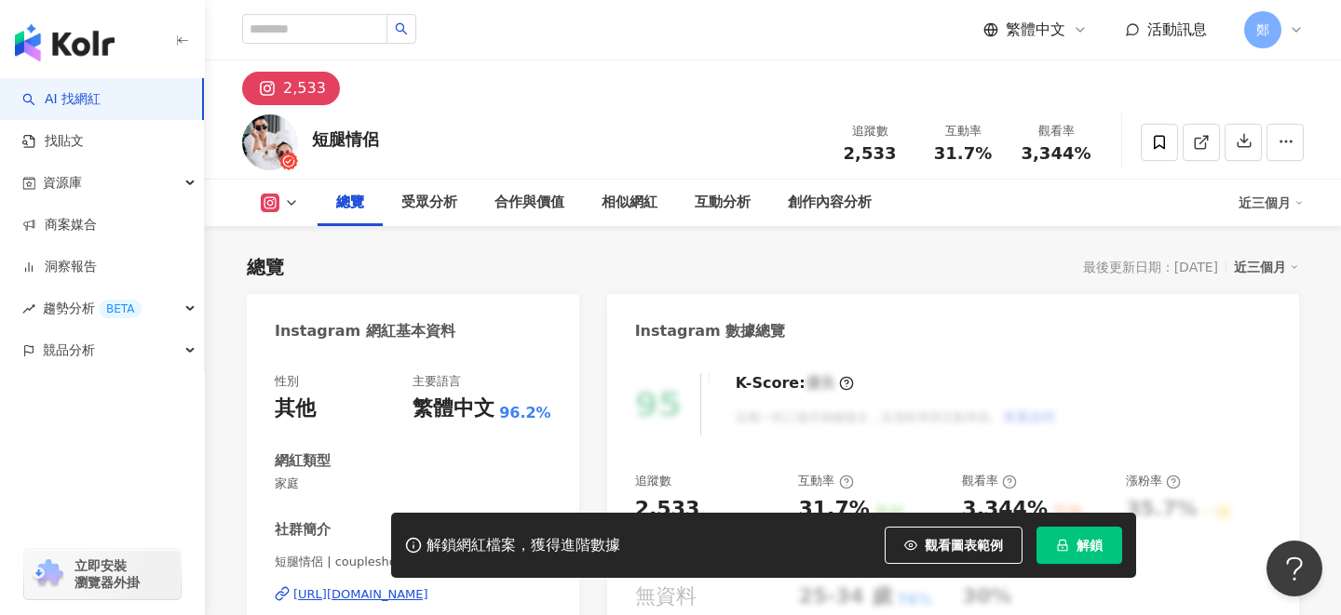
scroll to position [162, 0]
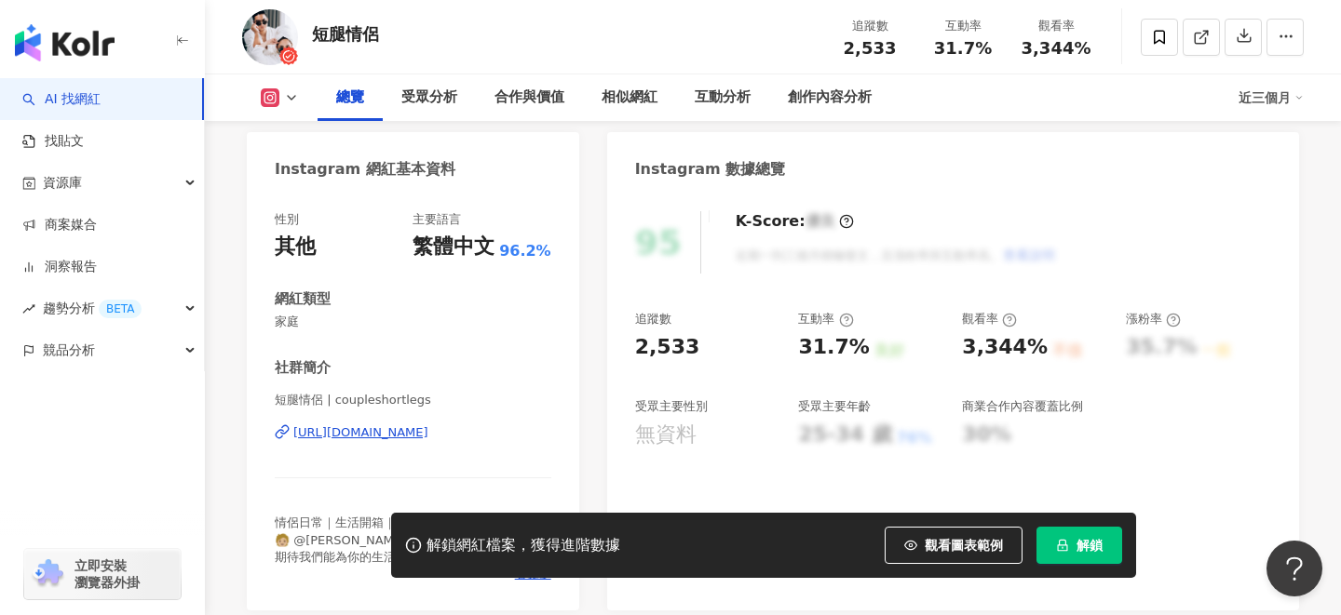
click at [428, 430] on div "[URL][DOMAIN_NAME]" at bounding box center [360, 433] width 135 height 17
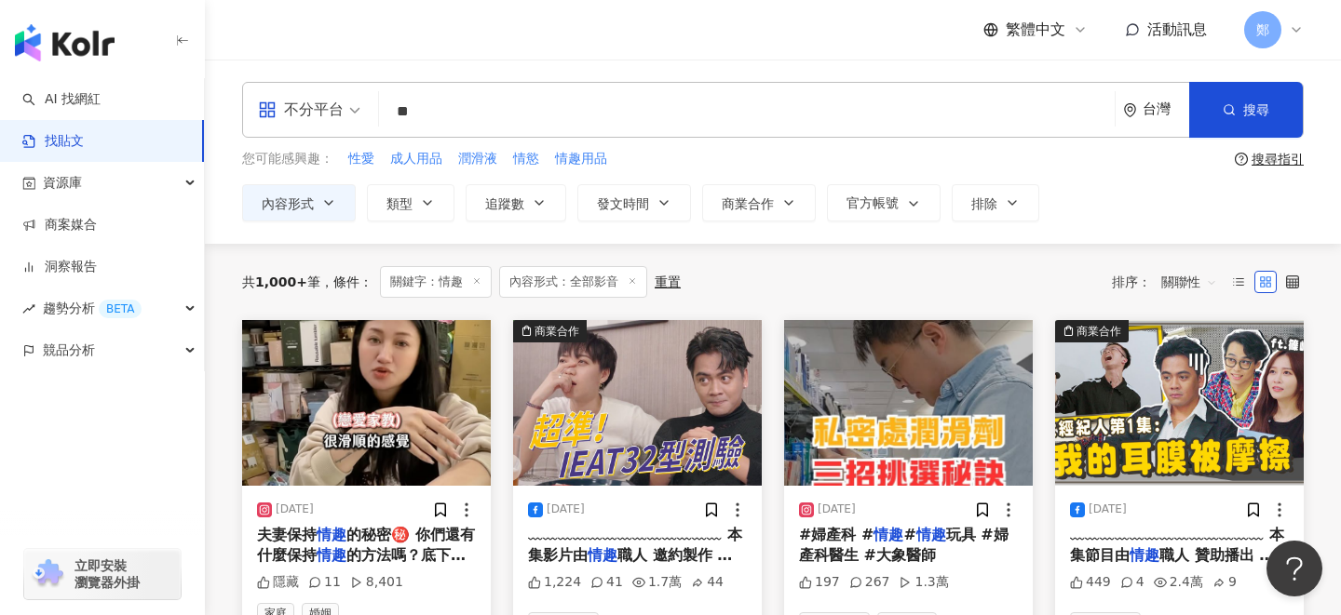
click at [788, 121] on input "**" at bounding box center [746, 111] width 721 height 40
click at [356, 159] on span "性愛" at bounding box center [361, 159] width 26 height 19
type input "**"
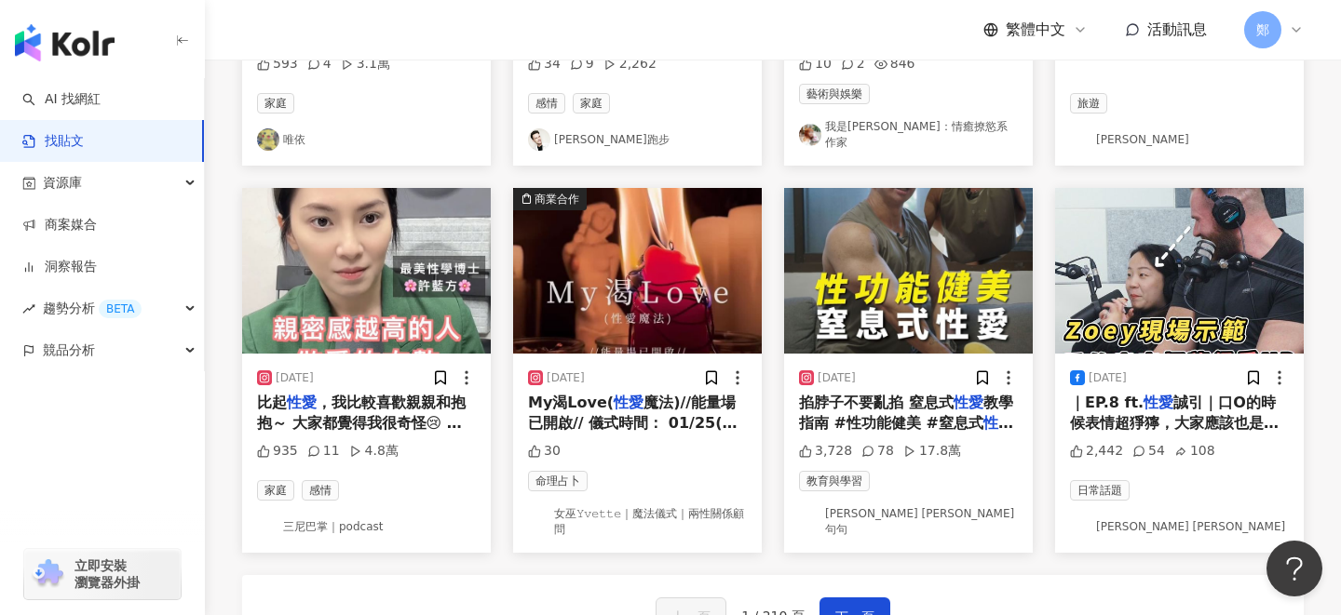
scroll to position [885, 0]
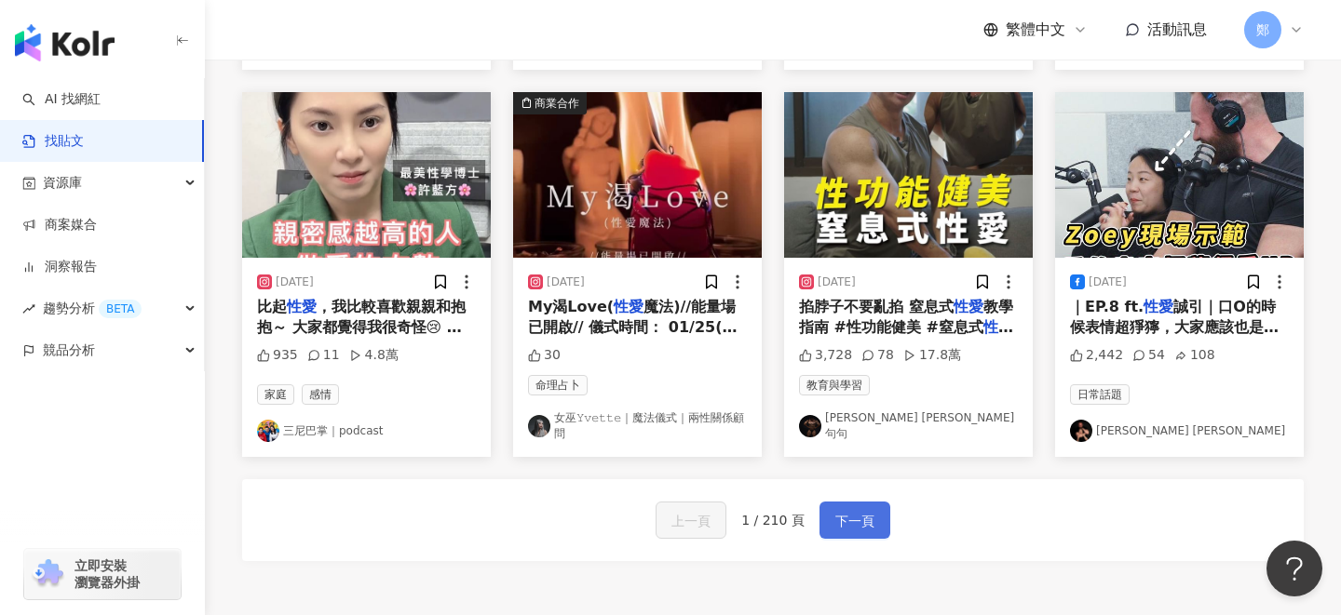
click at [862, 532] on button "下一頁" at bounding box center [854, 520] width 71 height 37
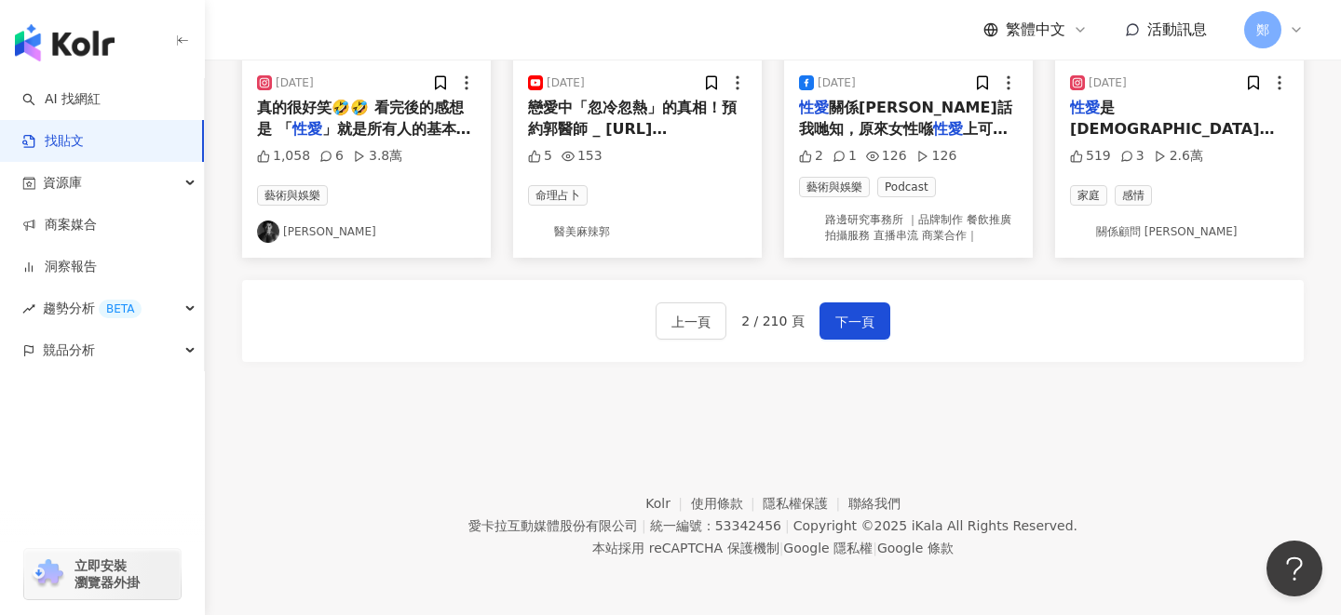
scroll to position [1116, 0]
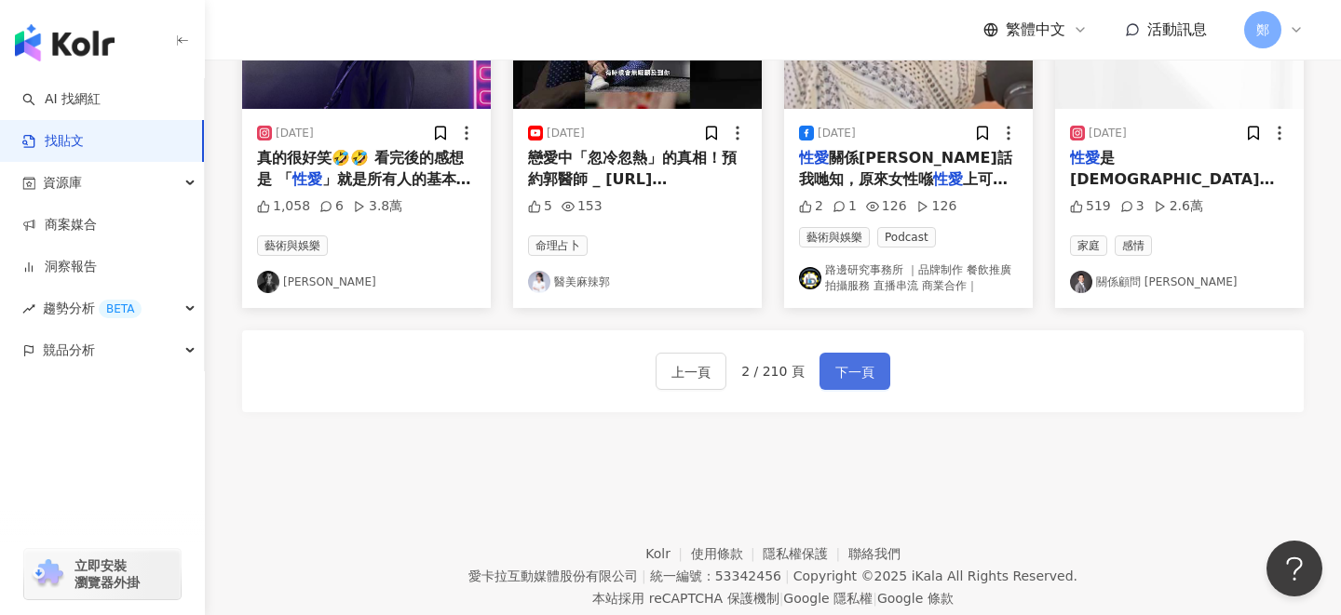
click at [846, 390] on button "下一頁" at bounding box center [854, 371] width 71 height 37
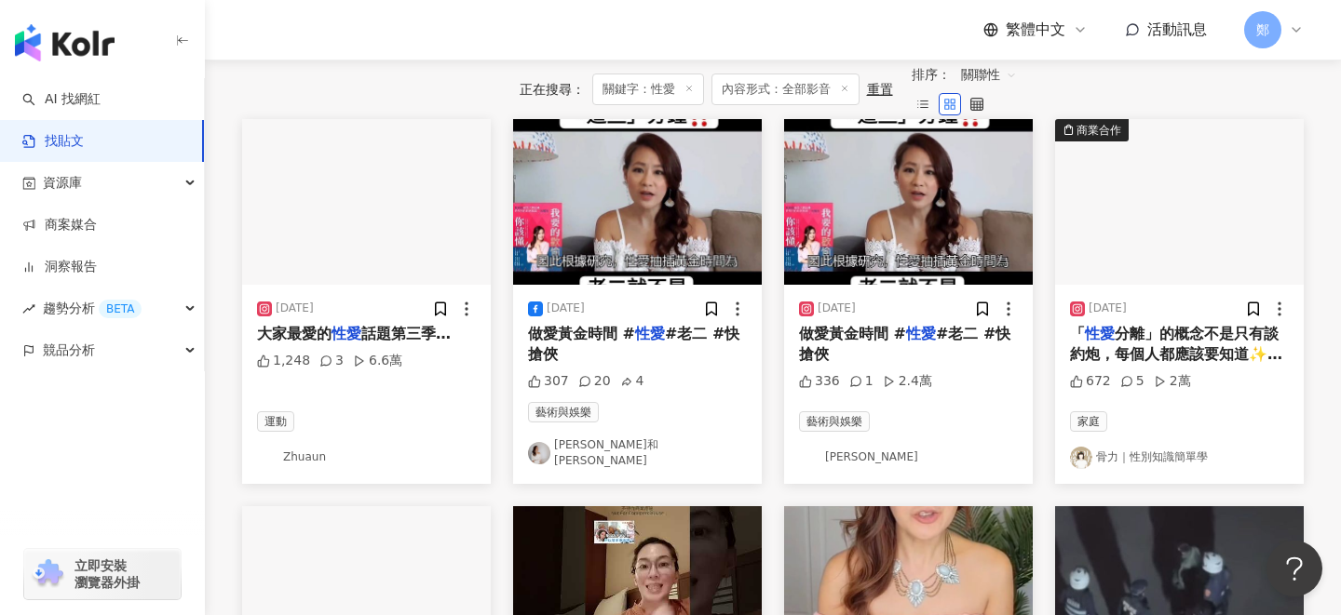
scroll to position [181, 0]
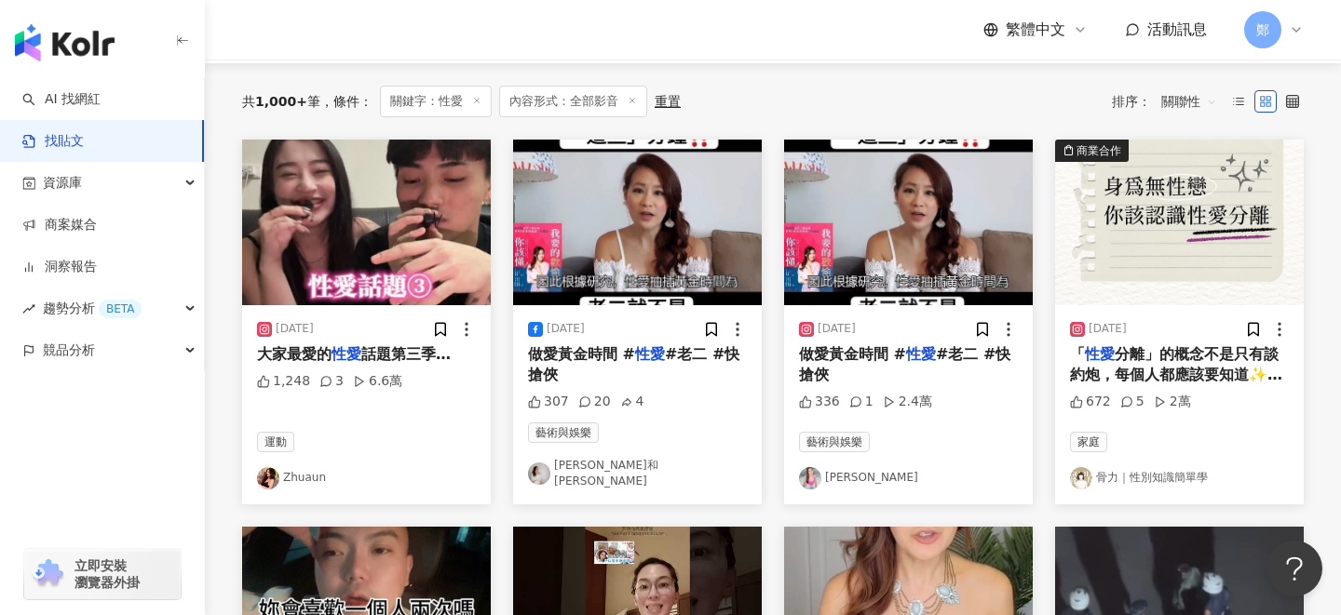
click at [292, 475] on link "Zhuaun" at bounding box center [366, 478] width 219 height 22
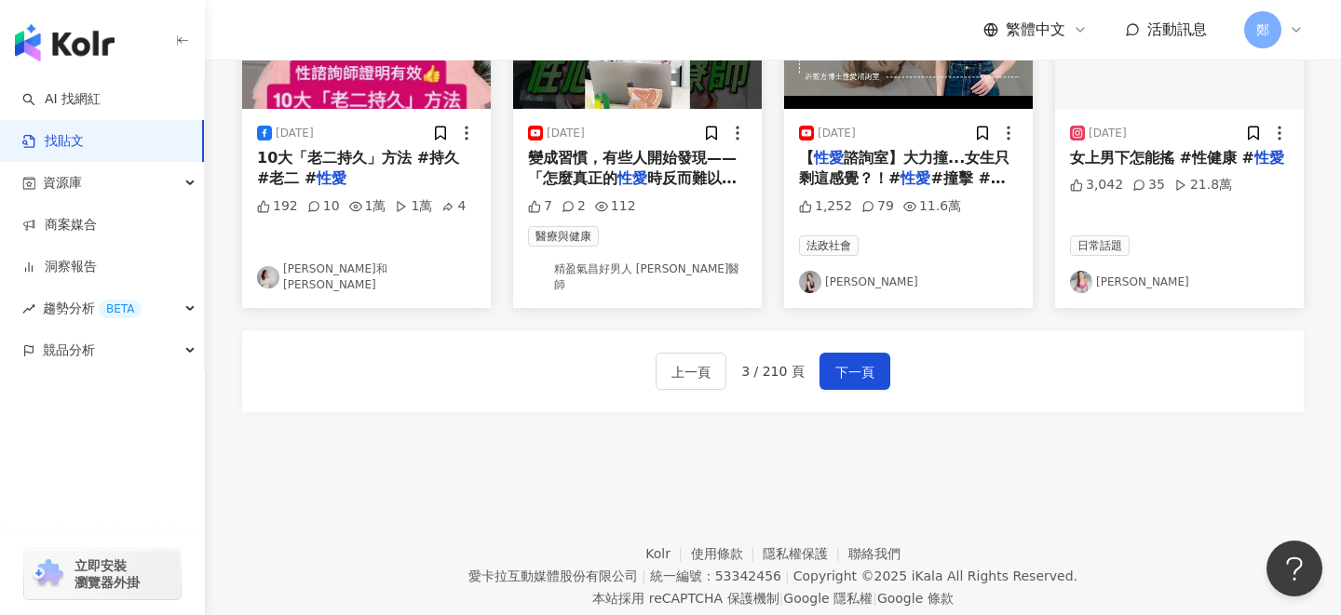
scroll to position [1175, 0]
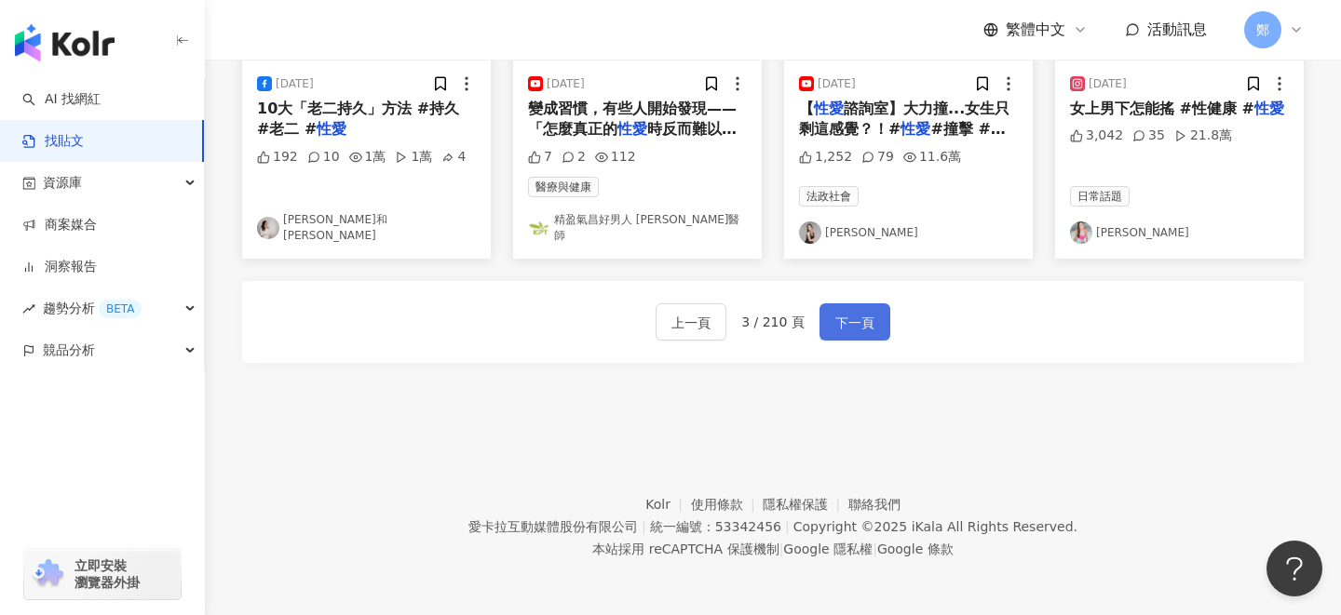
click at [862, 330] on span "下一頁" at bounding box center [854, 323] width 39 height 22
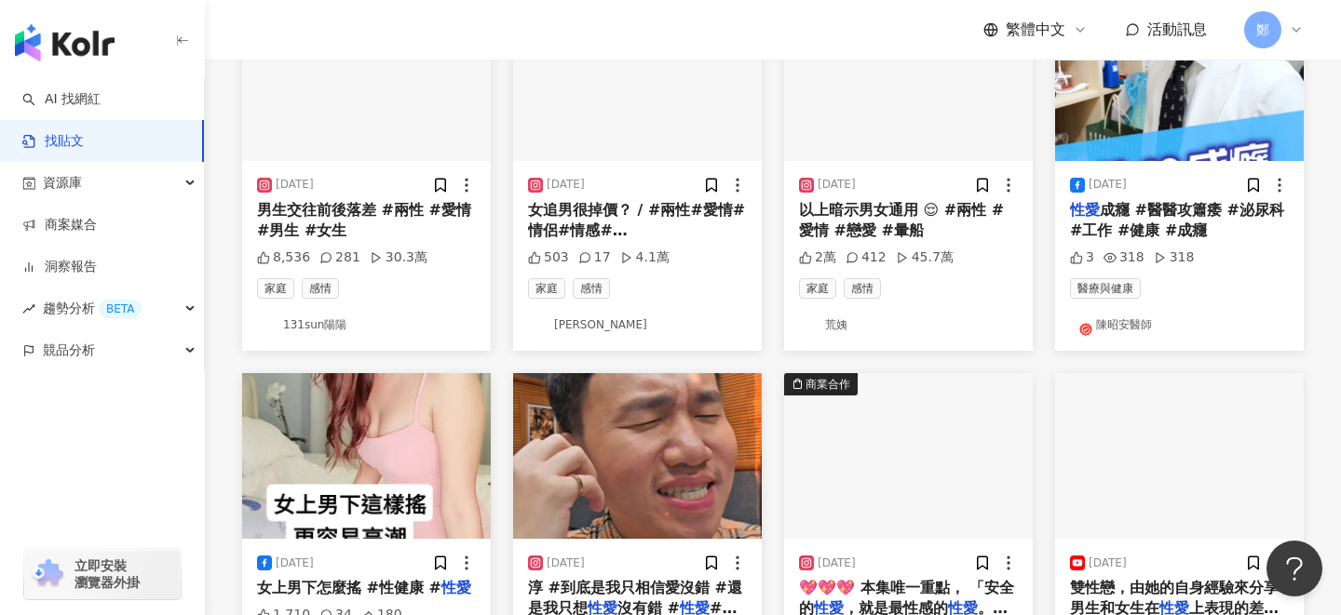
scroll to position [144, 0]
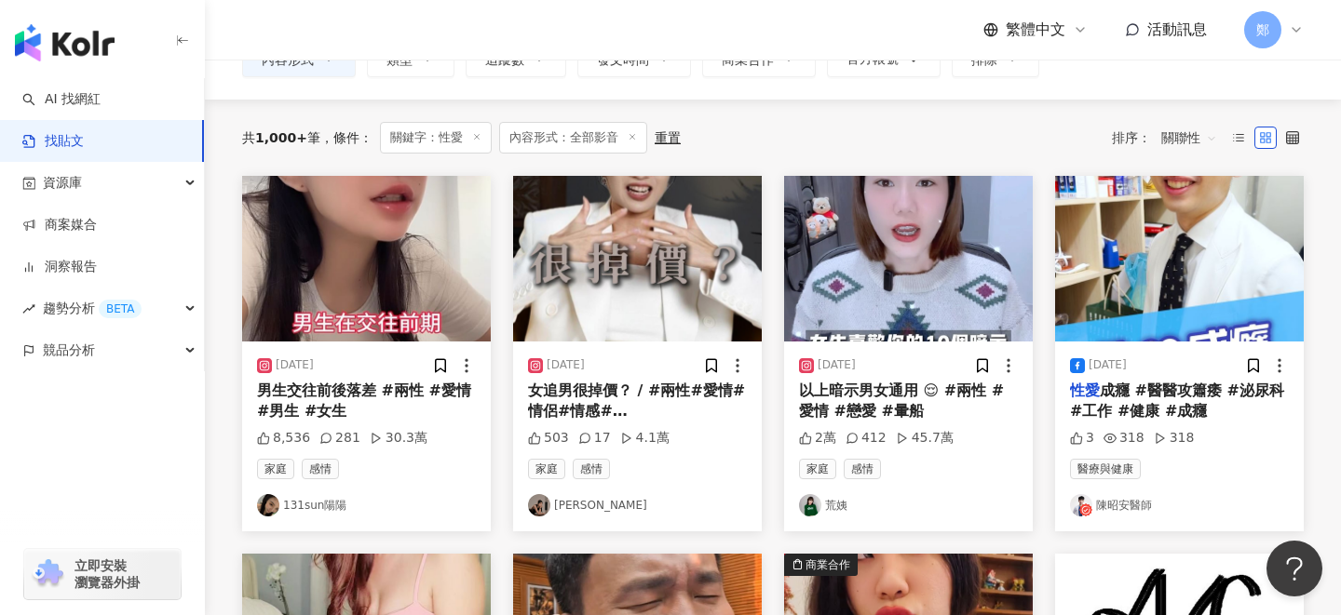
click at [318, 506] on link "131sun陽陽" at bounding box center [366, 505] width 219 height 22
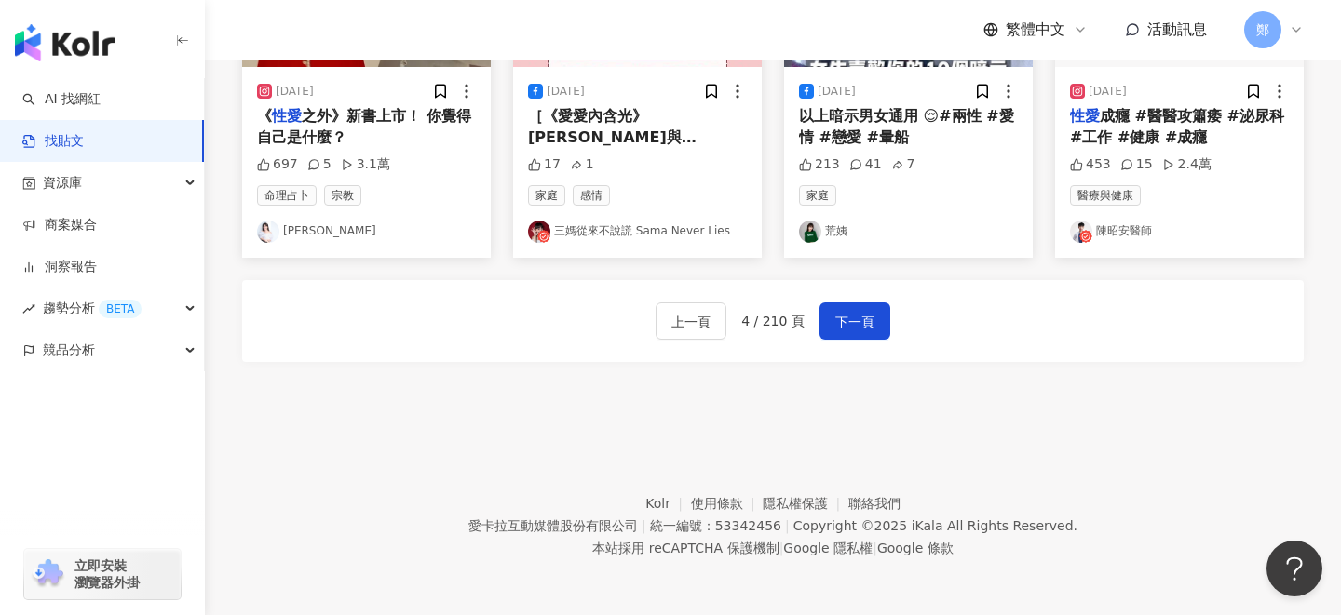
scroll to position [1175, 0]
click at [859, 322] on span "下一頁" at bounding box center [854, 322] width 39 height 22
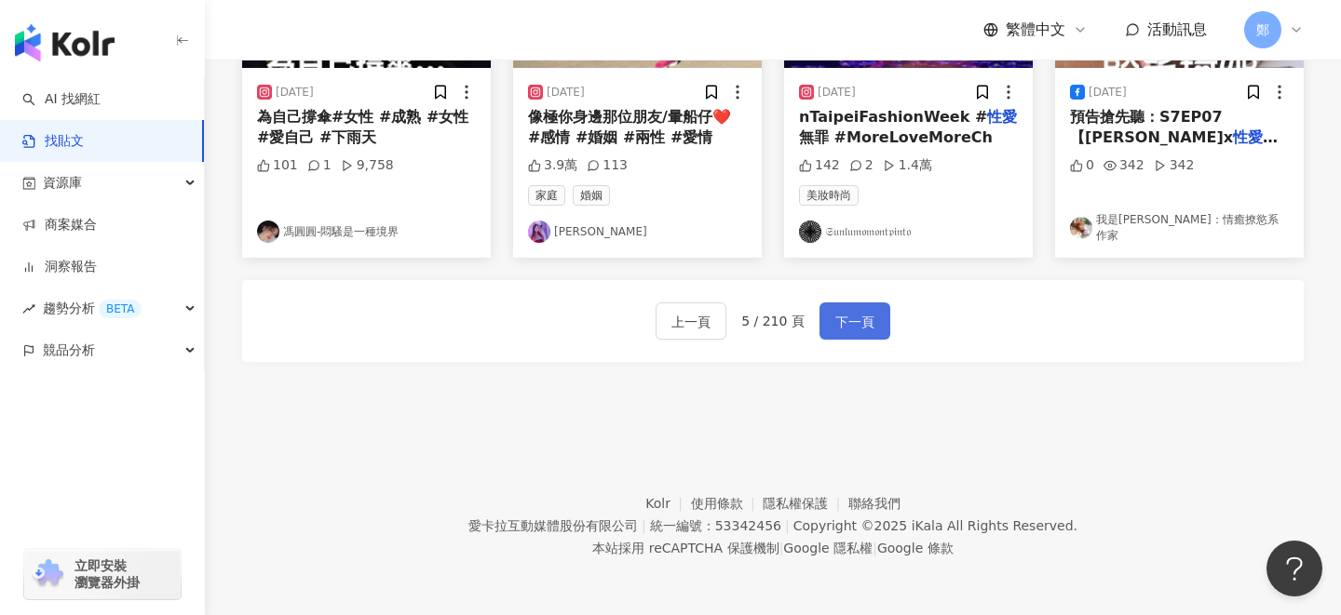
click at [849, 317] on span "下一頁" at bounding box center [854, 322] width 39 height 22
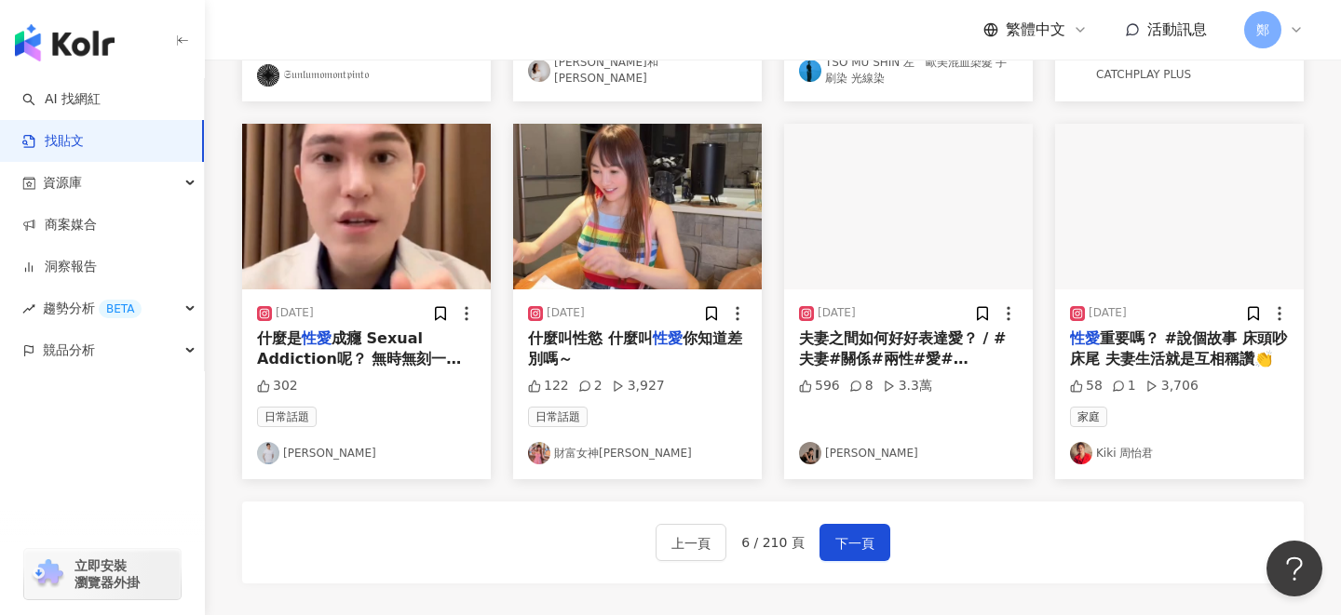
scroll to position [950, 0]
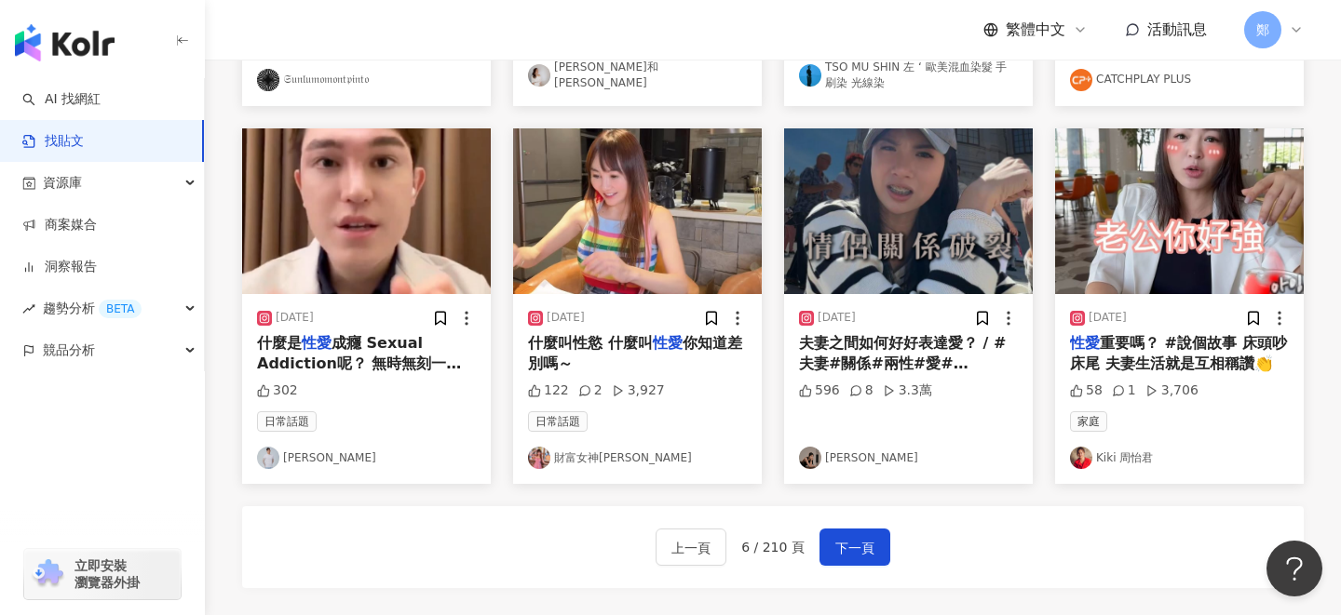
click at [829, 469] on link "孫佳琪" at bounding box center [908, 458] width 219 height 22
click at [866, 548] on span "下一頁" at bounding box center [854, 548] width 39 height 22
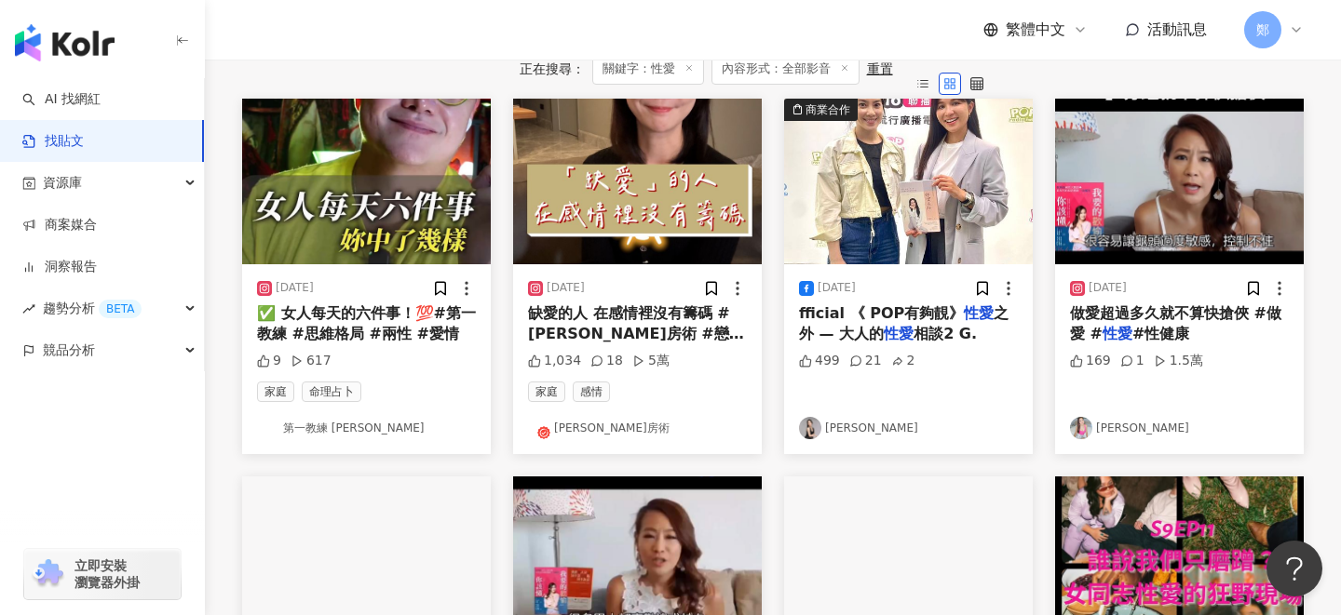
scroll to position [203, 0]
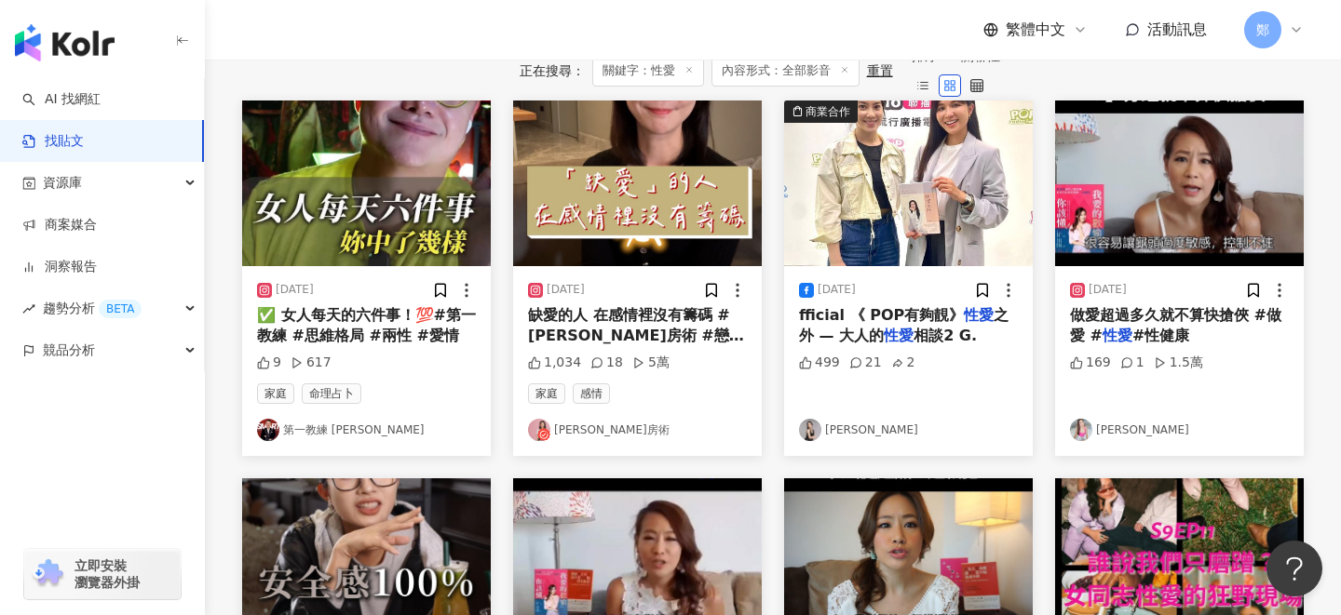
click at [588, 456] on div "2024/1/28 缺愛的人 在感情裡沒有籌碼 #安娜馭房術 #戀愛觀 #兩性 #愛情 1,034 18 5萬 家庭 感情 安娜馭房術" at bounding box center [637, 361] width 249 height 190
click at [588, 441] on link "安娜馭房術" at bounding box center [637, 430] width 219 height 22
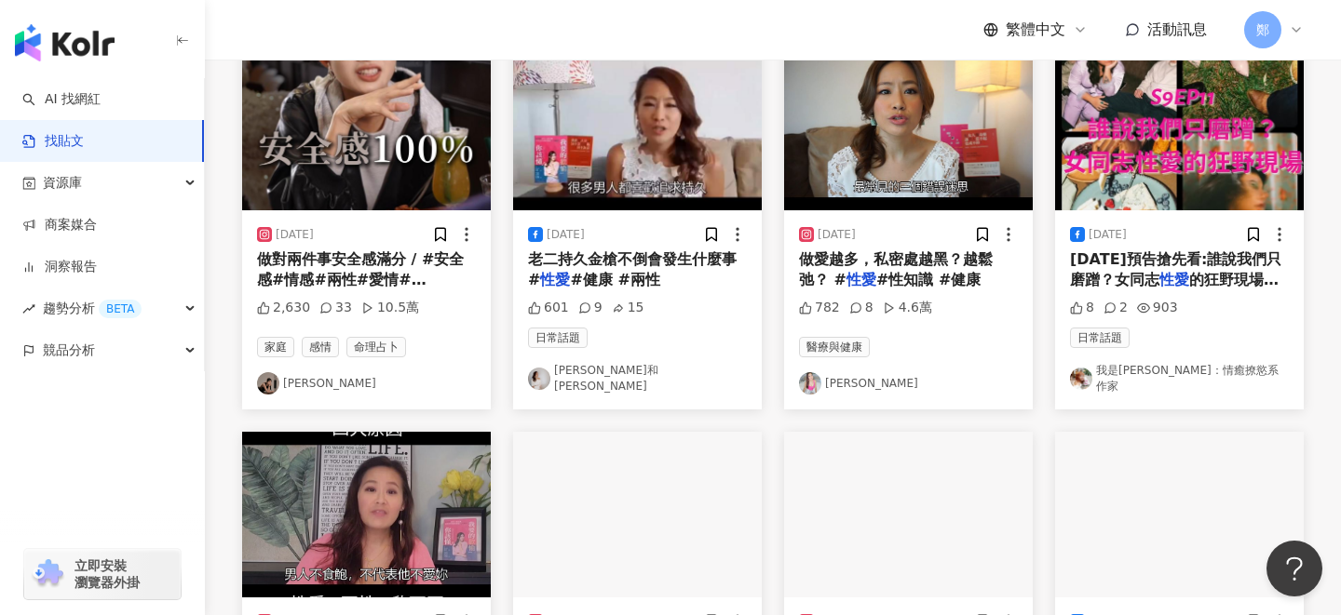
scroll to position [1175, 0]
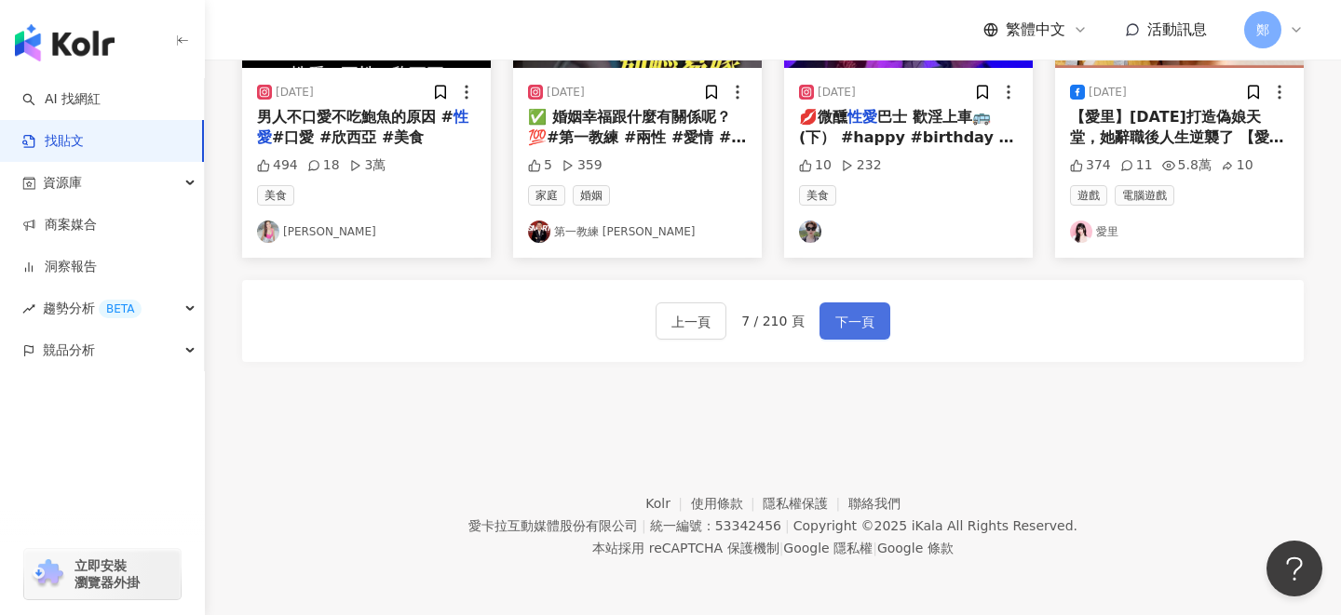
click at [853, 324] on span "下一頁" at bounding box center [854, 322] width 39 height 22
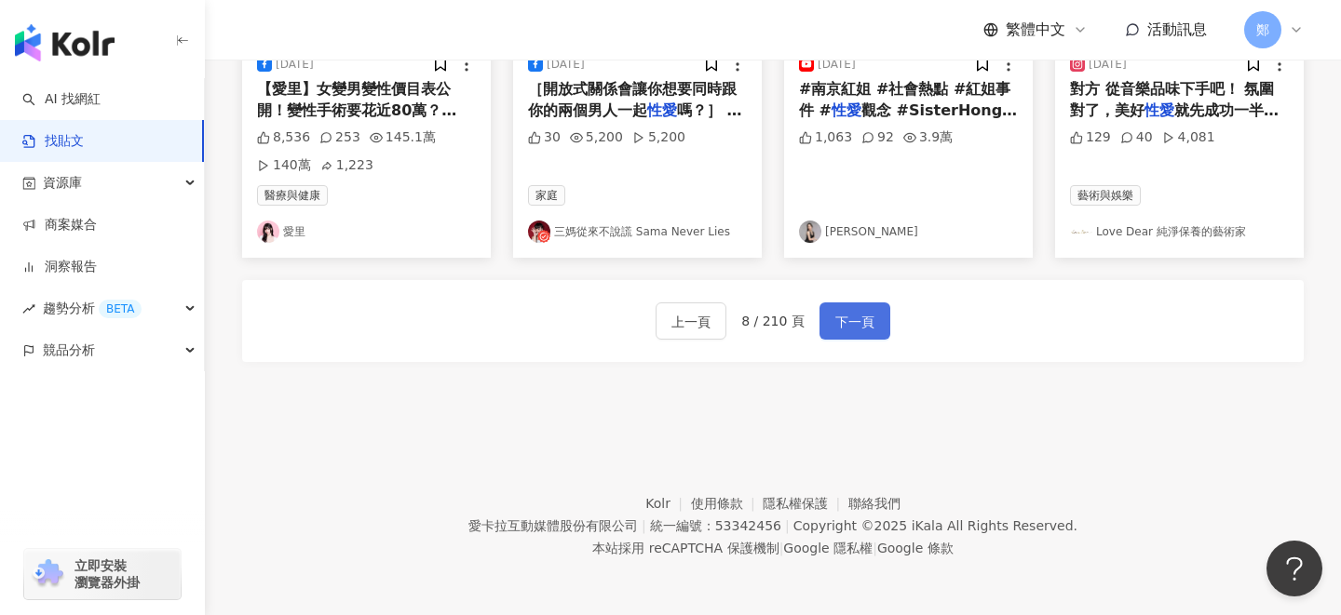
scroll to position [1202, 0]
click at [862, 315] on span "下一頁" at bounding box center [854, 322] width 39 height 22
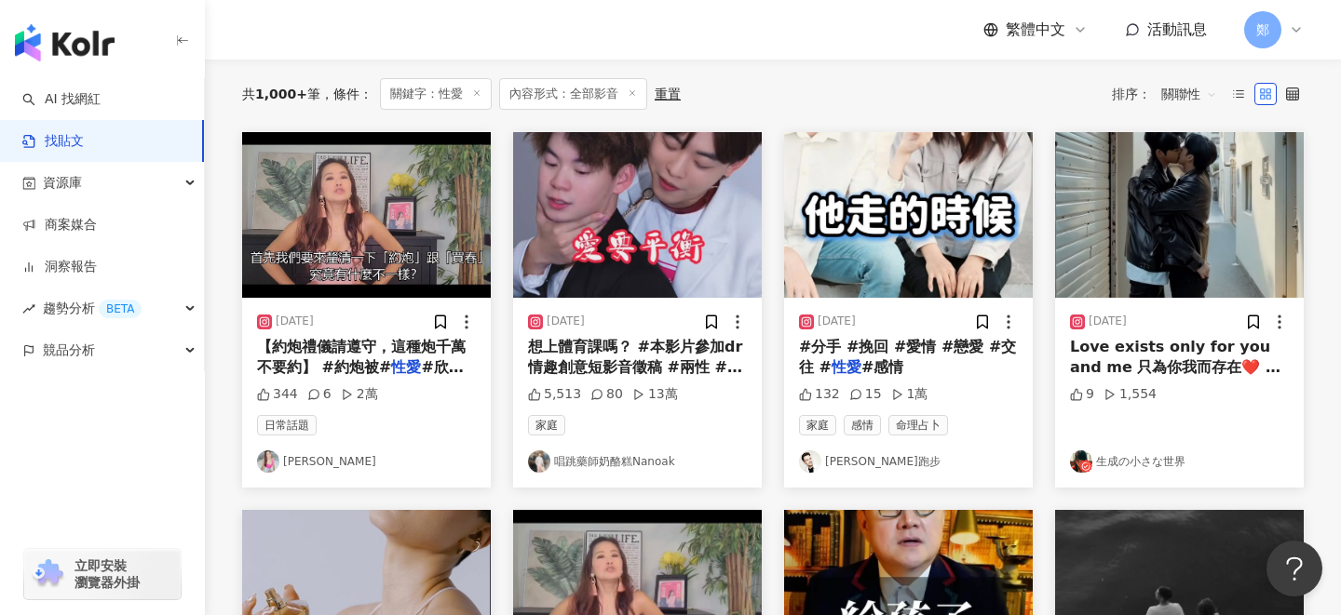
scroll to position [154, 0]
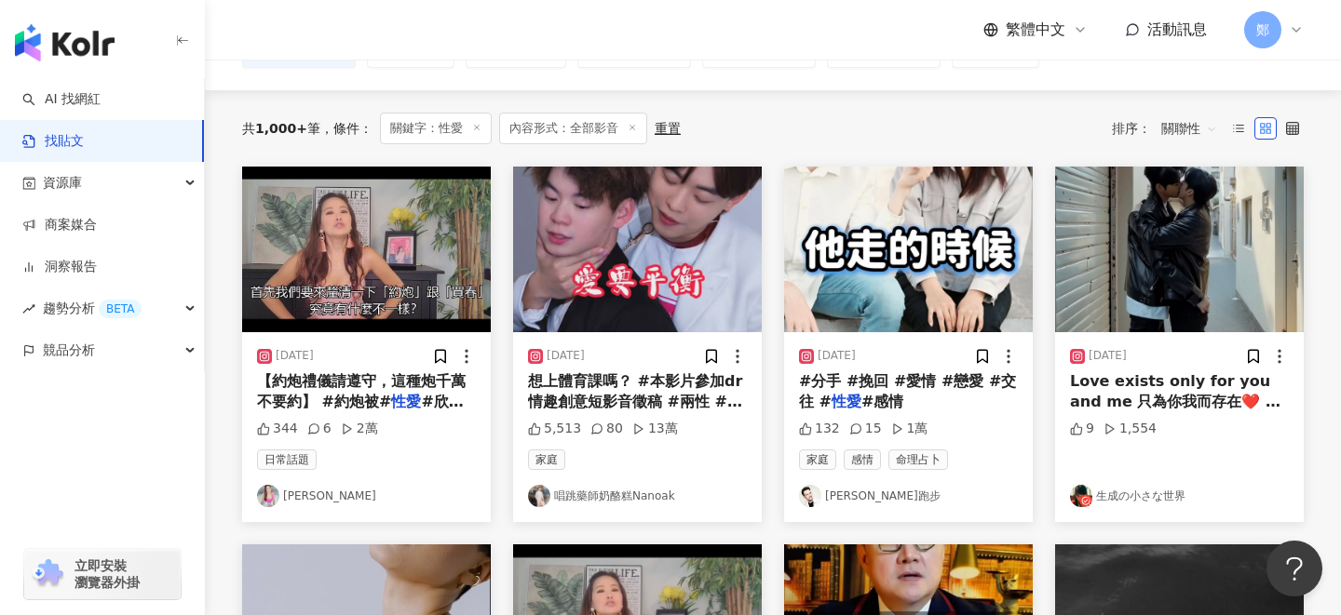
click at [850, 501] on link "約翰跑步" at bounding box center [908, 496] width 219 height 22
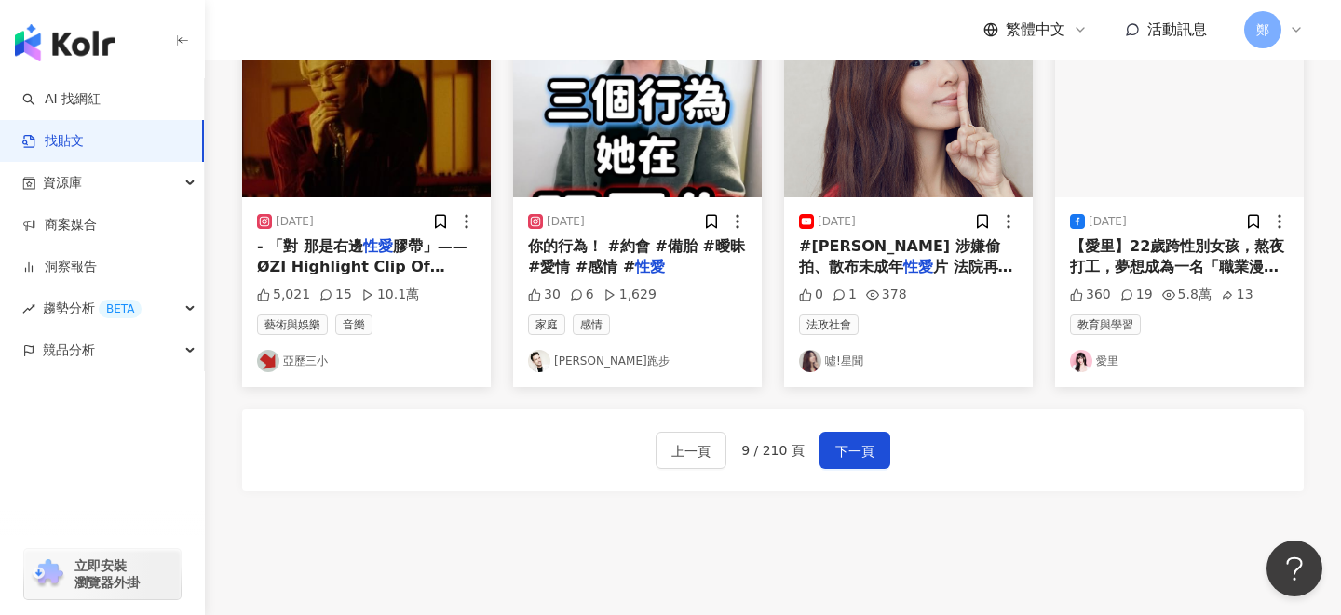
scroll to position [1175, 0]
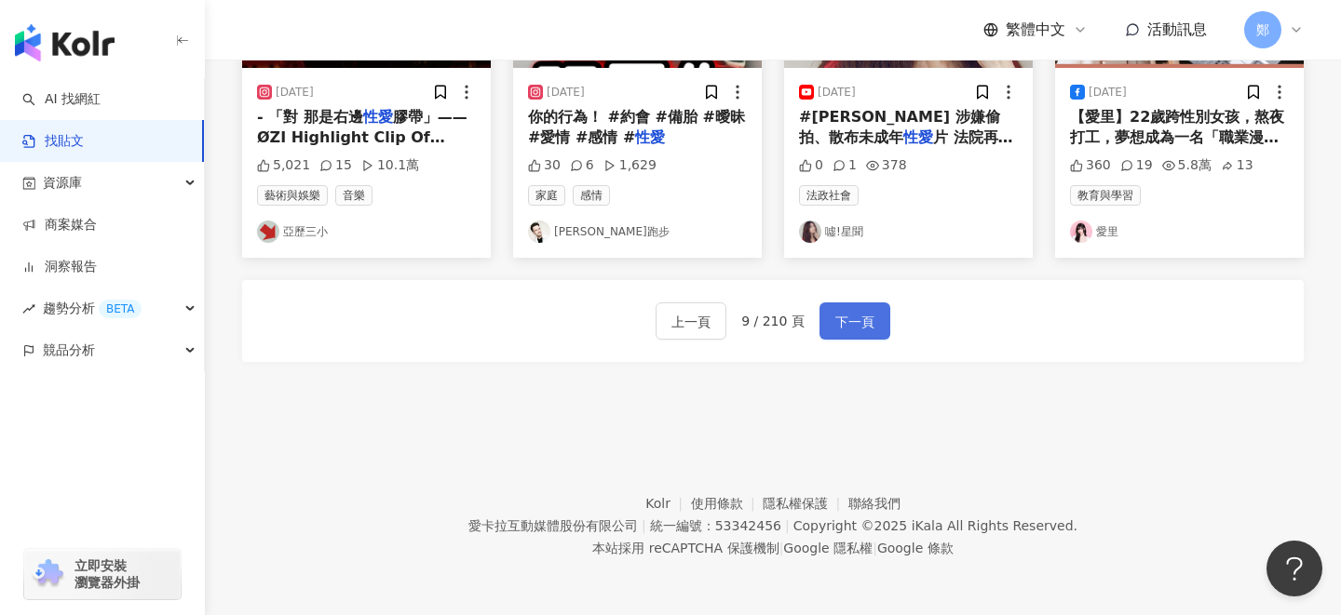
click at [857, 317] on span "下一頁" at bounding box center [854, 322] width 39 height 22
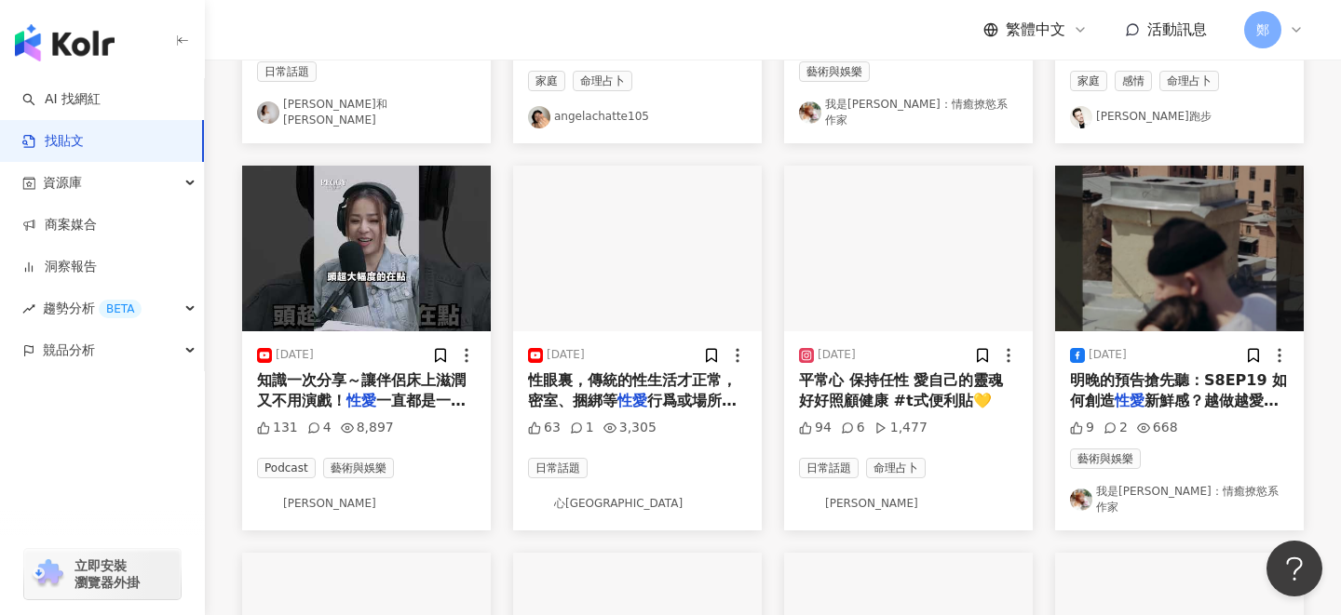
scroll to position [528, 0]
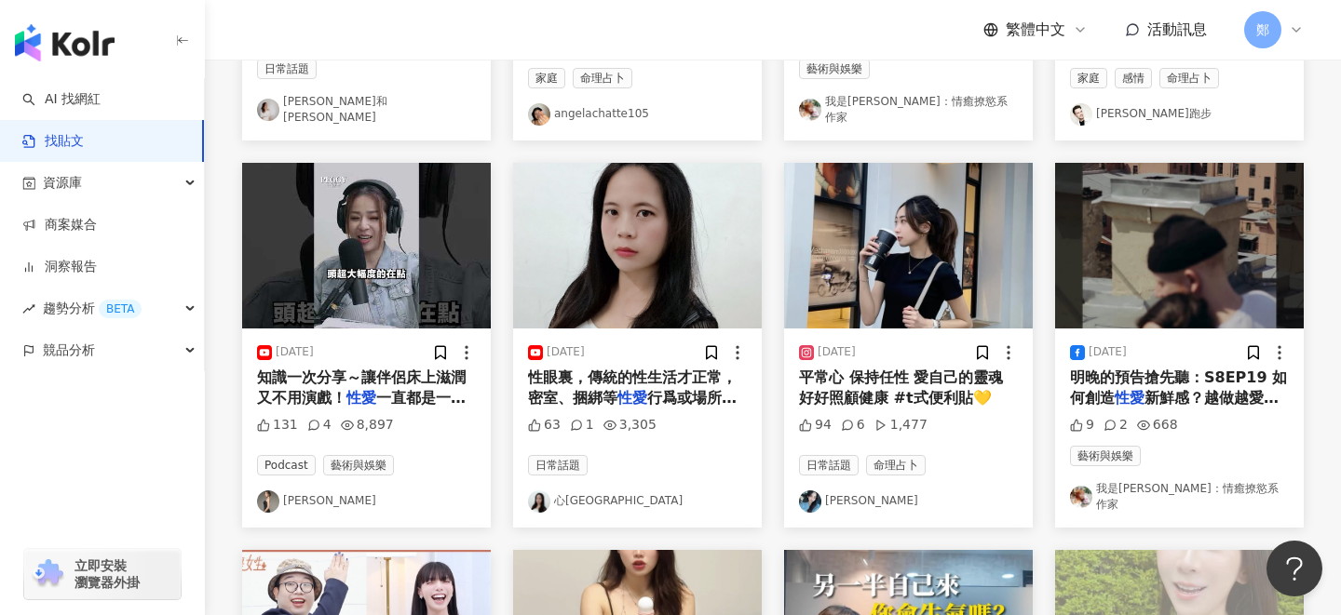
click at [827, 507] on link "Sharon" at bounding box center [908, 502] width 219 height 22
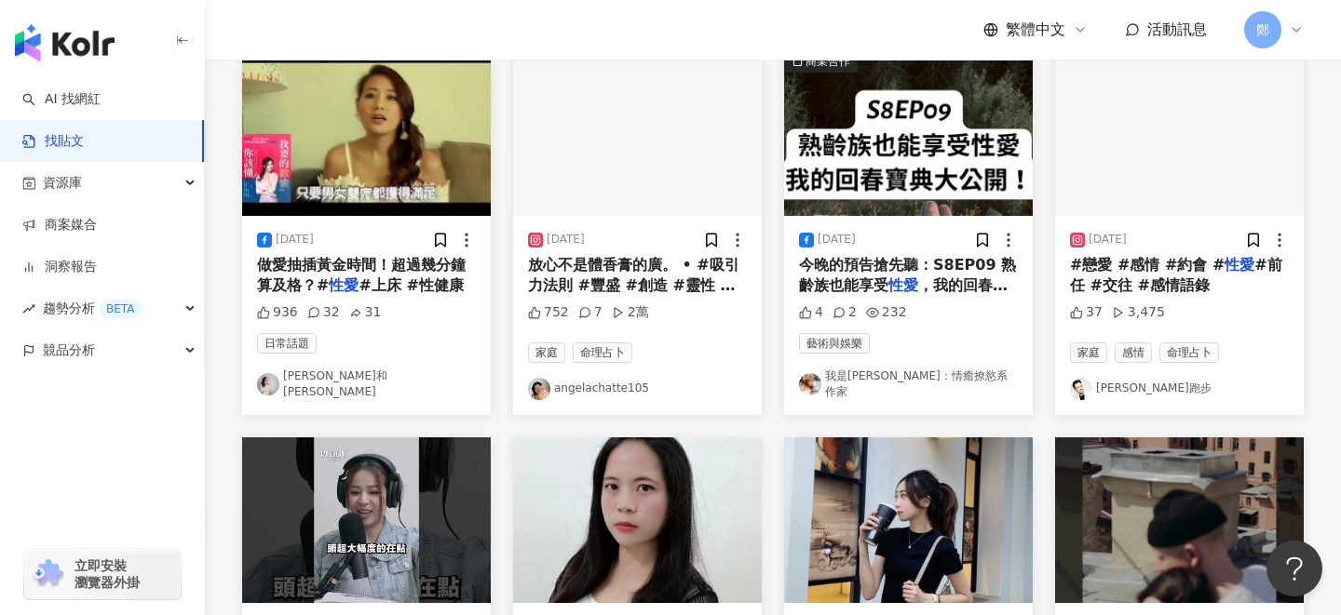
scroll to position [189, 0]
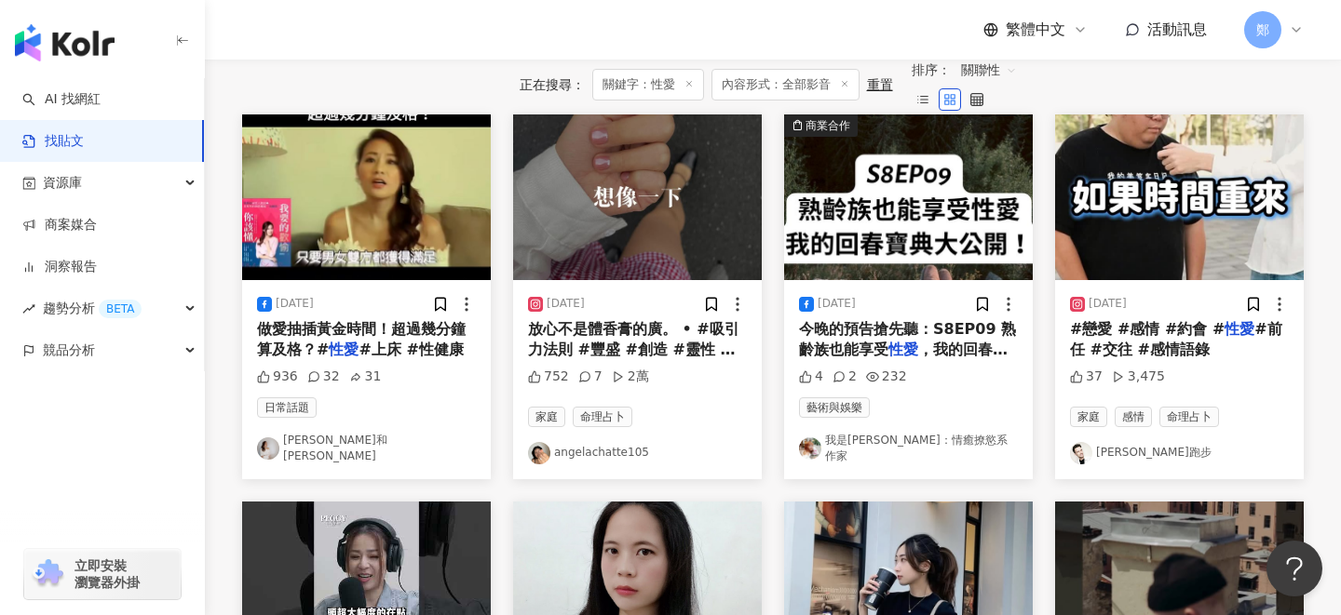
click at [613, 464] on link "angelachatte105" at bounding box center [637, 453] width 219 height 22
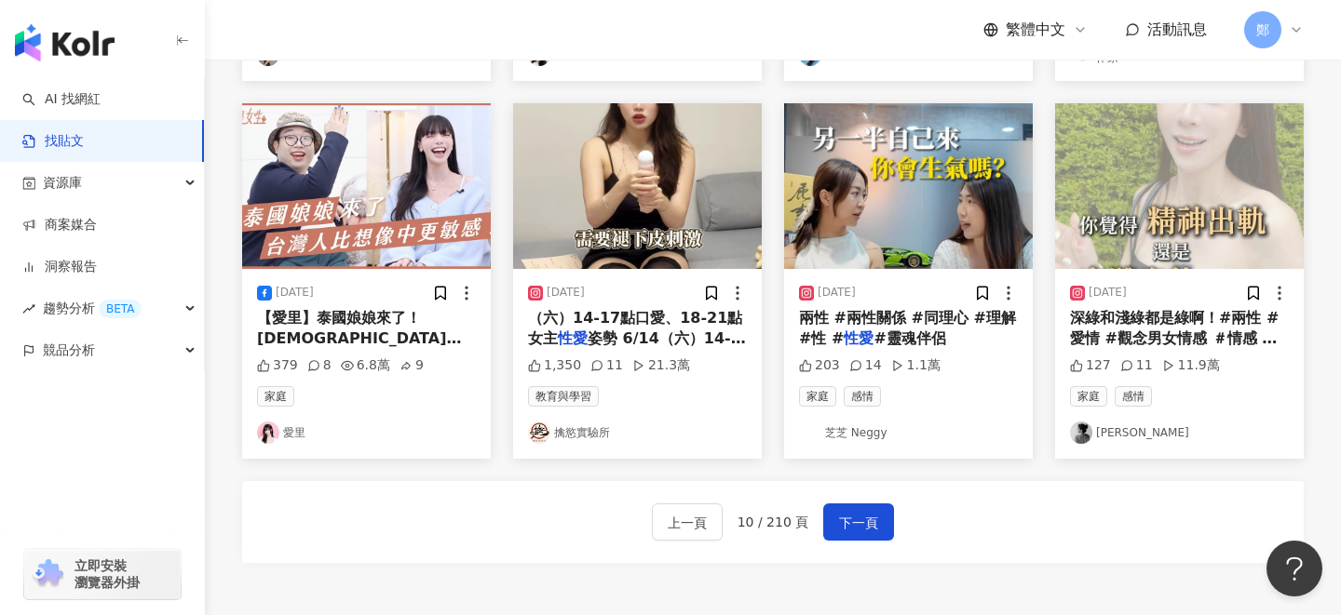
scroll to position [976, 0]
click at [572, 436] on link "擒慾實驗所" at bounding box center [637, 432] width 219 height 22
click at [849, 522] on span "下一頁" at bounding box center [858, 522] width 39 height 22
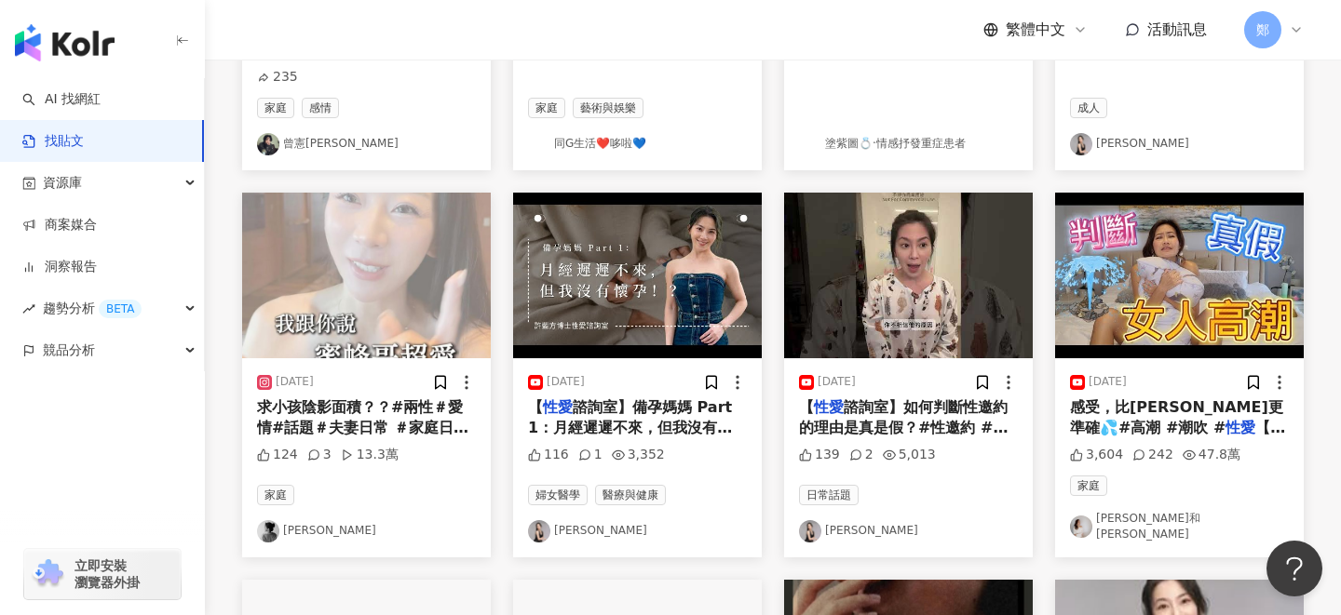
scroll to position [505, 0]
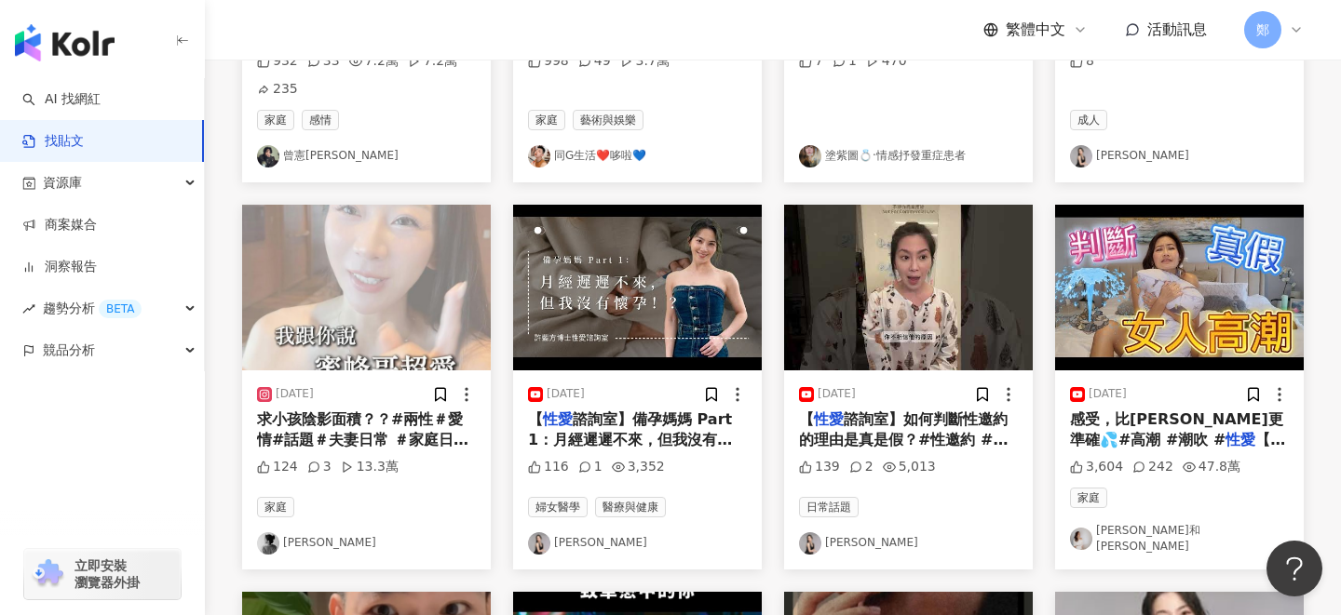
click at [344, 555] on link "Jessica Huang" at bounding box center [366, 543] width 219 height 22
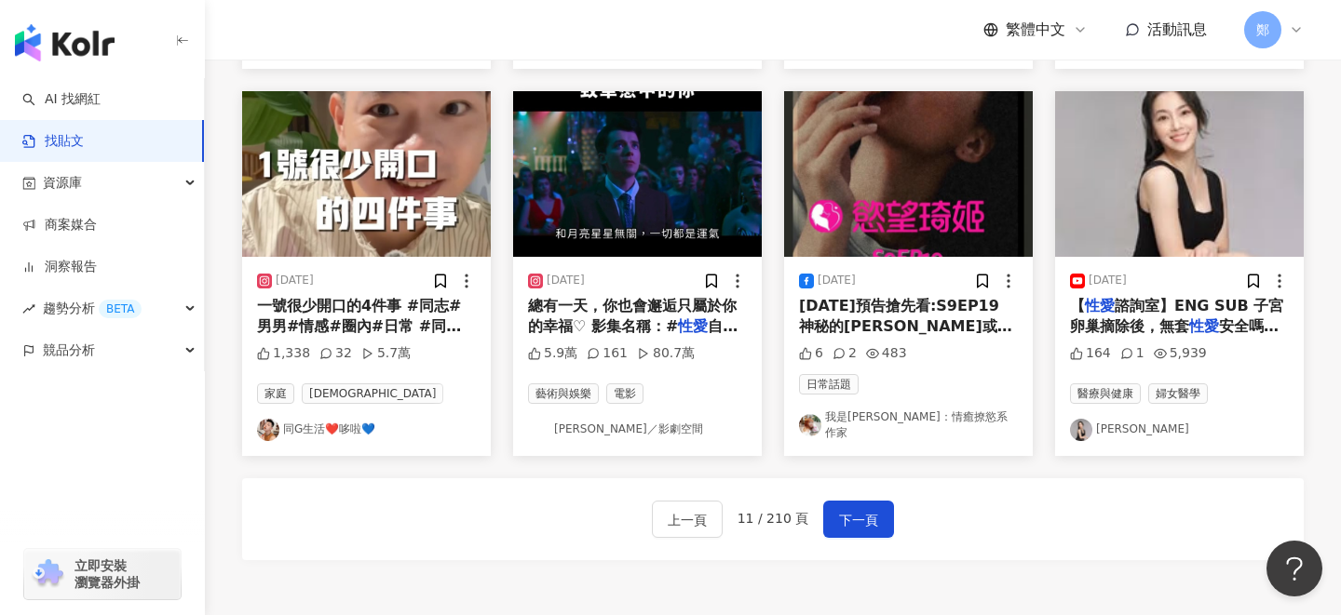
scroll to position [1016, 0]
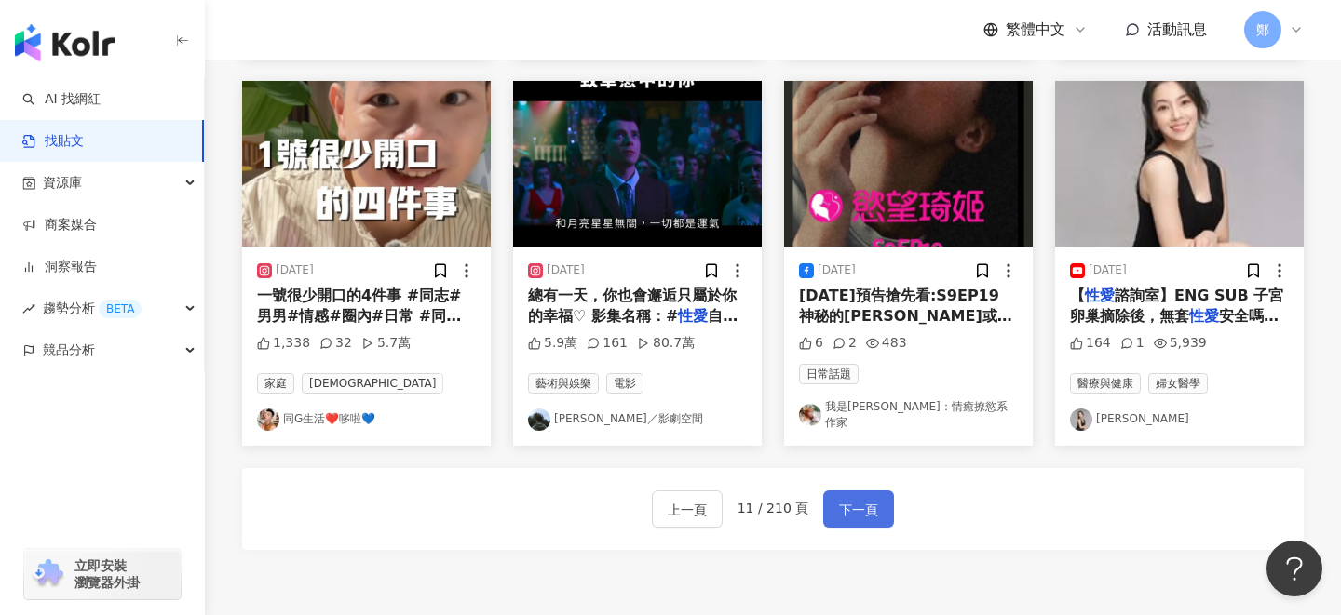
click at [873, 504] on span "下一頁" at bounding box center [858, 510] width 39 height 22
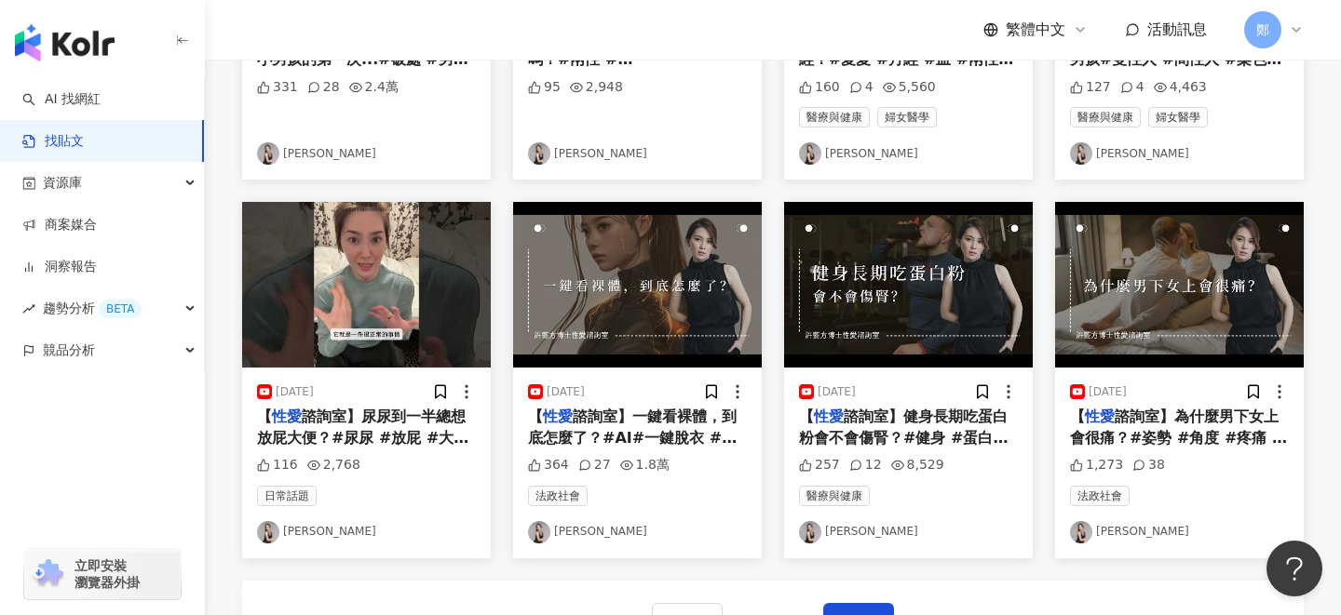
scroll to position [1175, 0]
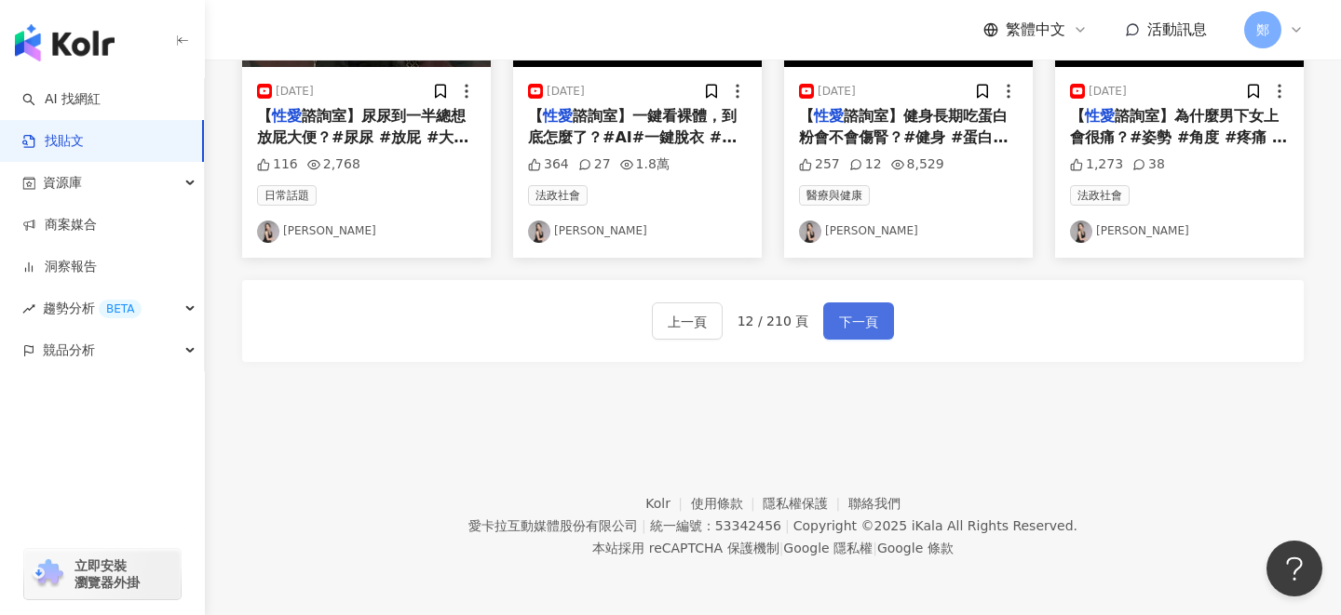
click at [844, 333] on button "下一頁" at bounding box center [858, 321] width 71 height 37
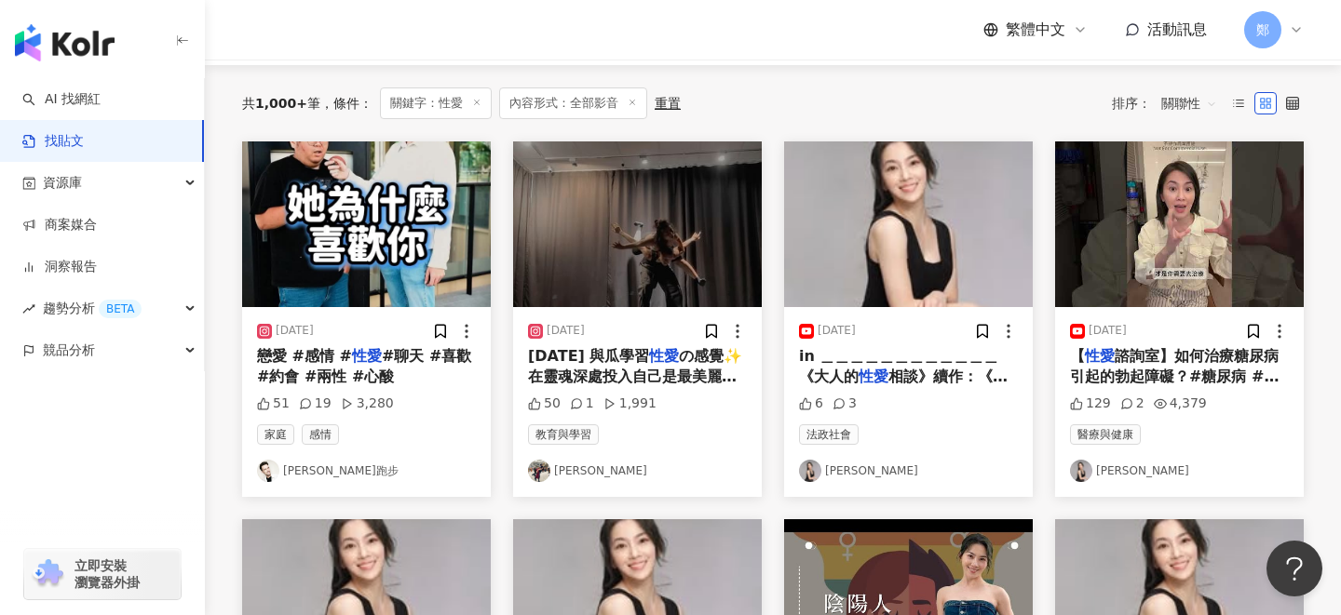
scroll to position [173, 0]
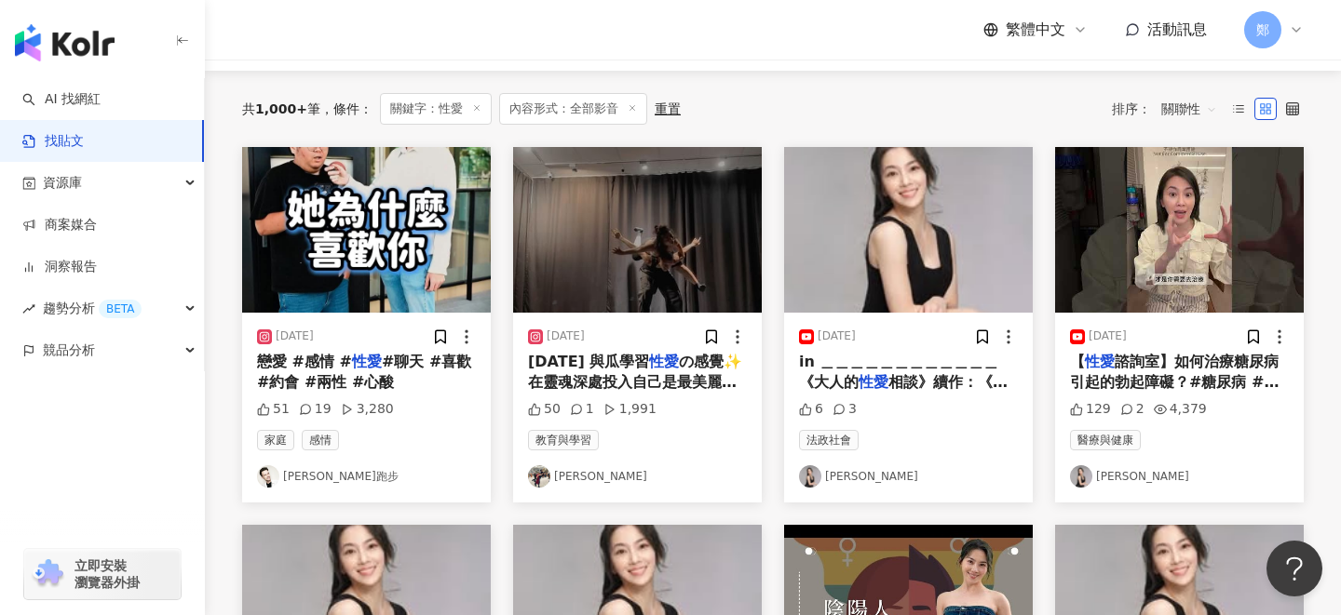
click at [671, 258] on img "button" at bounding box center [637, 230] width 249 height 166
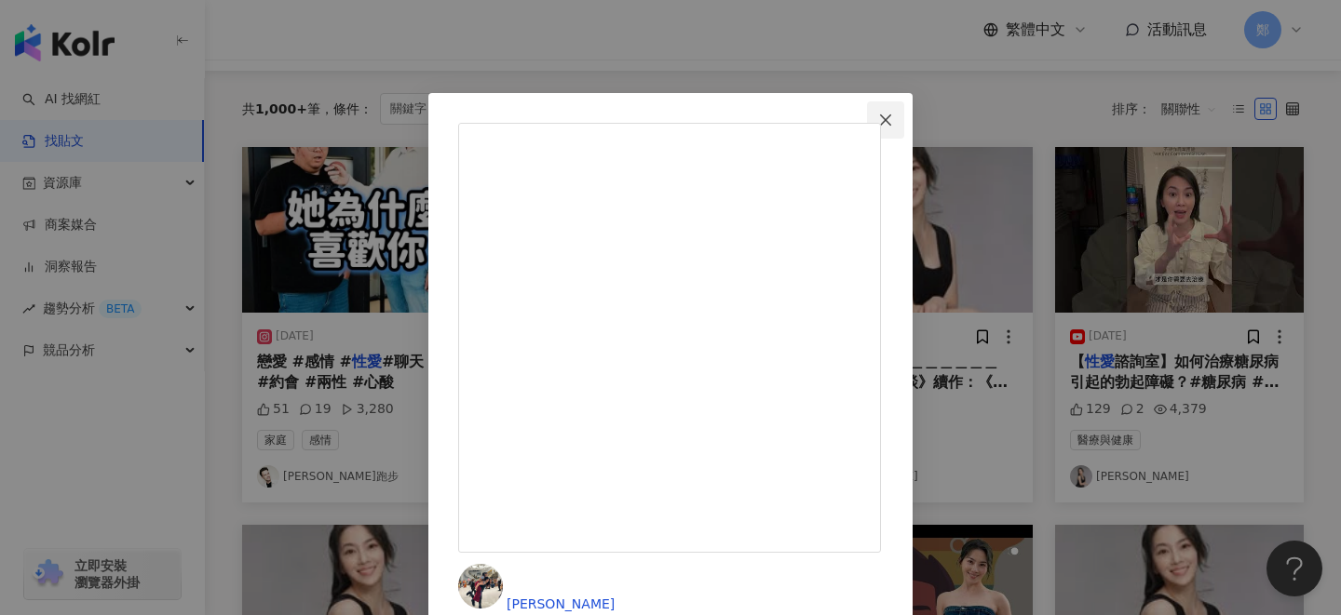
click at [893, 114] on icon "close" at bounding box center [885, 120] width 15 height 15
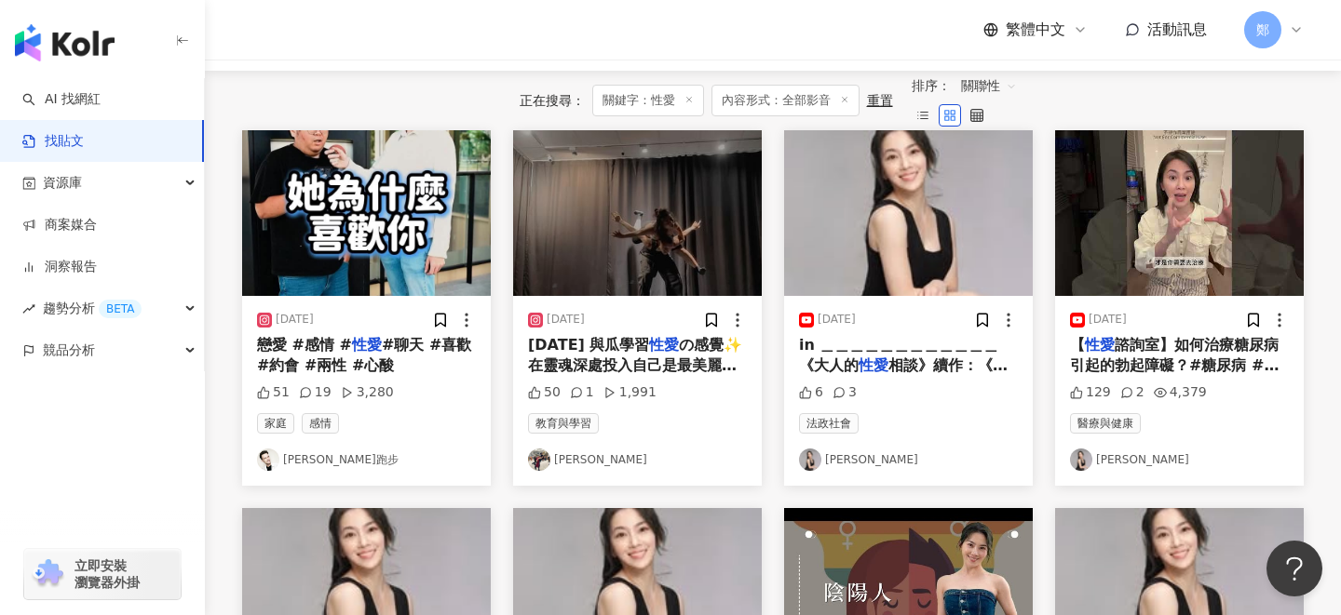
scroll to position [1175, 0]
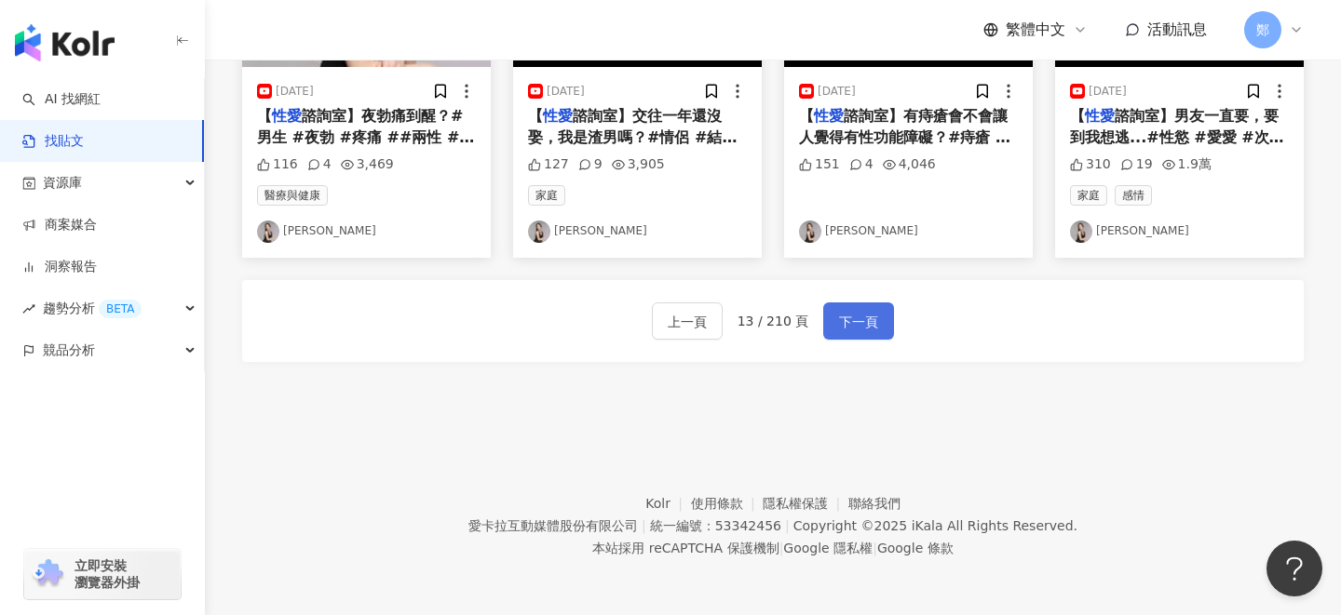
click at [842, 324] on span "下一頁" at bounding box center [858, 322] width 39 height 22
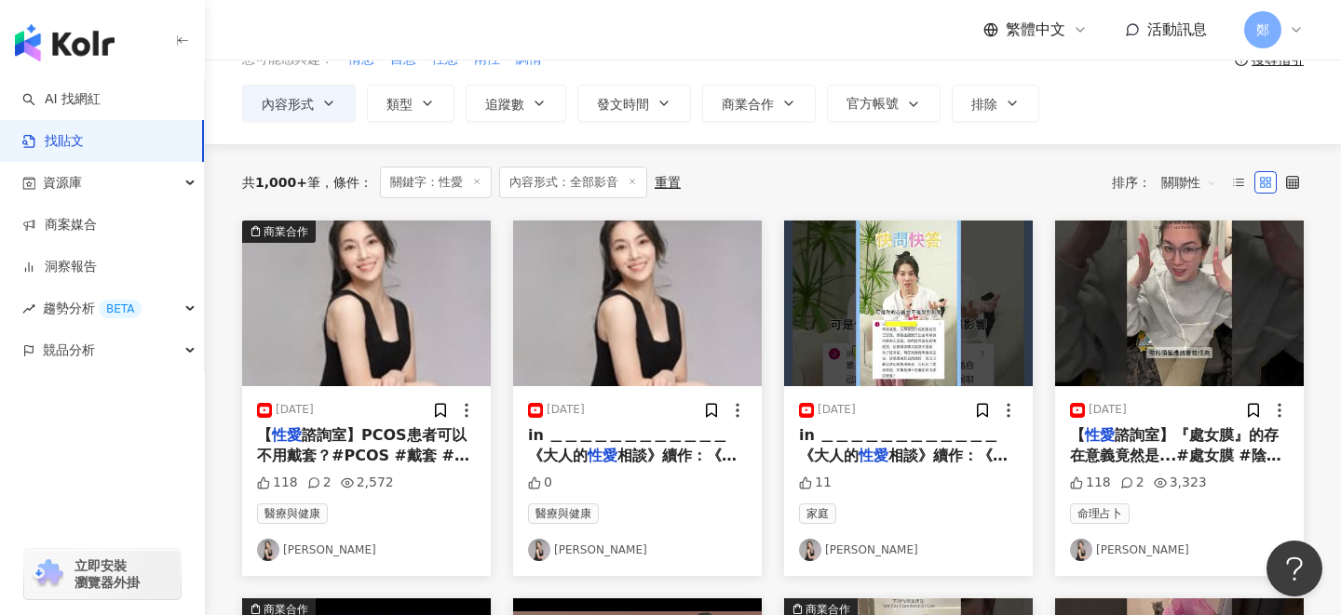
scroll to position [24, 0]
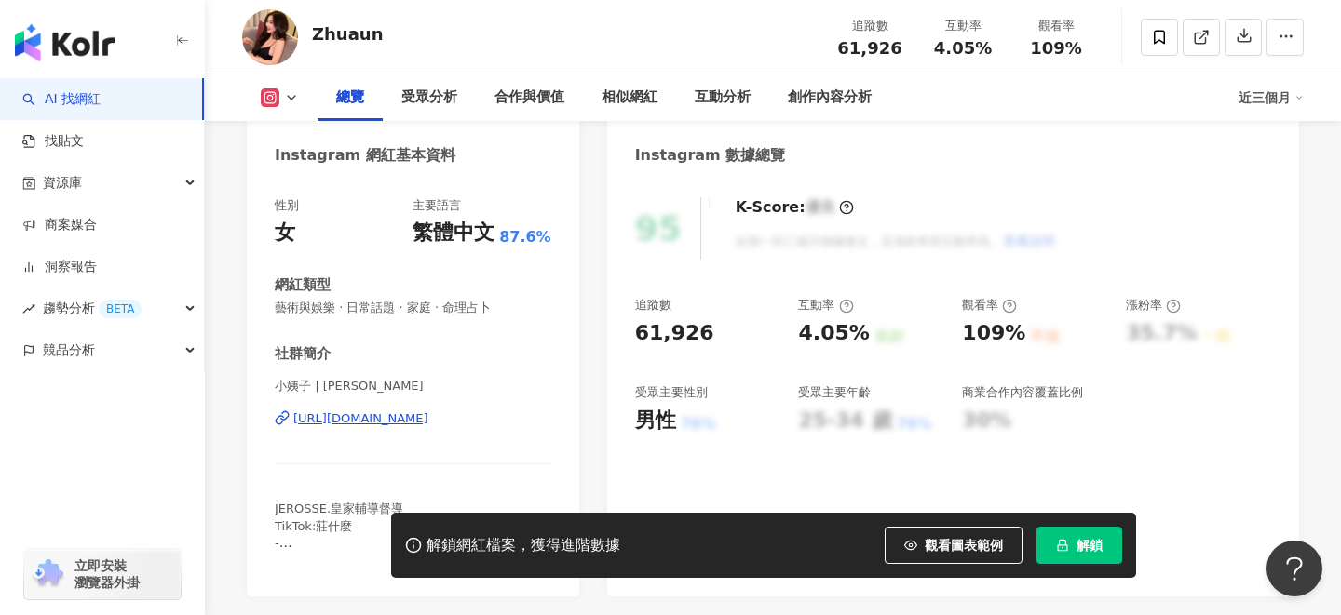
click at [413, 422] on div "[URL][DOMAIN_NAME]" at bounding box center [360, 419] width 135 height 17
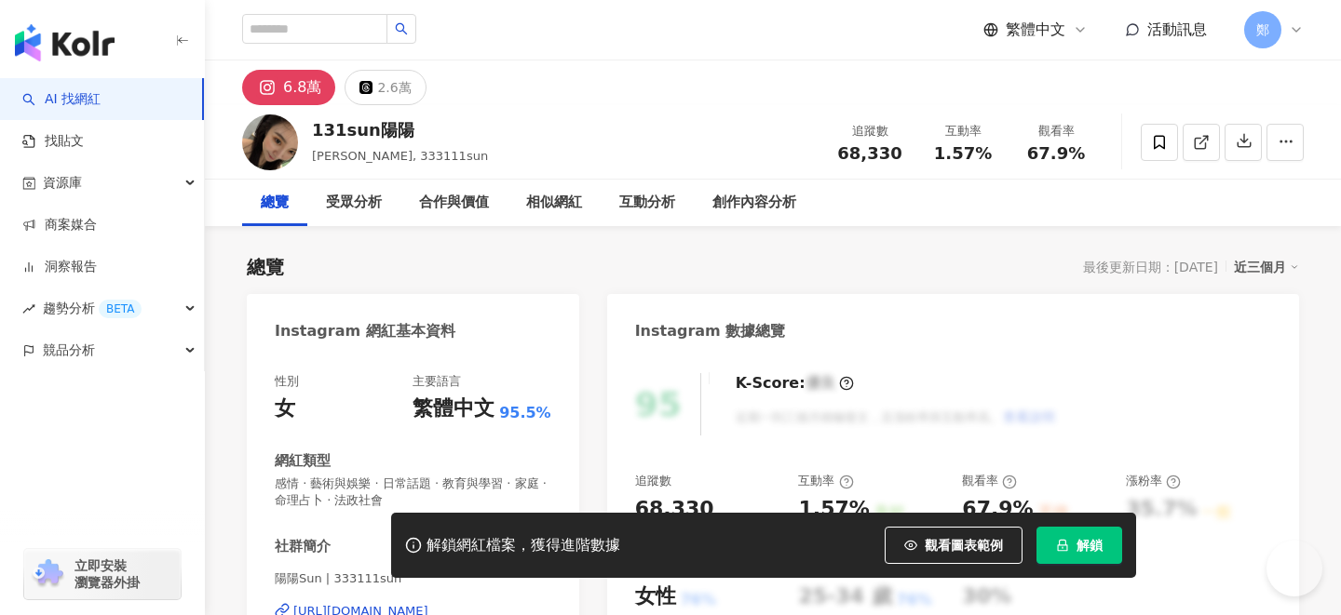
scroll to position [214, 0]
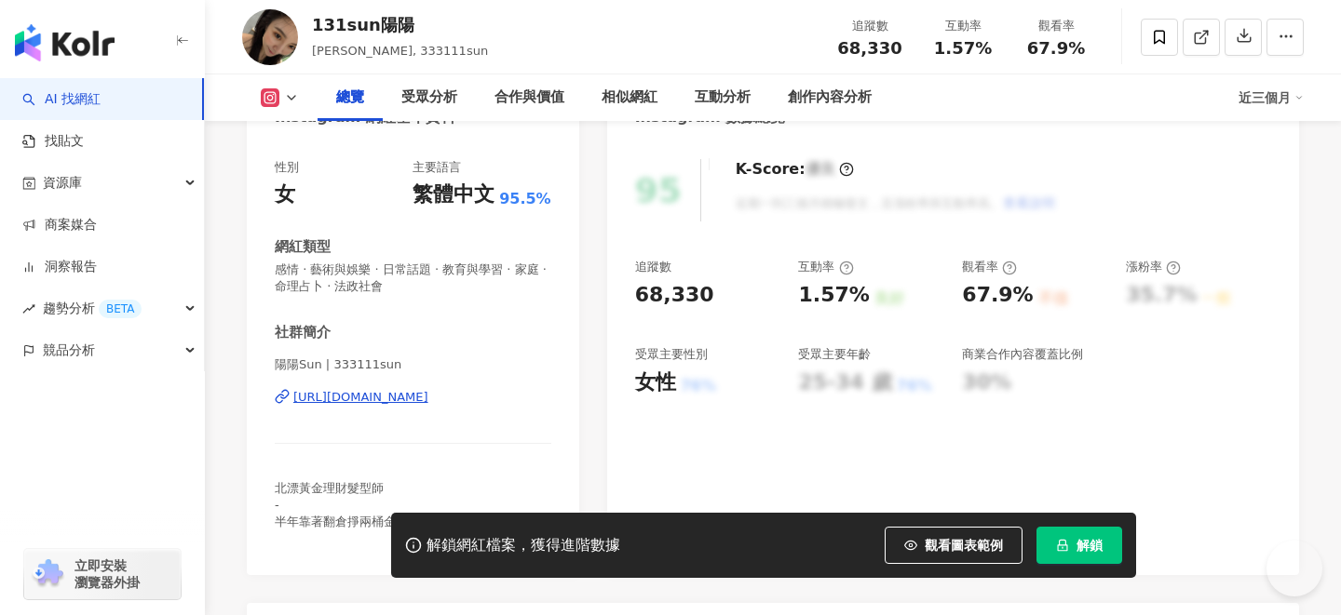
click at [419, 389] on div "[URL][DOMAIN_NAME]" at bounding box center [360, 397] width 135 height 17
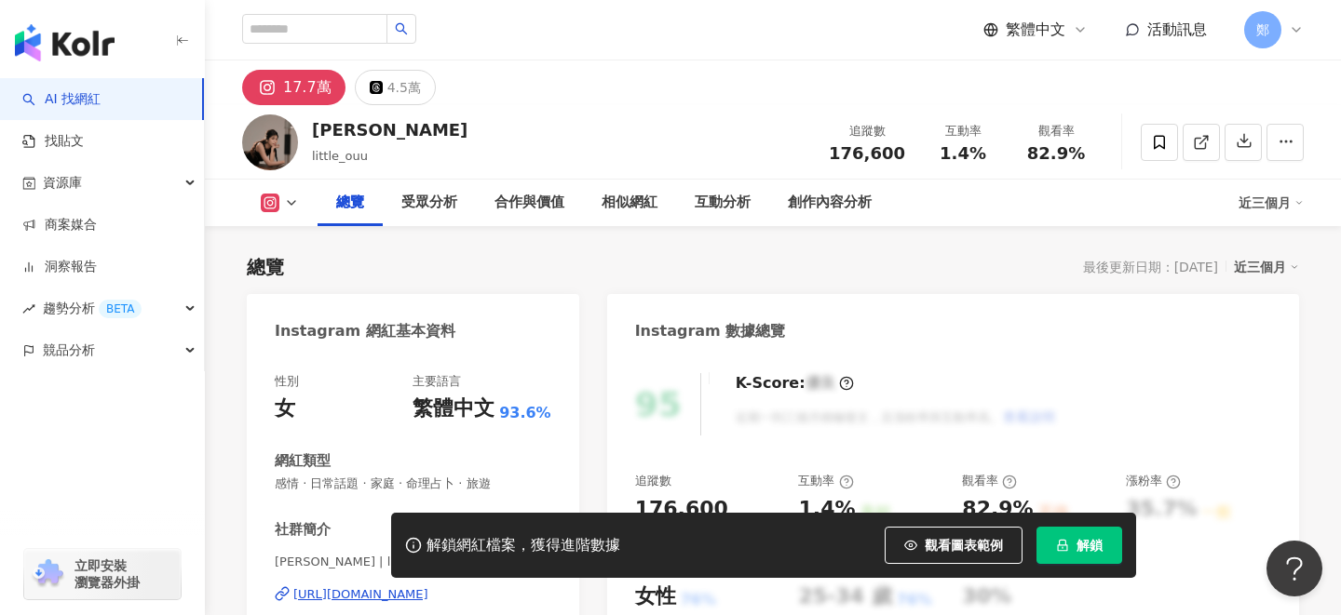
click at [428, 586] on div "https://www.instagram.com/little_ouu/" at bounding box center [360, 594] width 135 height 17
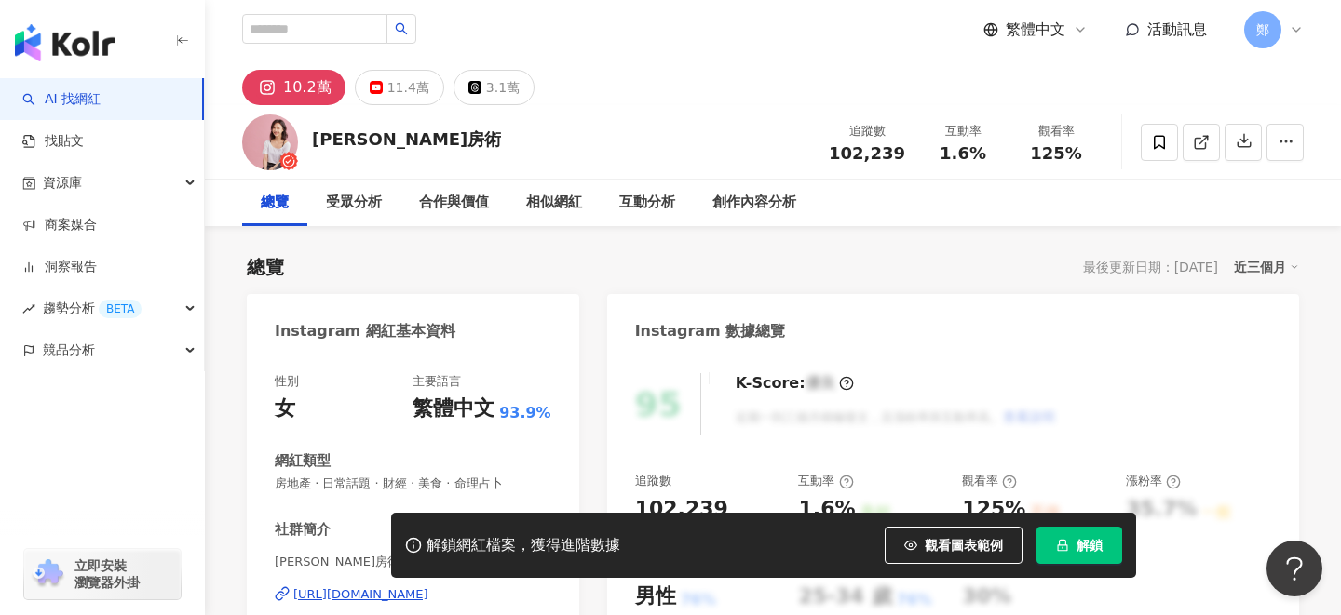
scroll to position [46, 0]
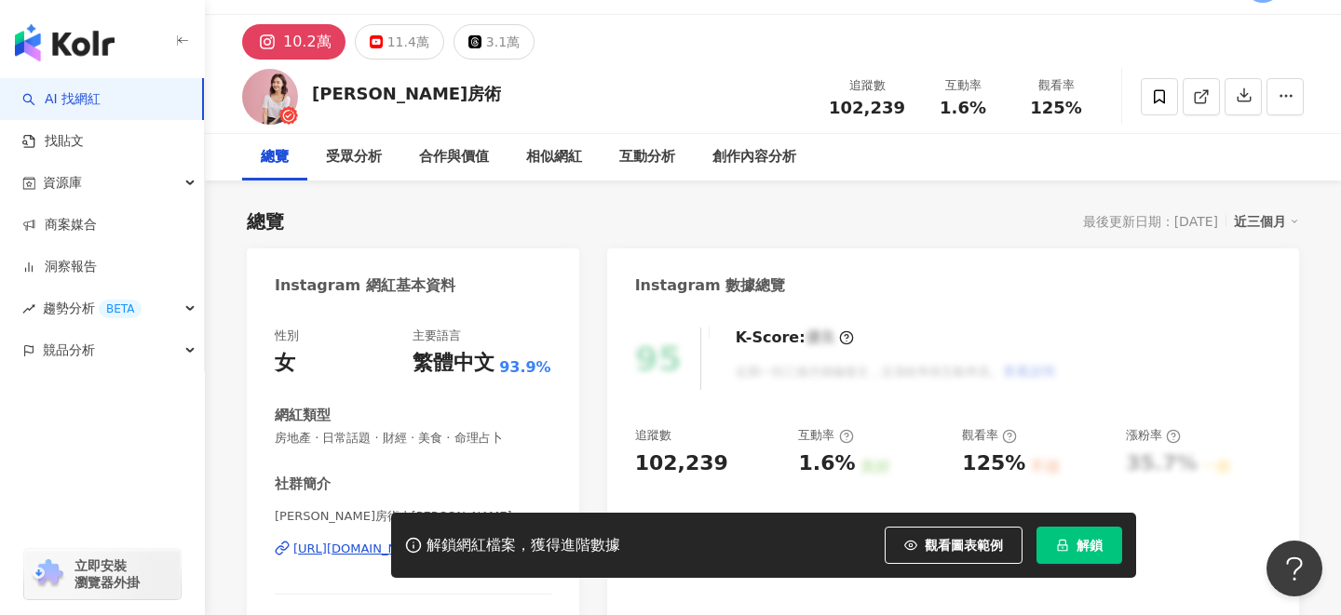
click at [386, 541] on div "https://www.instagram.com/anna_getaway/" at bounding box center [360, 549] width 135 height 17
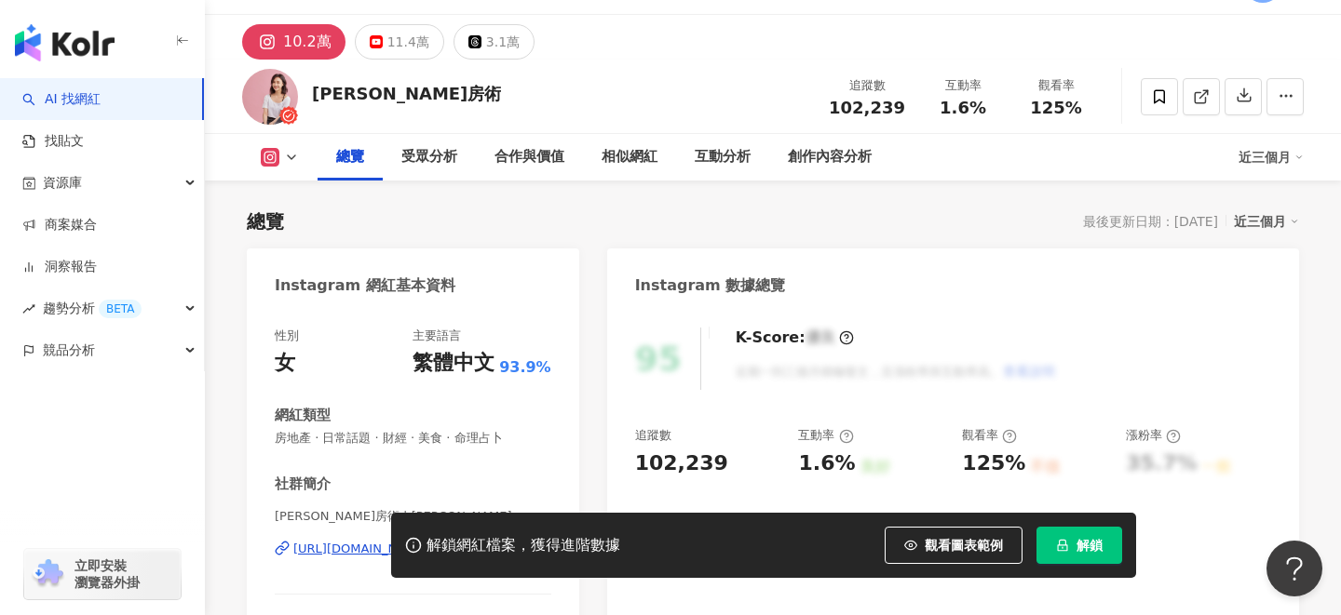
scroll to position [211, 0]
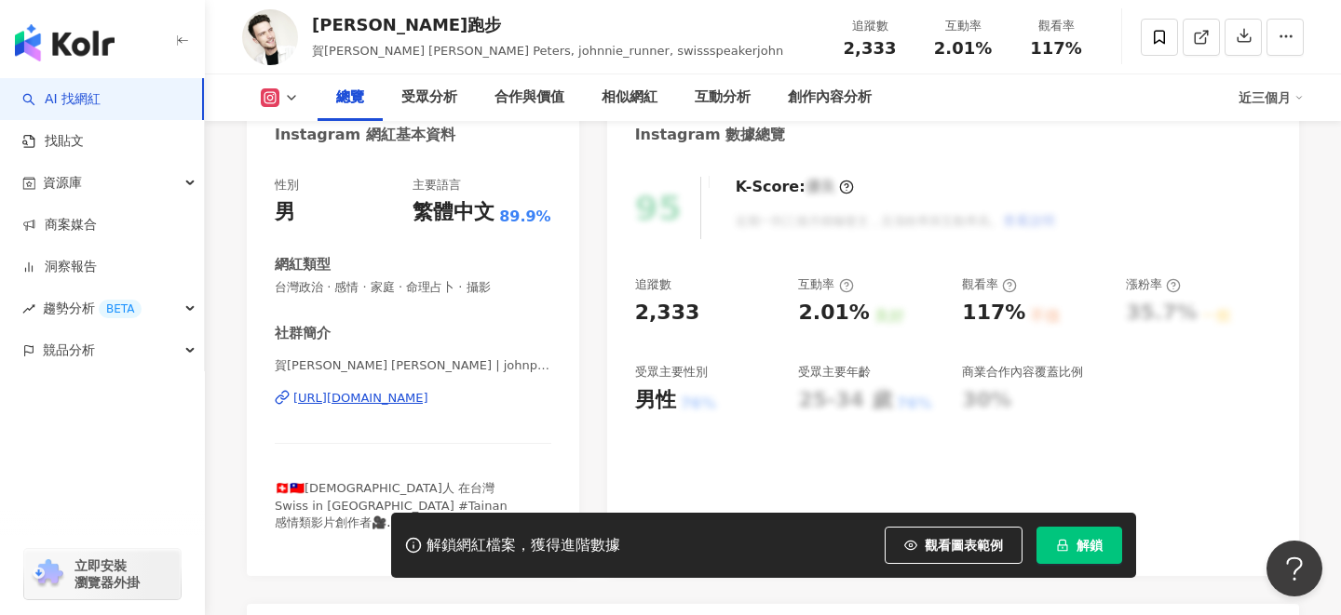
scroll to position [222, 0]
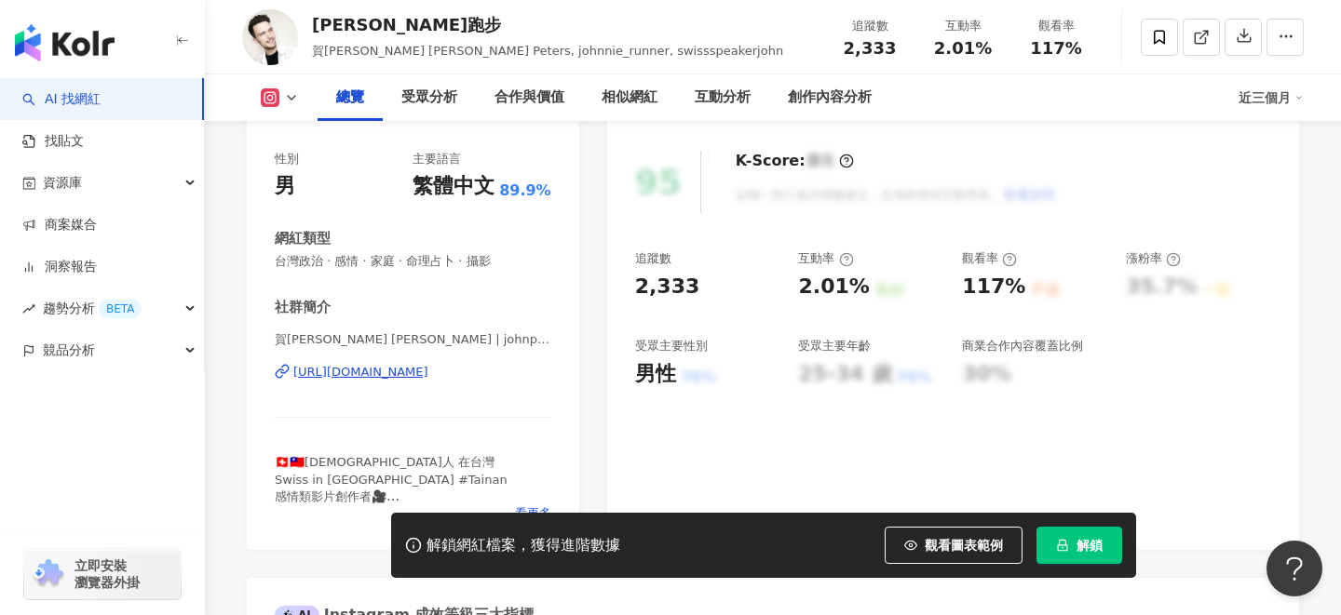
click at [428, 367] on div "https://www.instagram.com/johnpeters360/" at bounding box center [360, 372] width 135 height 17
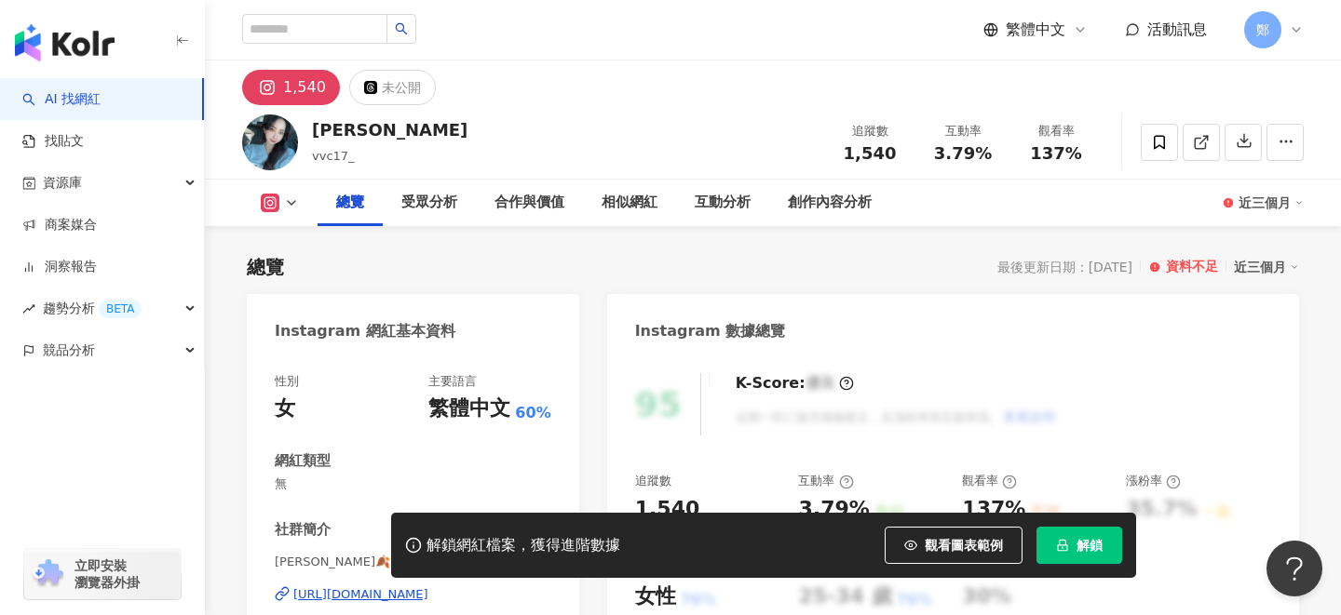
scroll to position [222, 0]
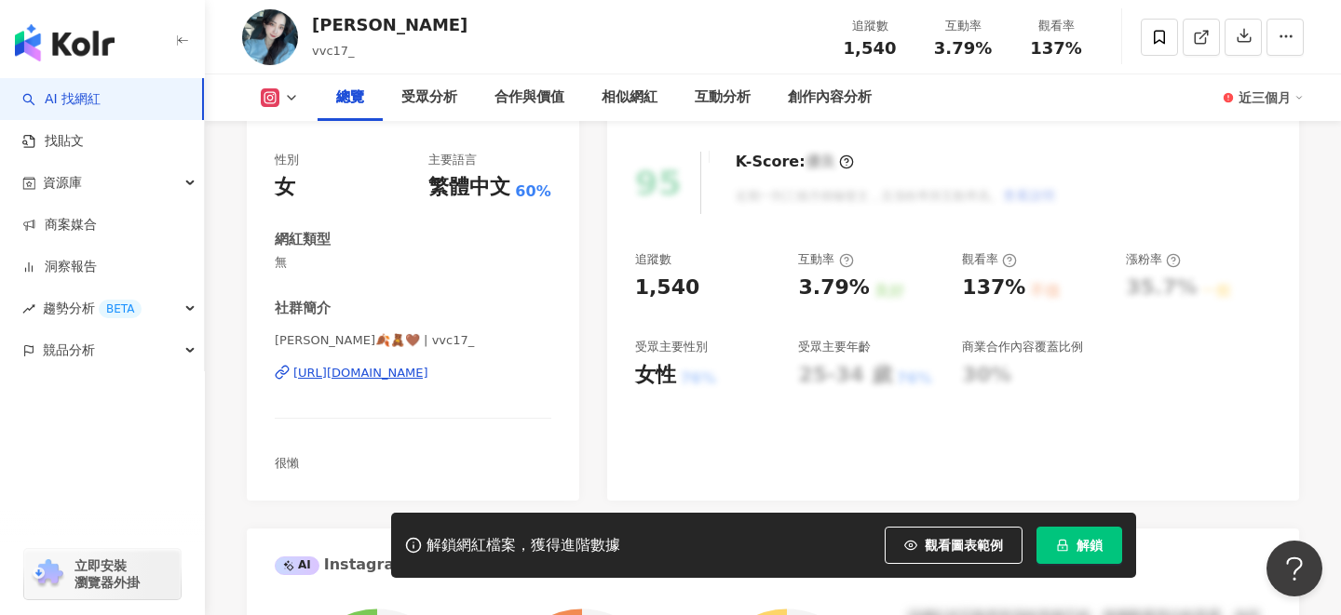
click at [428, 369] on div "https://www.instagram.com/vvc17_/" at bounding box center [360, 373] width 135 height 17
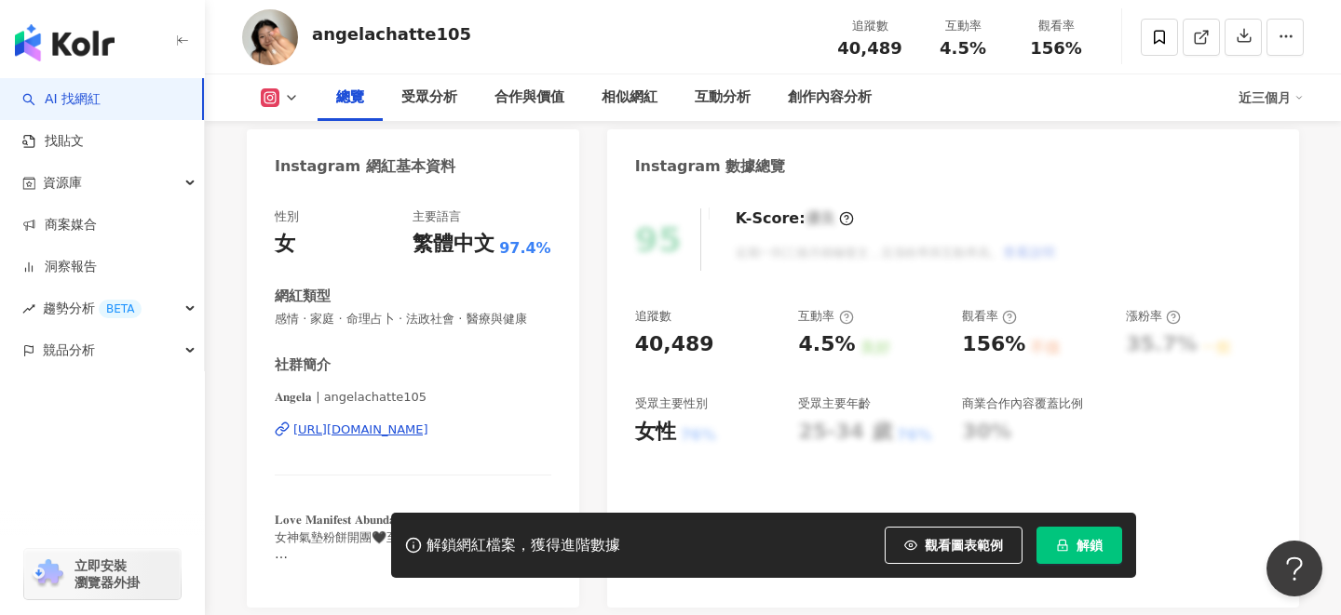
scroll to position [168, 0]
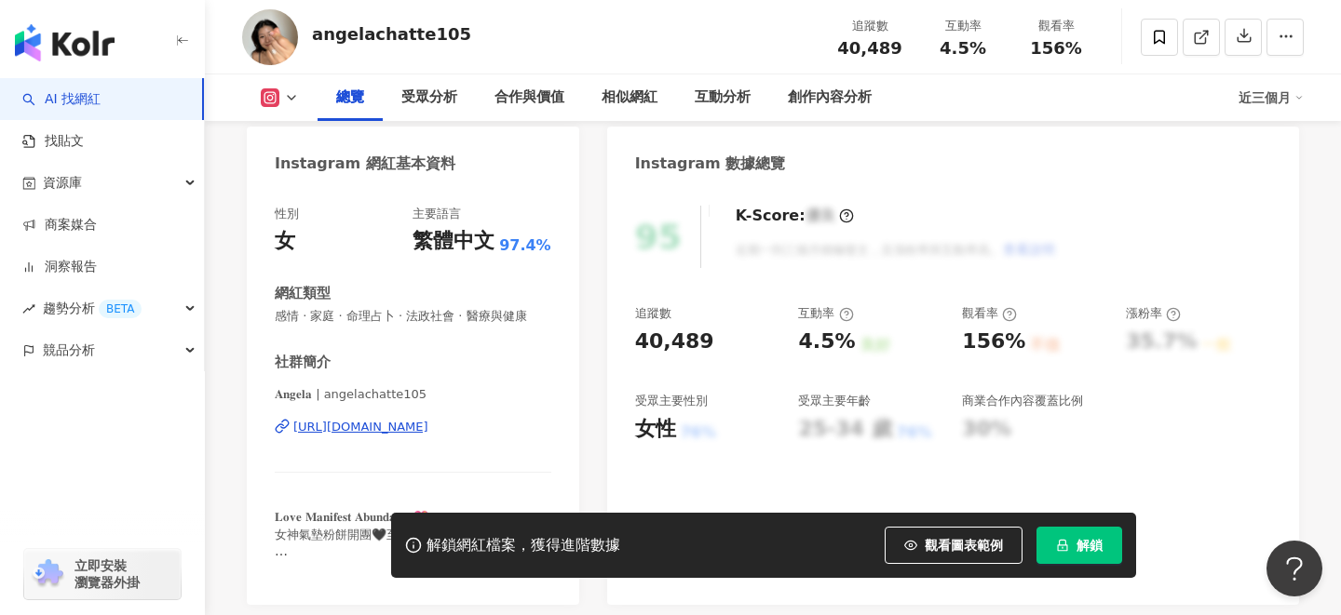
click at [428, 431] on div "https://www.instagram.com/angelachatte105/" at bounding box center [360, 427] width 135 height 17
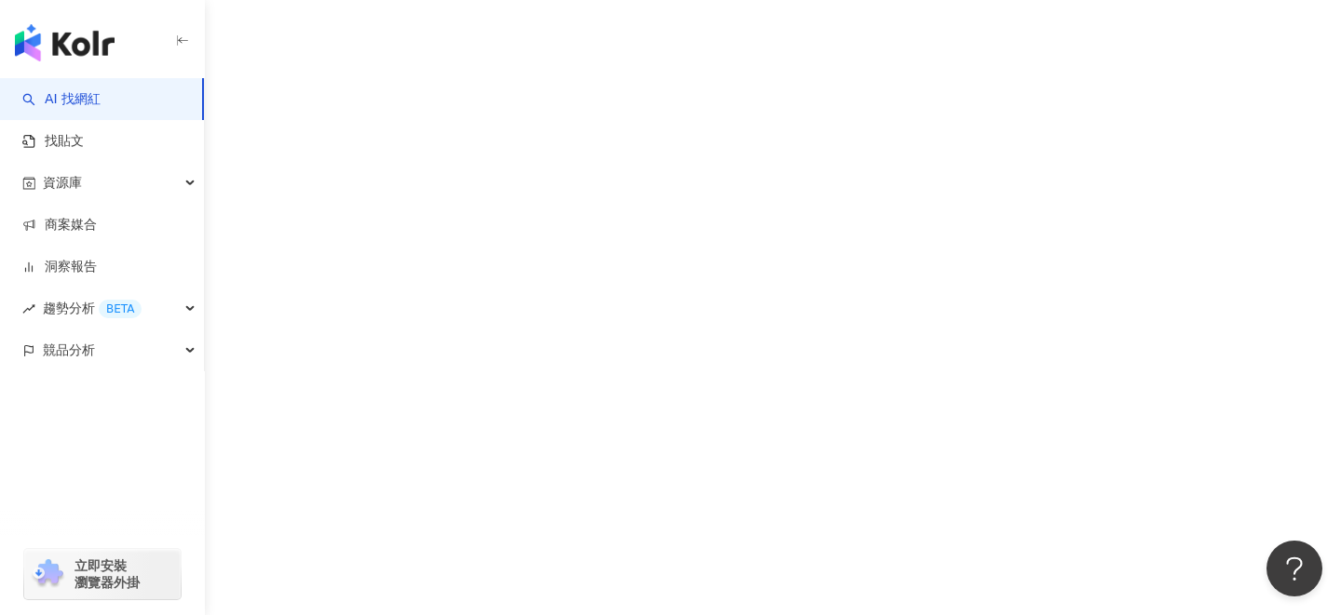
click at [586, 306] on div "AI 找網紅 找貼文 資源庫 商案媒合 洞察報告 趨勢分析 BETA 競品分析 立即安裝 瀏覽器外掛" at bounding box center [670, 307] width 1341 height 615
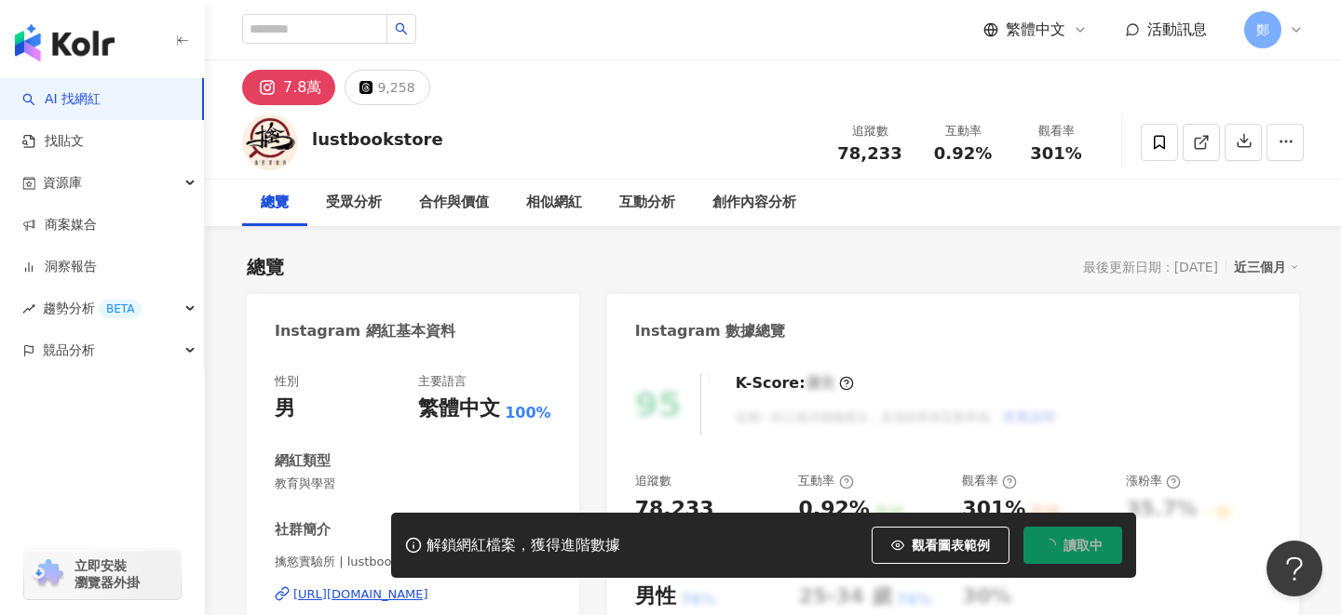
click at [454, 554] on div "擒慾實驗所 | lustbookstore [URL][DOMAIN_NAME]" at bounding box center [413, 608] width 276 height 109
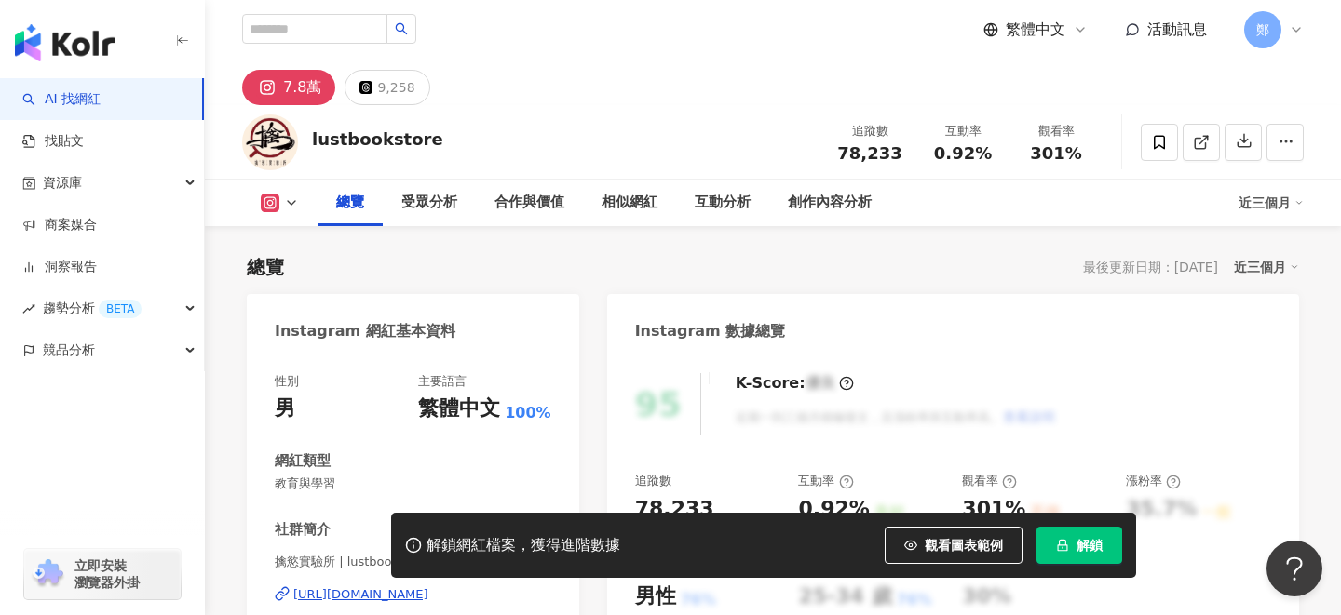
scroll to position [223, 0]
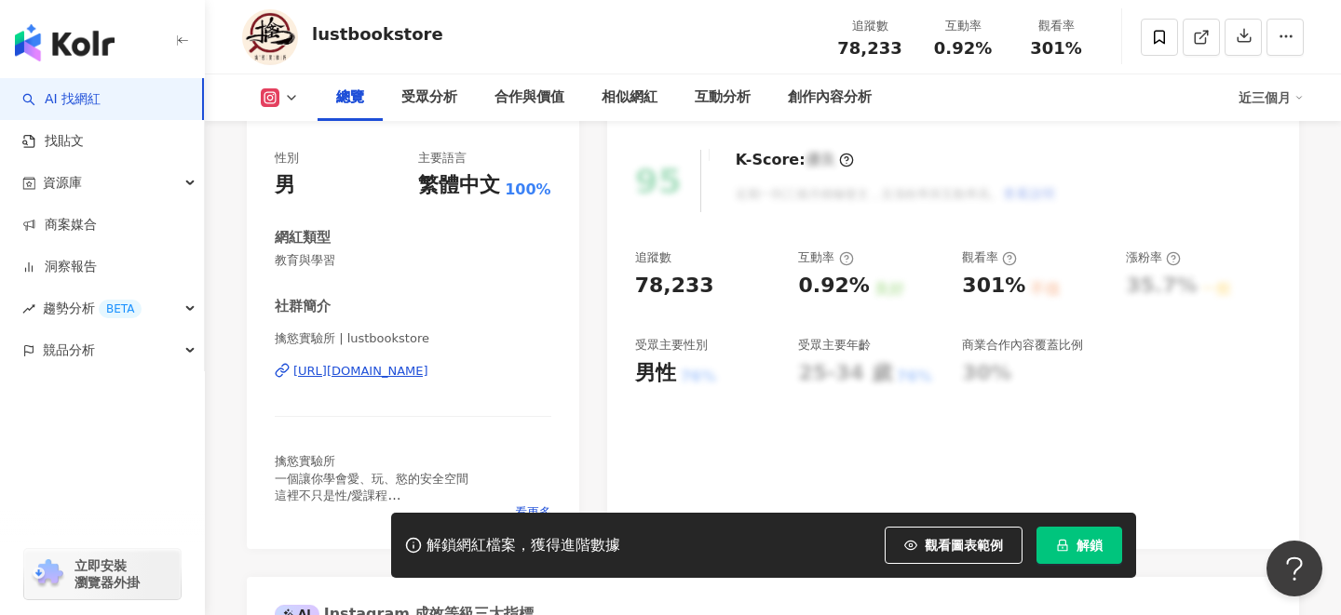
click at [461, 360] on div "擒慾實驗所 | lustbookstore [URL][DOMAIN_NAME]" at bounding box center [413, 384] width 276 height 109
click at [428, 375] on div "[URL][DOMAIN_NAME]" at bounding box center [360, 371] width 135 height 17
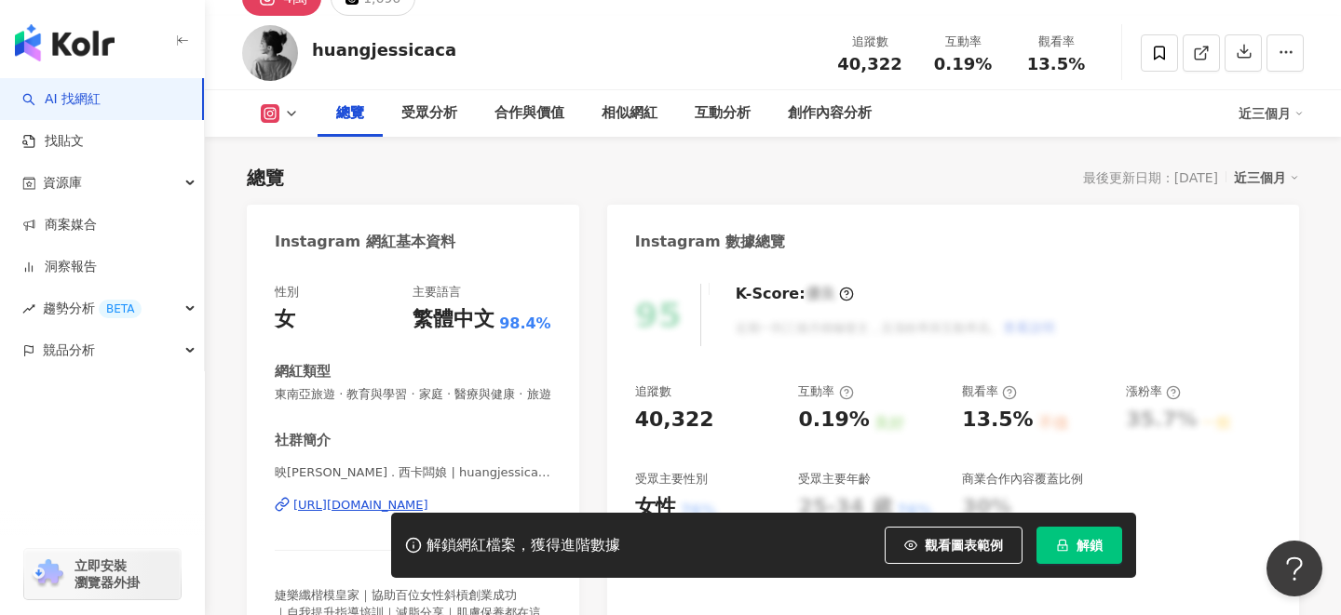
scroll to position [151, 0]
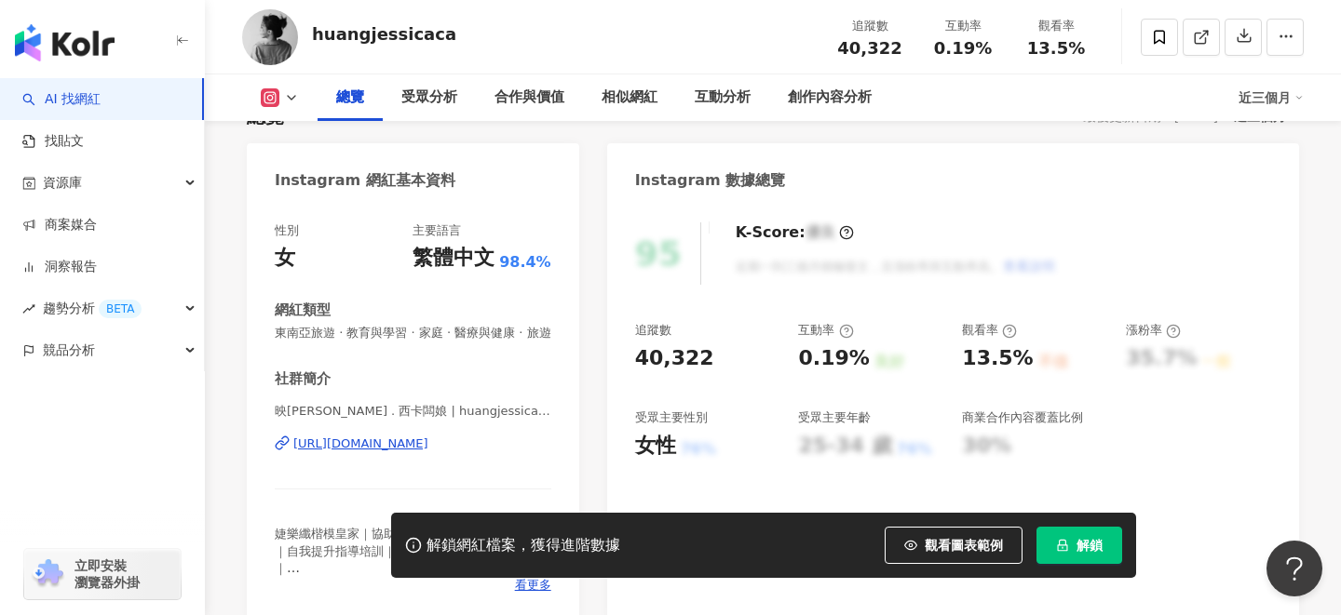
click at [416, 445] on div "[URL][DOMAIN_NAME]" at bounding box center [360, 444] width 135 height 17
